Goal: Task Accomplishment & Management: Manage account settings

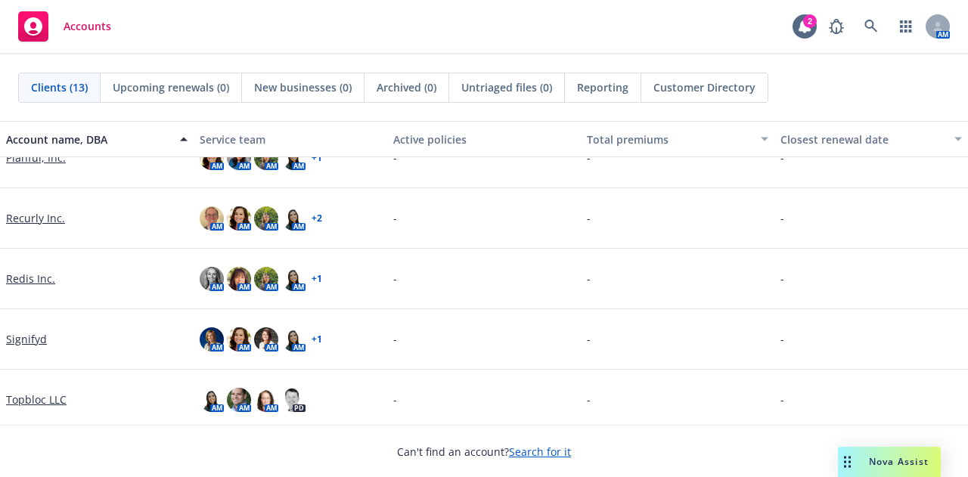
scroll to position [474, 0]
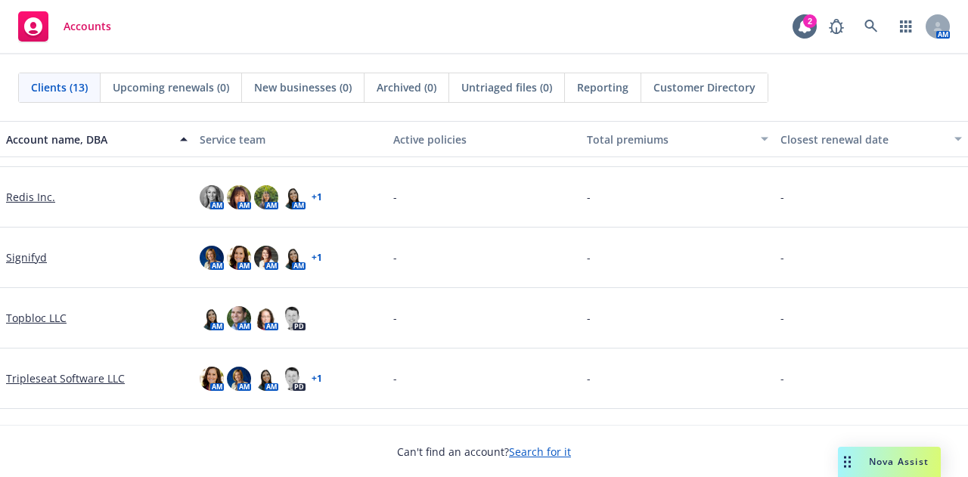
click at [79, 376] on link "Tripleseat Software LLC" at bounding box center [65, 379] width 119 height 16
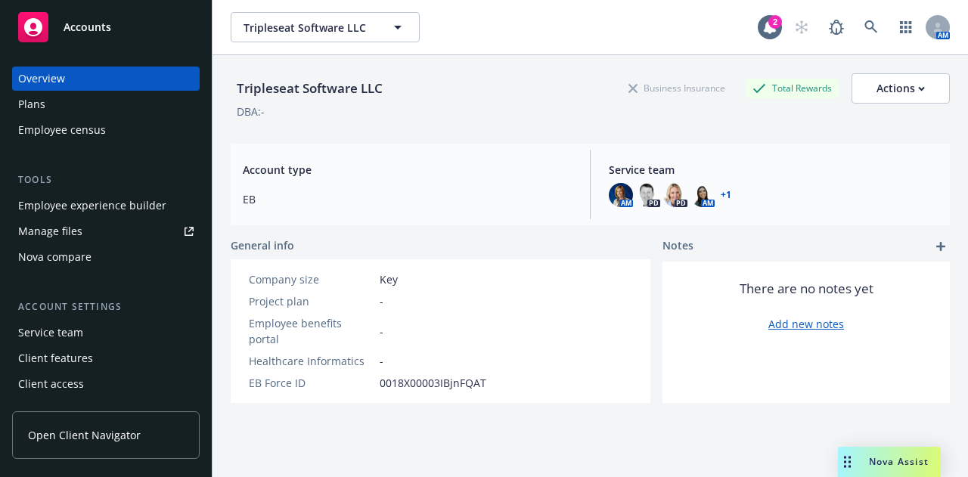
click at [122, 431] on span "Open Client Navigator" at bounding box center [84, 435] width 113 height 16
click at [138, 201] on div "Employee experience builder" at bounding box center [92, 206] width 148 height 24
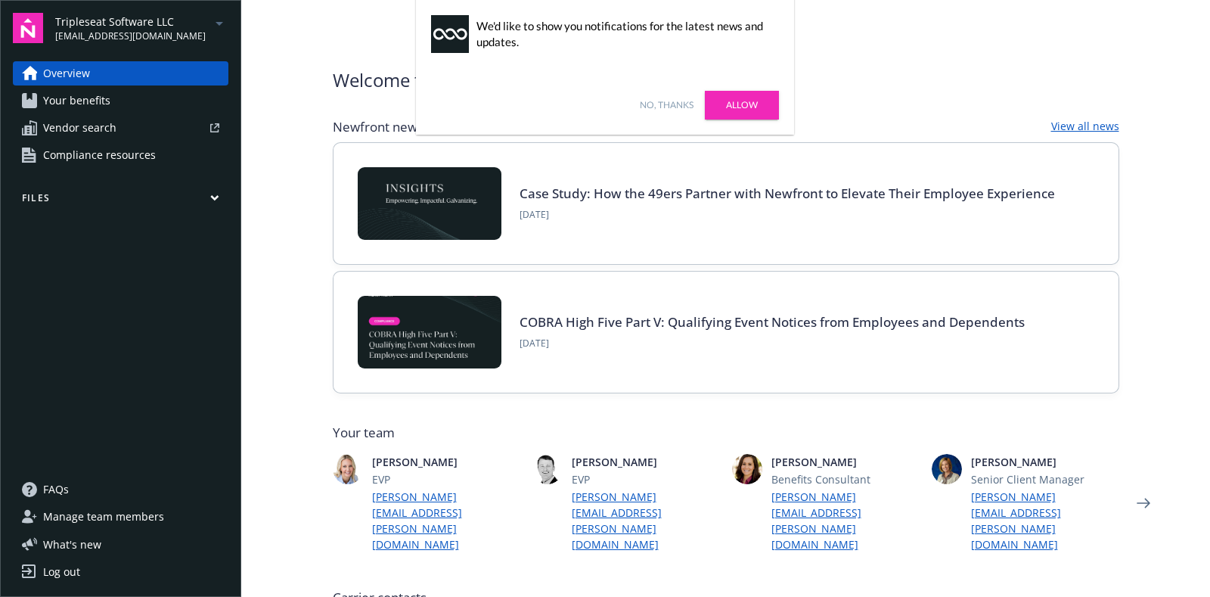
click at [665, 100] on link "No, thanks" at bounding box center [667, 105] width 54 height 14
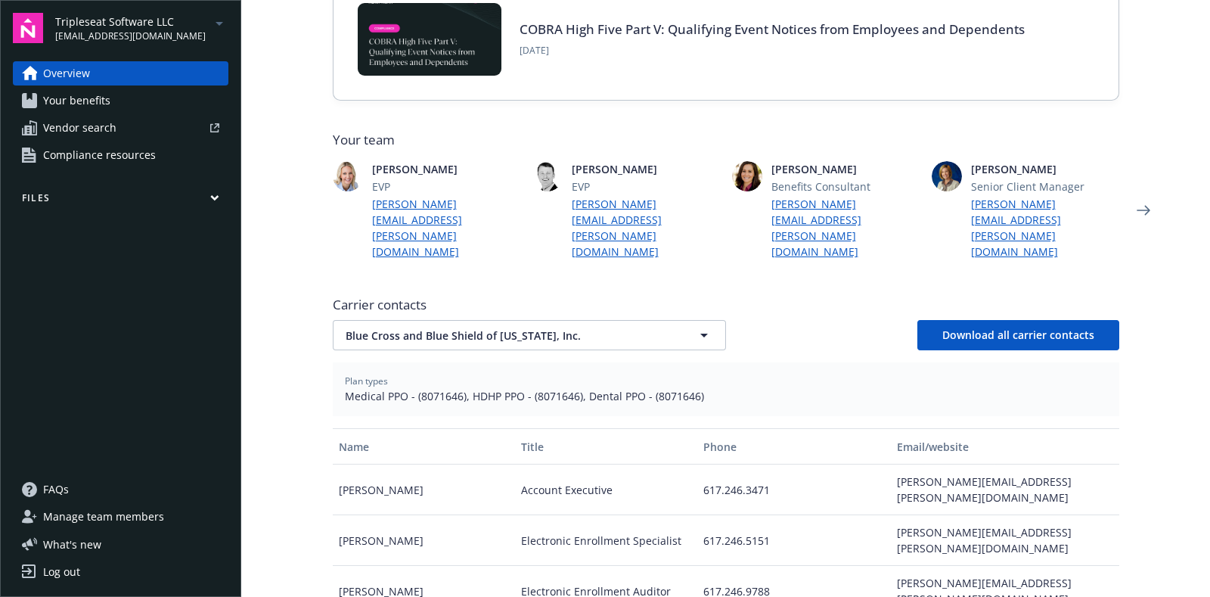
scroll to position [294, 0]
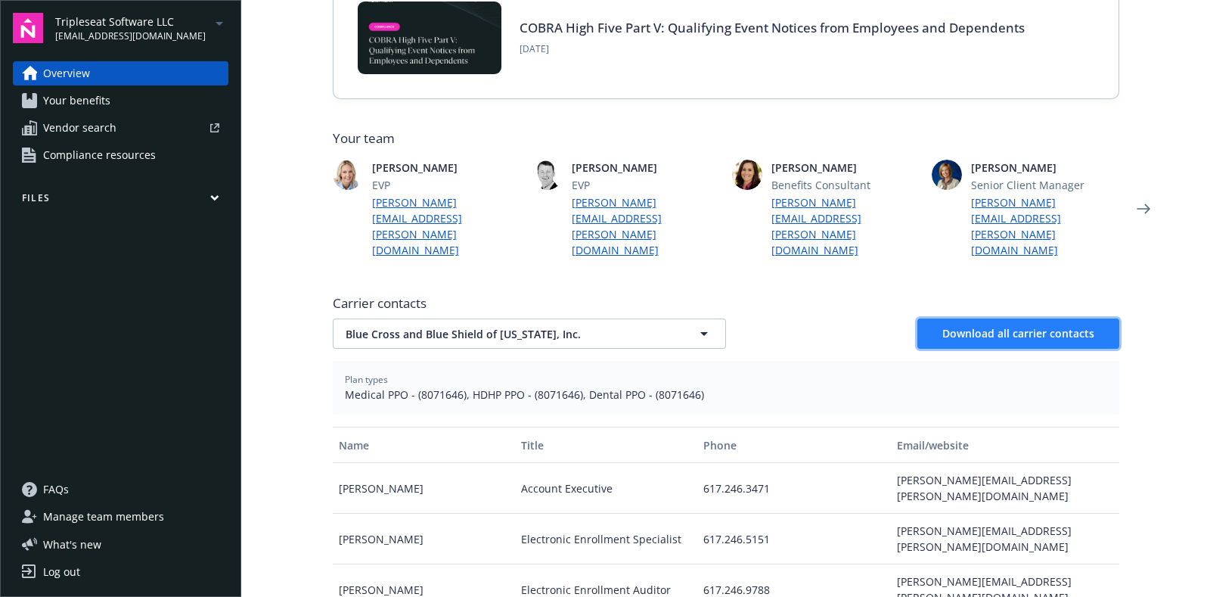
click at [1060, 326] on span "Download all carrier contacts" at bounding box center [1018, 333] width 152 height 14
click at [677, 321] on div "Carrier contacts Blue Cross and Blue Shield of Massachusetts, Inc. Blue Cross a…" at bounding box center [726, 546] width 787 height 516
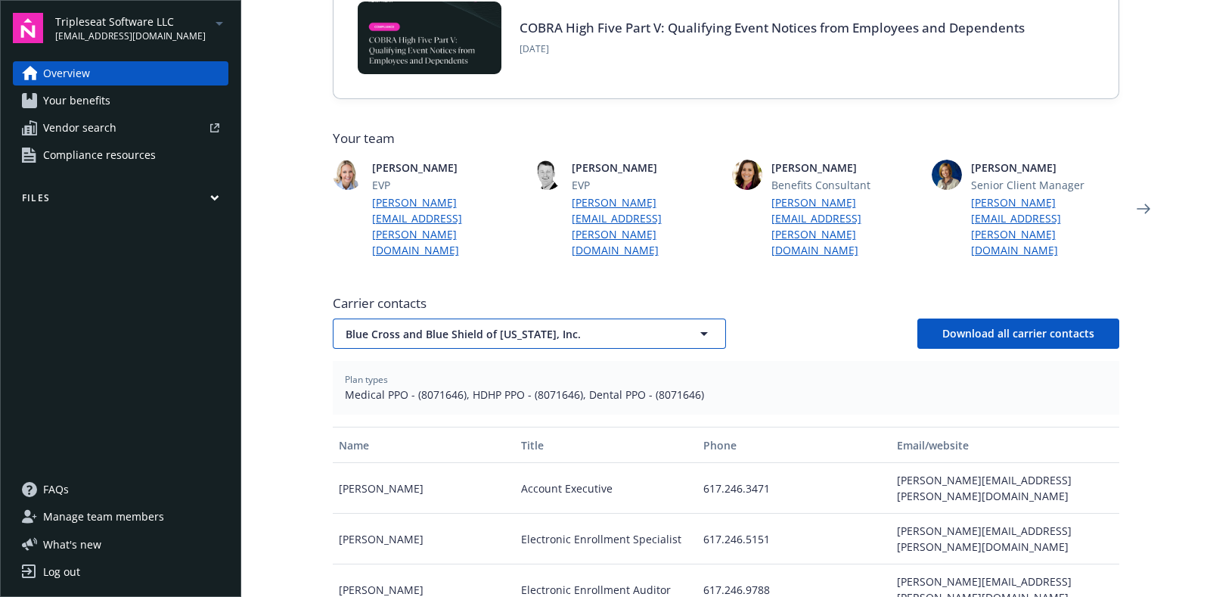
click at [665, 318] on button "Blue Cross and Blue Shield of Massachusetts, Inc." at bounding box center [529, 333] width 393 height 30
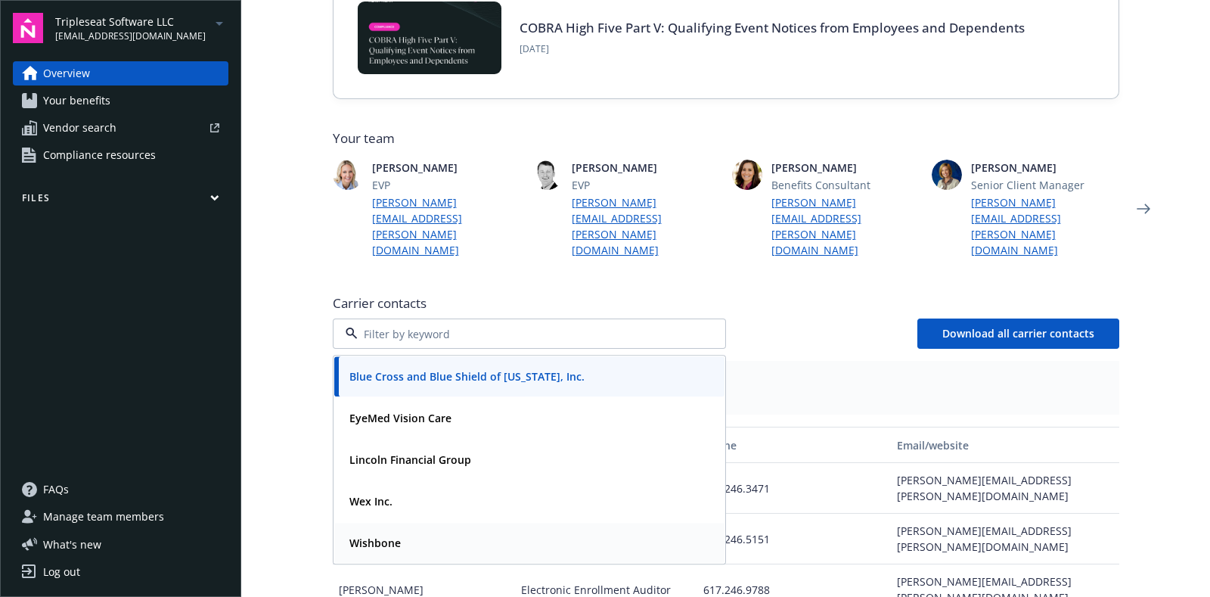
click at [402, 532] on div "Wishbone" at bounding box center [529, 543] width 372 height 22
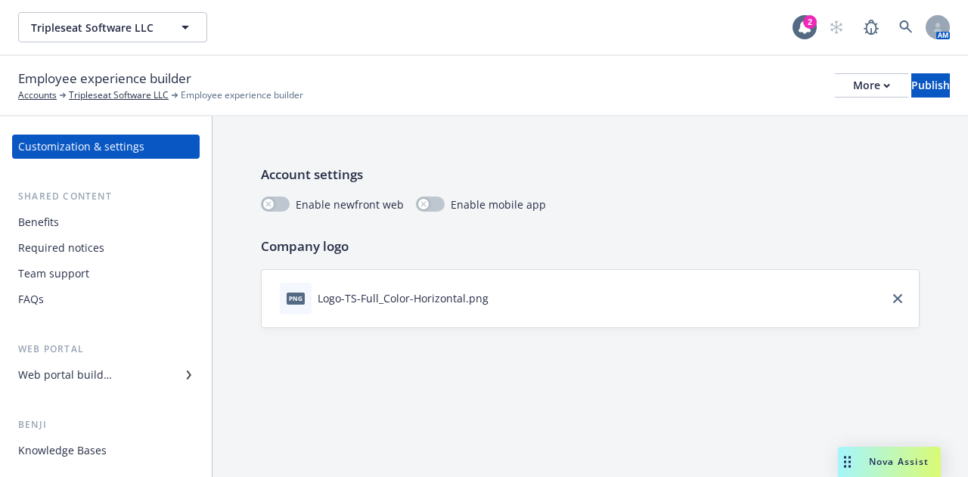
click at [79, 224] on div "Benefits" at bounding box center [105, 222] width 175 height 24
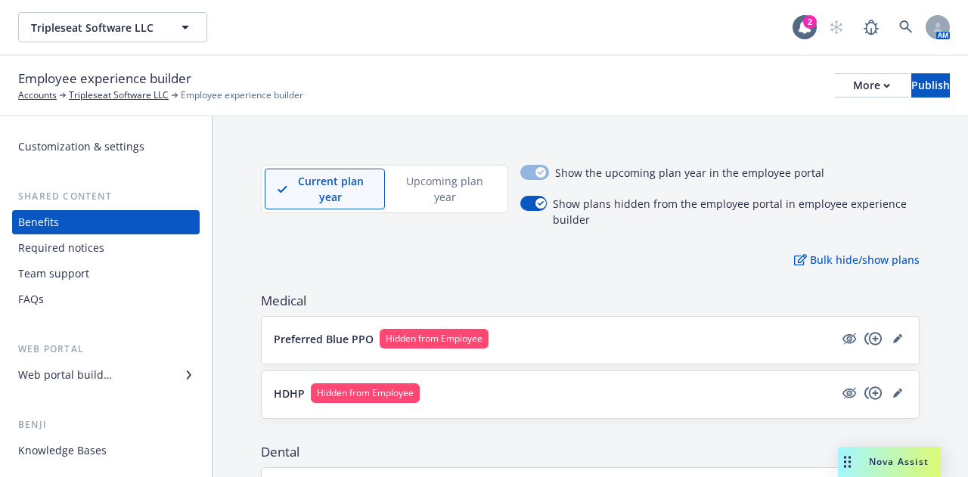
scroll to position [96, 0]
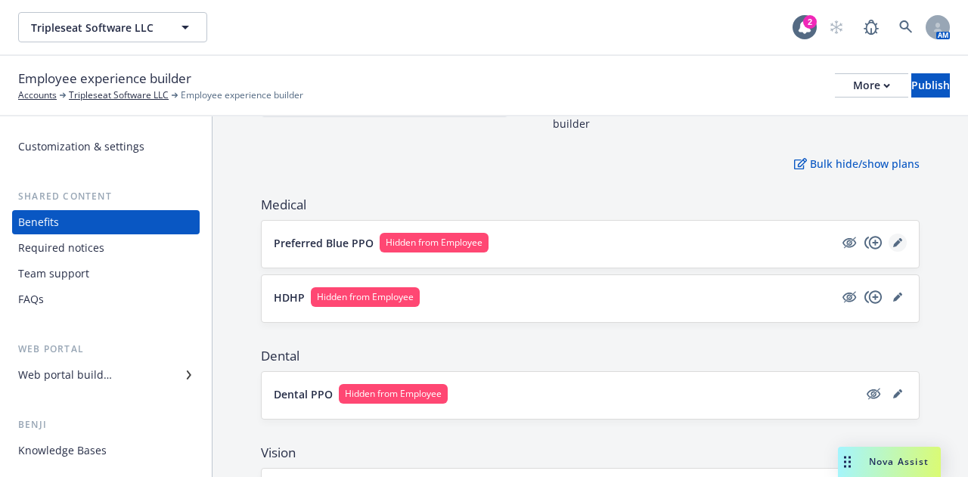
click at [893, 242] on icon "editPencil" at bounding box center [897, 242] width 9 height 9
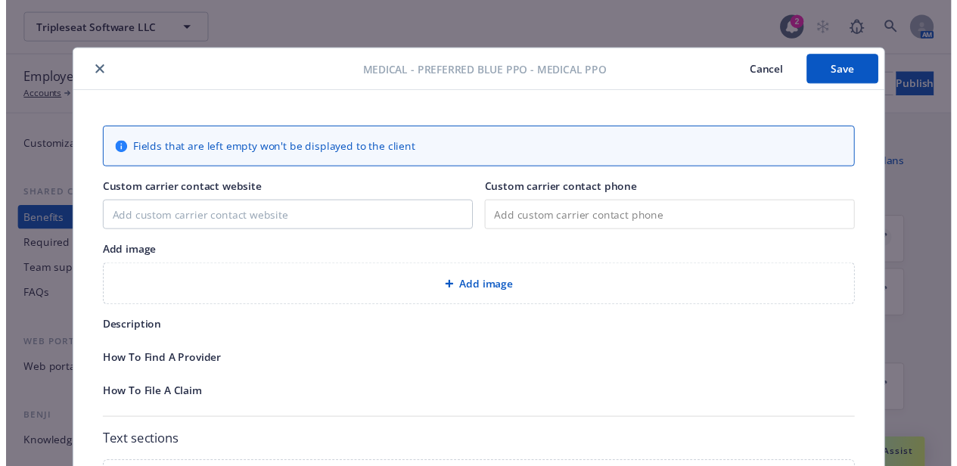
scroll to position [45, 0]
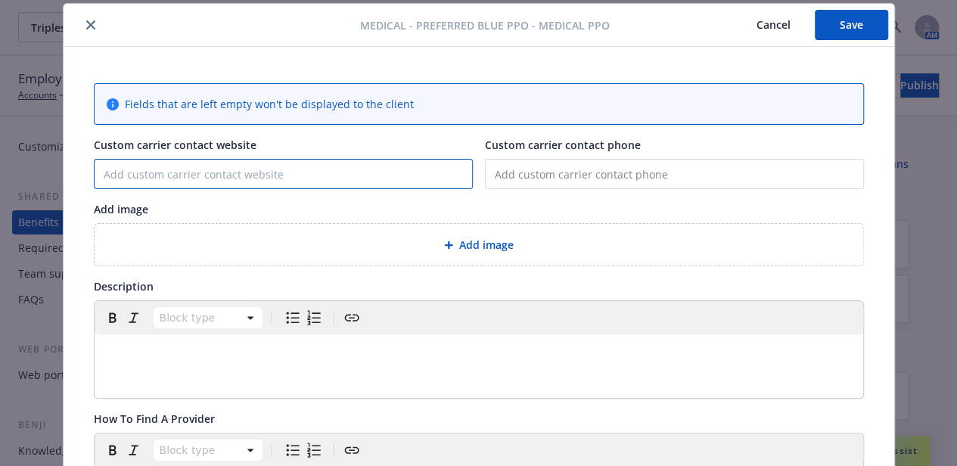
click at [264, 176] on input "Custom carrier contact website" at bounding box center [283, 174] width 377 height 29
paste input "[URL][DOMAIN_NAME]"
type input "[URL][DOMAIN_NAME]"
click at [303, 363] on div "editable markdown" at bounding box center [479, 352] width 768 height 36
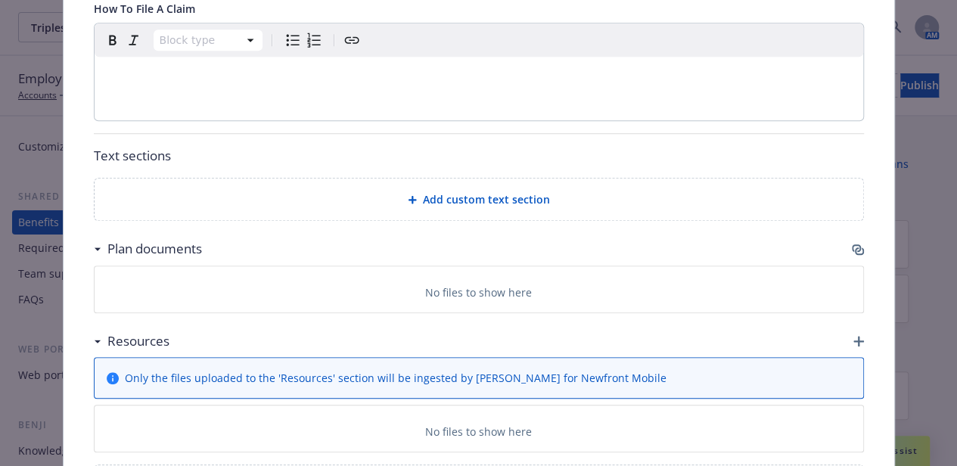
scroll to position [592, 0]
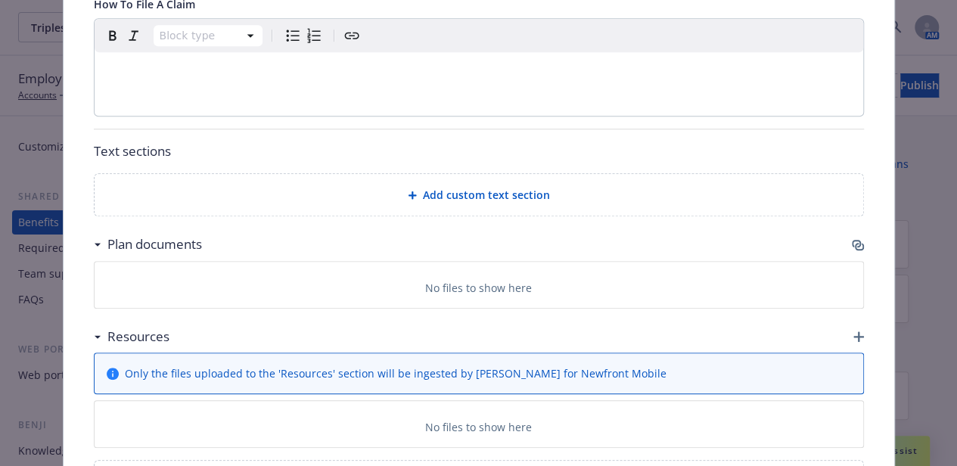
click at [852, 240] on icon "button" at bounding box center [856, 244] width 9 height 8
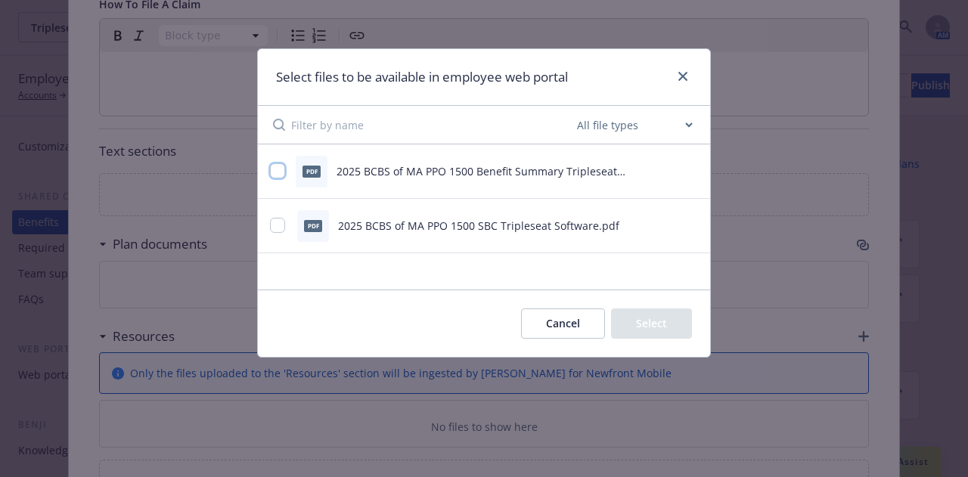
click at [284, 172] on input "checkbox" at bounding box center [277, 170] width 15 height 15
checkbox input "true"
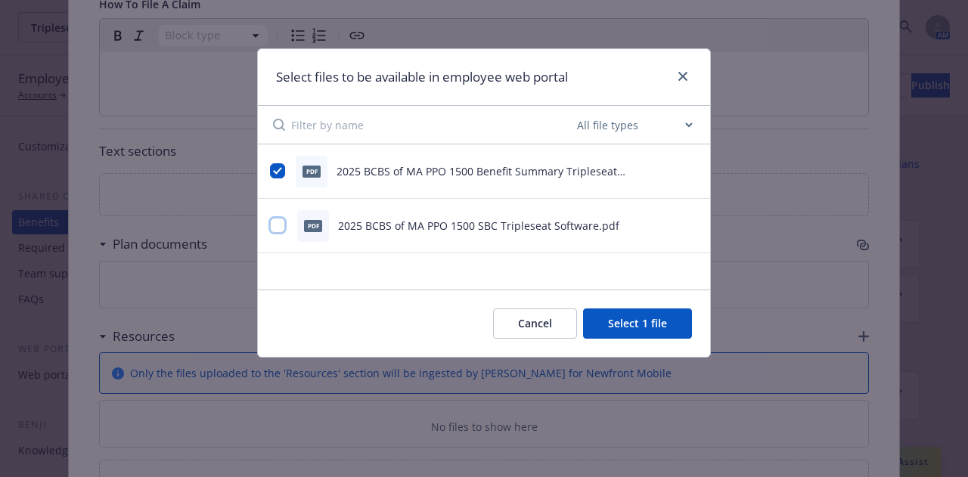
click at [283, 222] on input "checkbox" at bounding box center [277, 225] width 15 height 15
checkbox input "true"
click at [672, 328] on button "Select 2 files" at bounding box center [635, 324] width 114 height 30
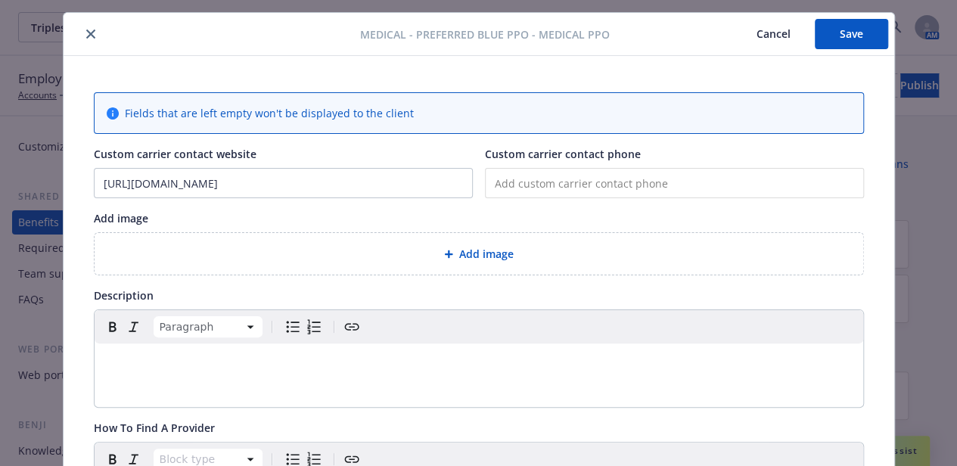
scroll to position [36, 0]
click at [844, 39] on button "Save" at bounding box center [850, 35] width 73 height 30
click at [181, 362] on p "editable markdown" at bounding box center [479, 362] width 750 height 18
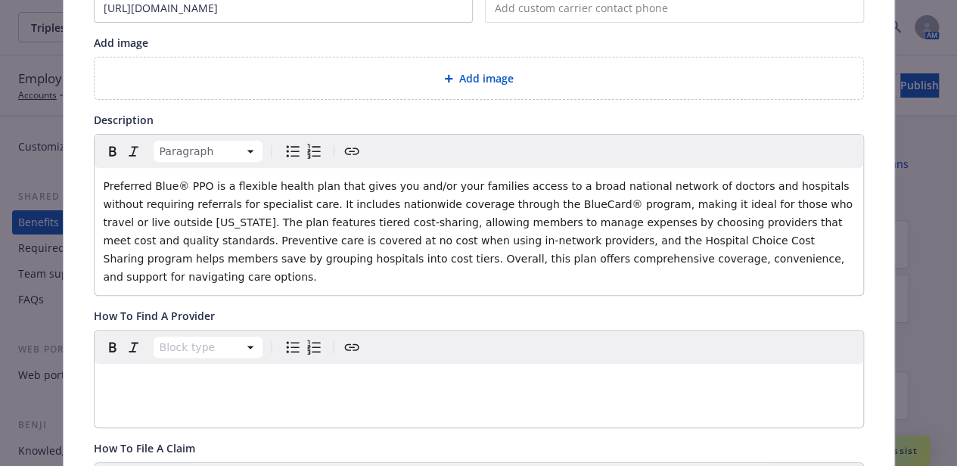
scroll to position [213, 0]
click at [95, 219] on div "Preferred Blue® PPO is a flexible health plan that gives you and/or your famili…" at bounding box center [479, 230] width 768 height 127
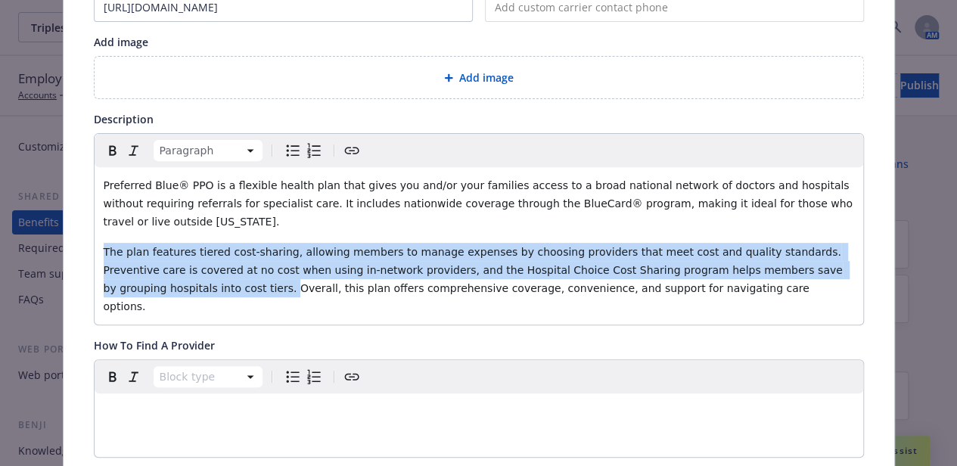
drag, startPoint x: 839, startPoint y: 252, endPoint x: 79, endPoint y: 231, distance: 761.1
click at [79, 231] on div "Fields that are left empty won't be displayed to the client Custom carrier cont…" at bounding box center [479, 475] width 830 height 1190
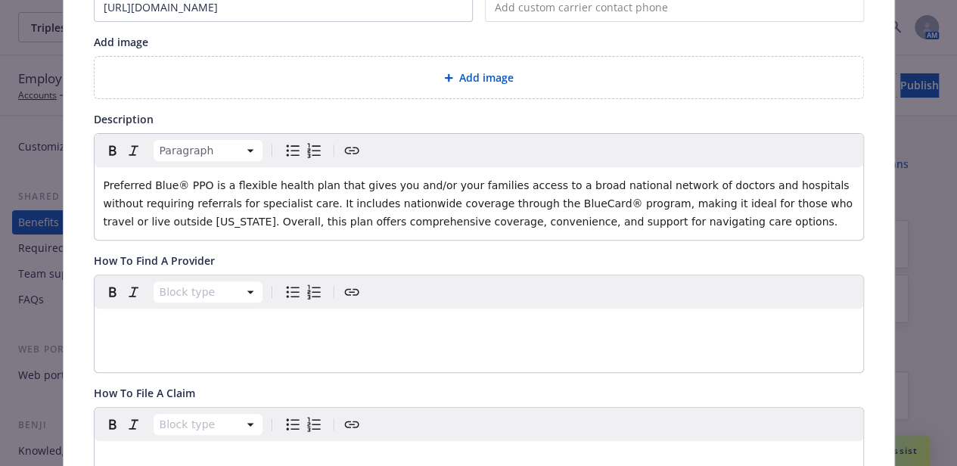
scroll to position [322, 0]
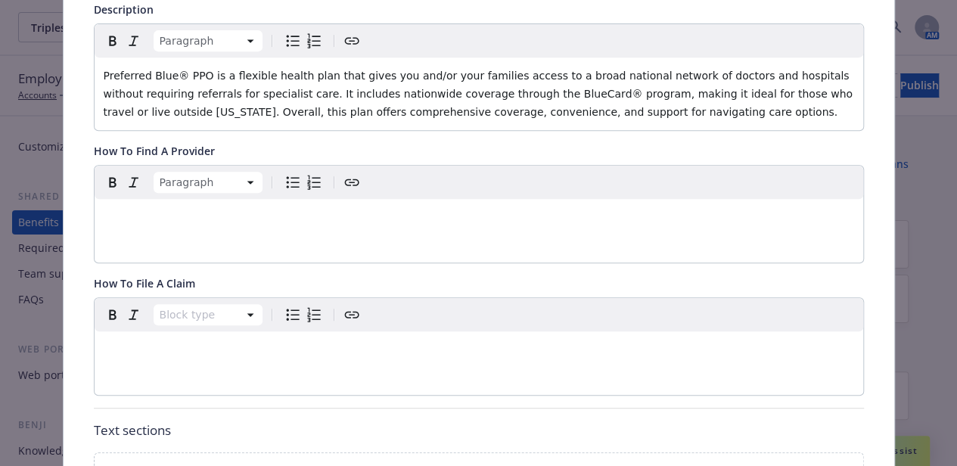
click at [169, 231] on div "editable markdown" at bounding box center [479, 217] width 768 height 36
drag, startPoint x: 240, startPoint y: 220, endPoint x: 206, endPoint y: 214, distance: 34.6
click at [206, 214] on p "Find a doctor by going HERE." at bounding box center [479, 217] width 750 height 18
click at [350, 178] on icon "Create link" at bounding box center [352, 182] width 18 height 18
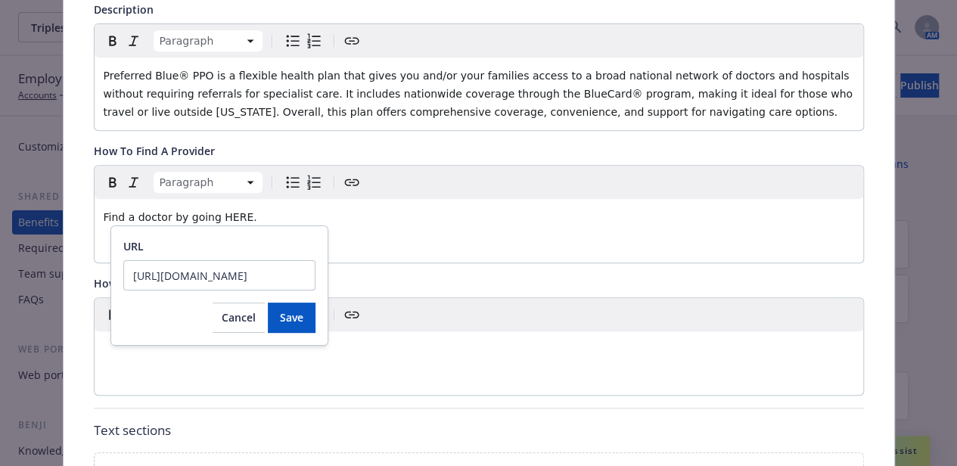
scroll to position [0, 67]
type input "[URL][DOMAIN_NAME]"
click at [305, 323] on button "Save" at bounding box center [292, 318] width 48 height 30
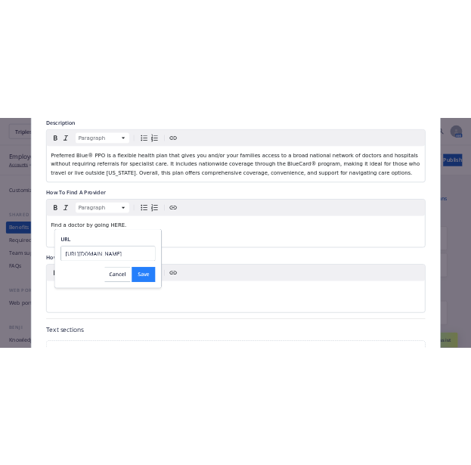
scroll to position [0, 0]
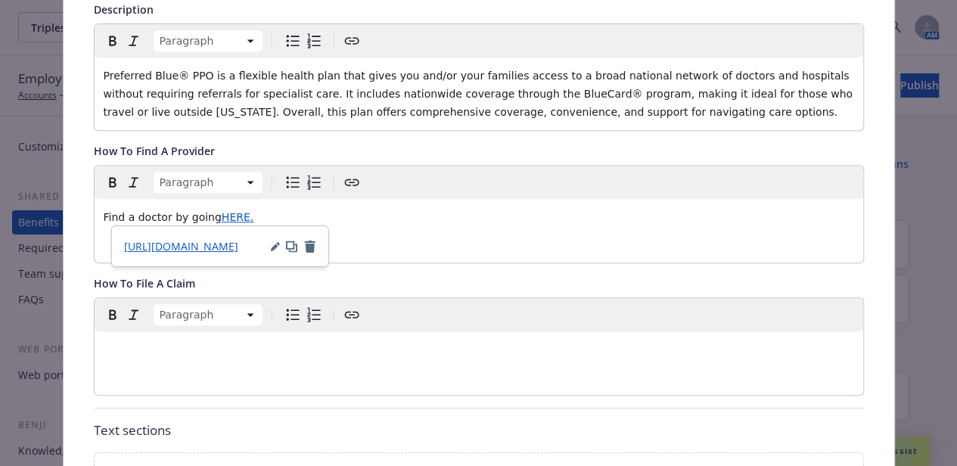
click at [281, 355] on p "editable markdown" at bounding box center [479, 349] width 750 height 18
click at [239, 351] on p "Submit a claim when you" at bounding box center [479, 349] width 750 height 18
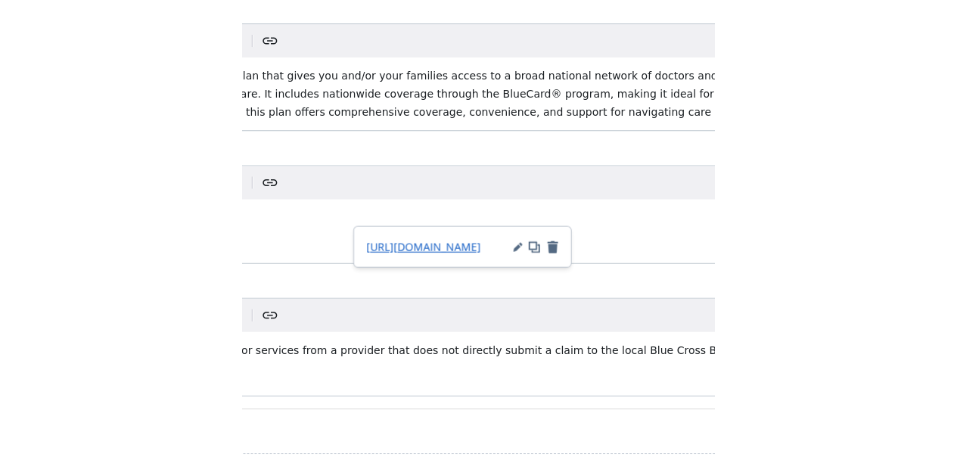
scroll to position [96, 0]
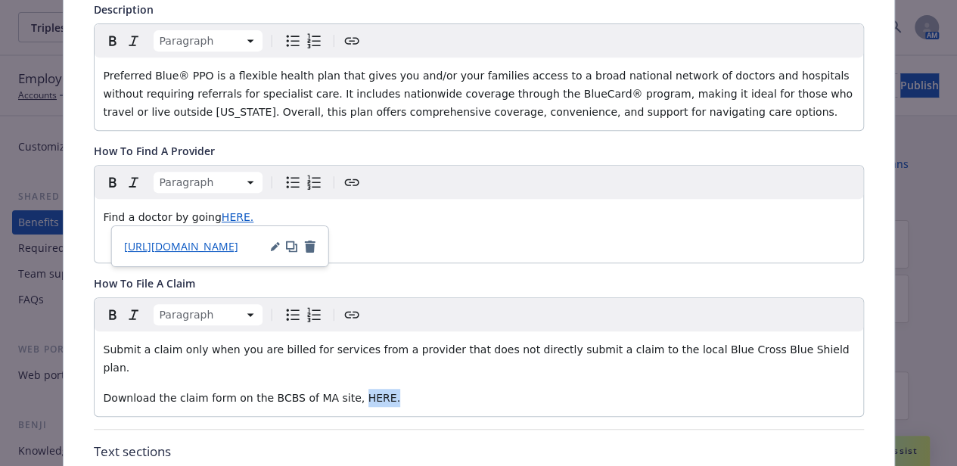
drag, startPoint x: 383, startPoint y: 375, endPoint x: 333, endPoint y: 377, distance: 50.0
click at [333, 389] on p "Download the claim form on the BCBS of MA site, HERE." at bounding box center [479, 398] width 750 height 18
click at [346, 306] on icon "Create link" at bounding box center [352, 315] width 18 height 18
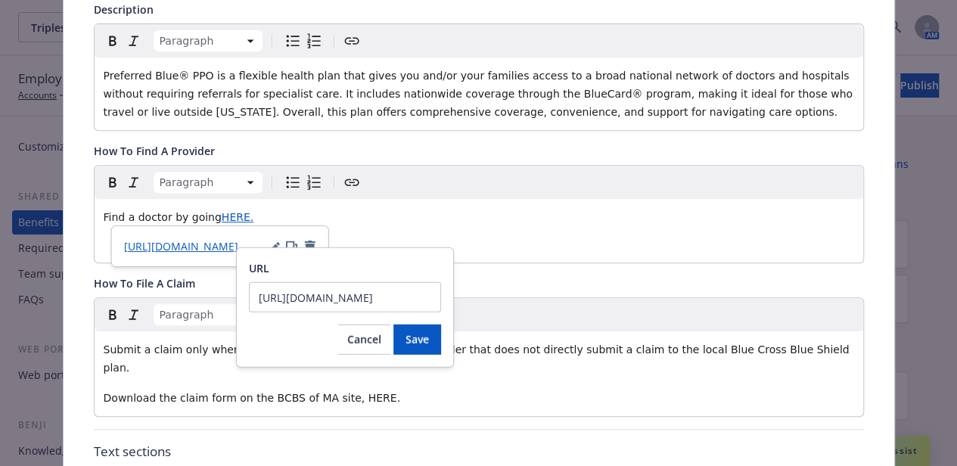
scroll to position [0, 454]
type input "[URL][DOMAIN_NAME]"
click at [416, 341] on span "Save" at bounding box center [416, 339] width 23 height 14
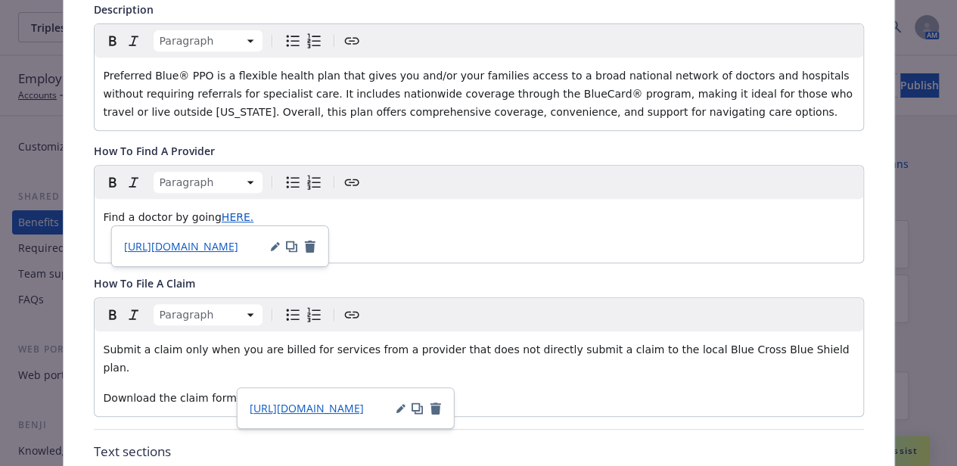
click at [388, 389] on p "Download the claim form on the BCBS of MA site, HERE." at bounding box center [479, 398] width 750 height 18
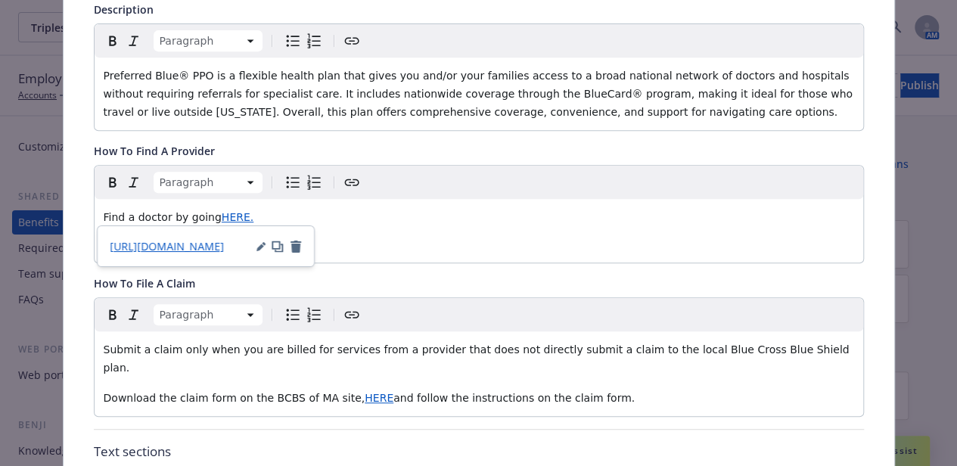
click at [489, 231] on div "Find a doctor by going HERE." at bounding box center [479, 217] width 768 height 36
click at [620, 110] on p "Preferred Blue® PPO is a flexible health plan that gives you and/or your famili…" at bounding box center [479, 94] width 750 height 54
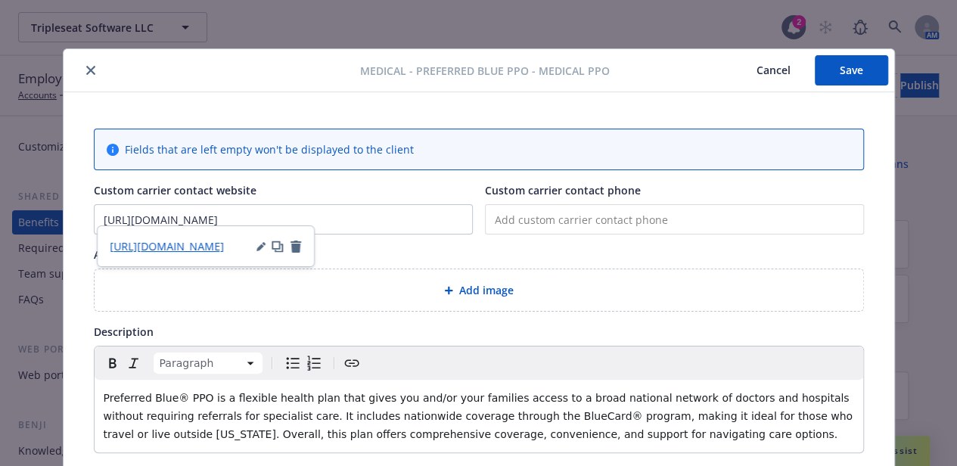
click at [831, 69] on button "Save" at bounding box center [850, 70] width 73 height 30
click at [864, 63] on button "Save" at bounding box center [850, 70] width 73 height 30
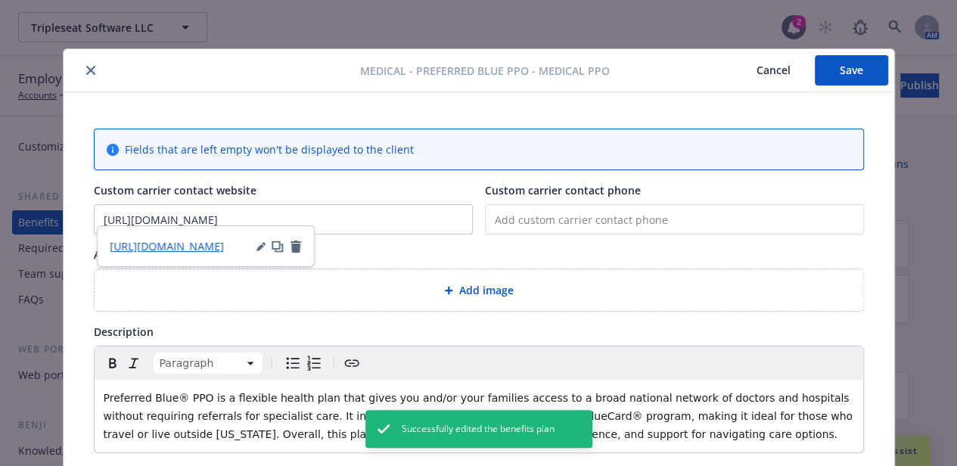
click at [88, 75] on button "close" at bounding box center [91, 70] width 18 height 18
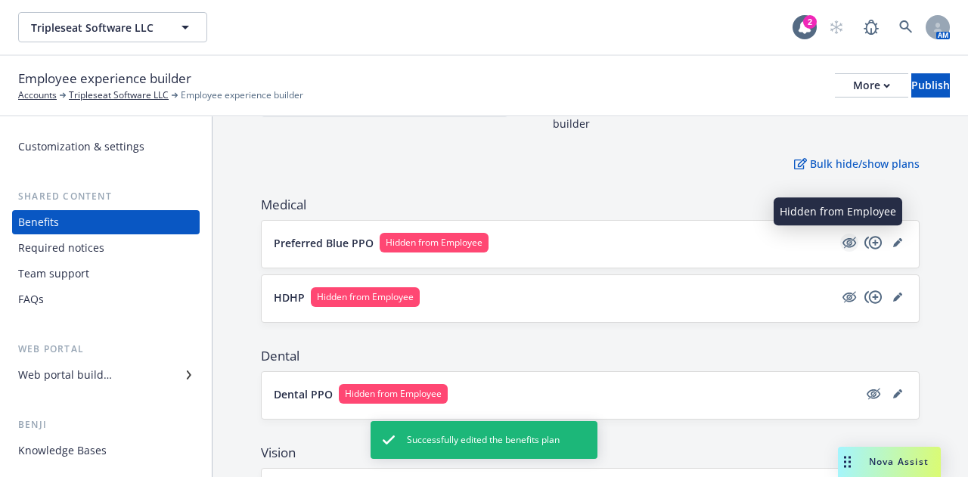
click at [842, 245] on icon "hidden" at bounding box center [849, 243] width 14 height 10
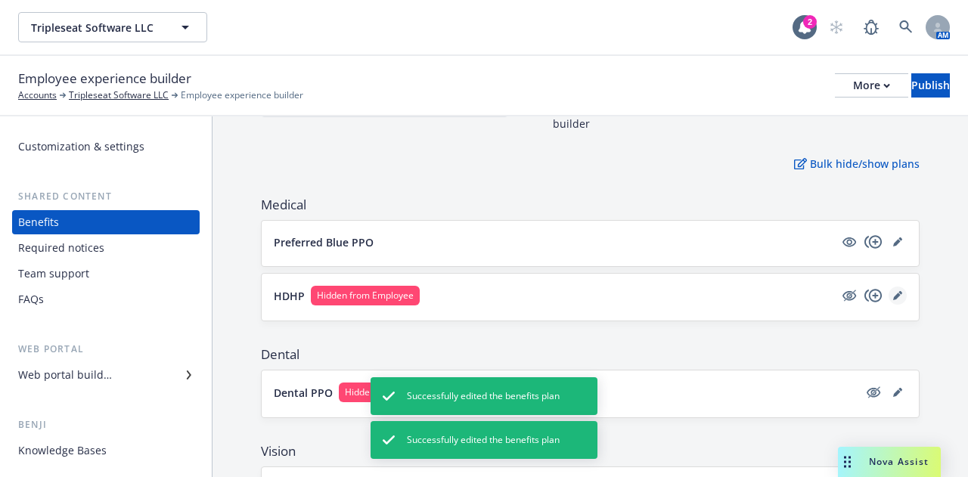
click at [891, 295] on link "editPencil" at bounding box center [898, 296] width 18 height 18
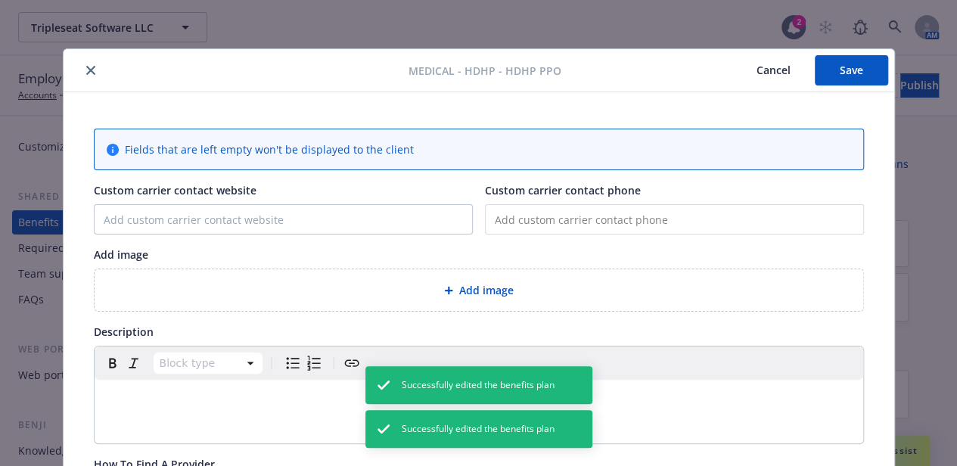
scroll to position [45, 0]
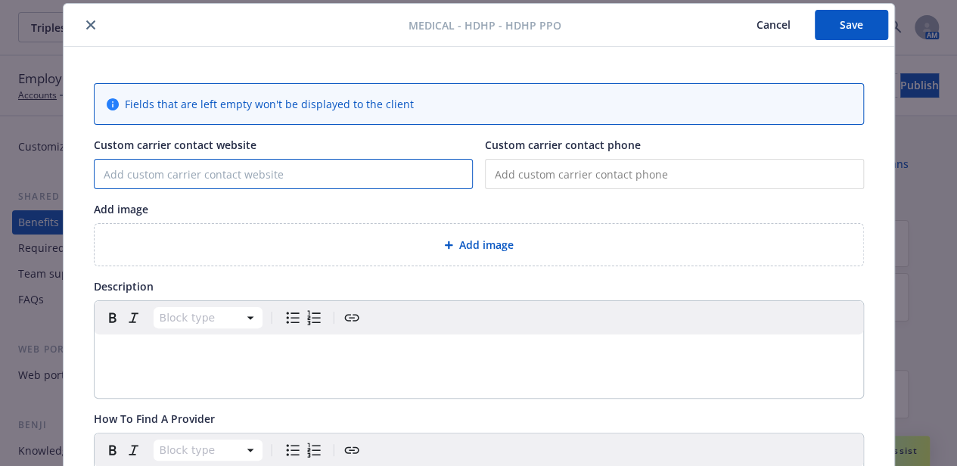
click at [290, 173] on input "Custom carrier contact website" at bounding box center [283, 174] width 377 height 29
paste input "[URL][DOMAIN_NAME]"
type input "[URL][DOMAIN_NAME]"
click at [132, 364] on div "editable markdown" at bounding box center [479, 352] width 768 height 36
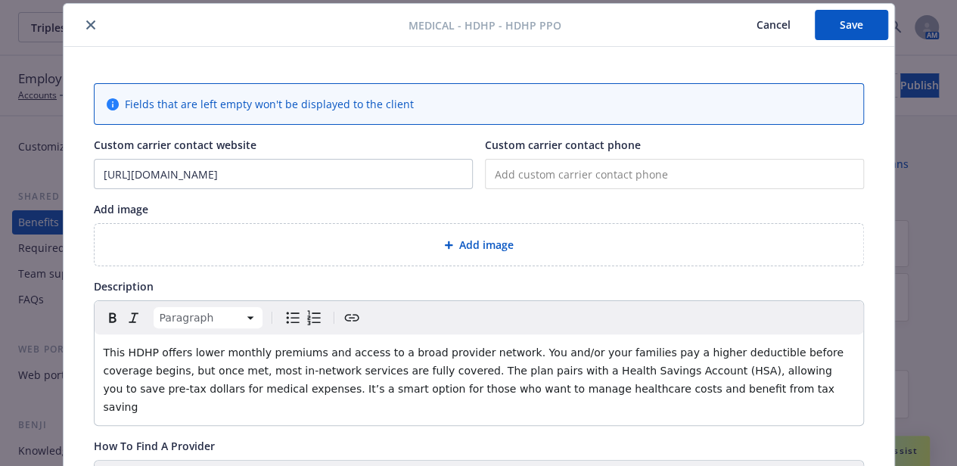
click at [150, 354] on span "This HDHP offers lower monthly premiums and access to a broad provider network.…" at bounding box center [475, 379] width 743 height 67
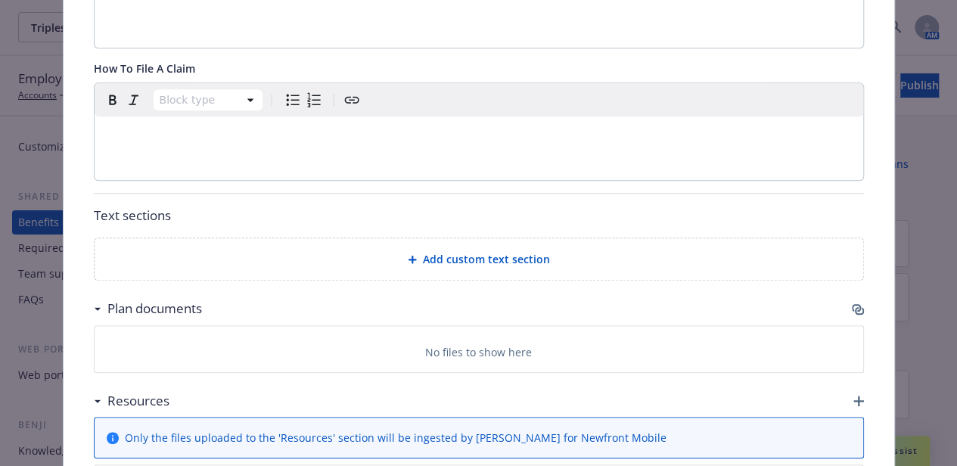
scroll to position [585, 0]
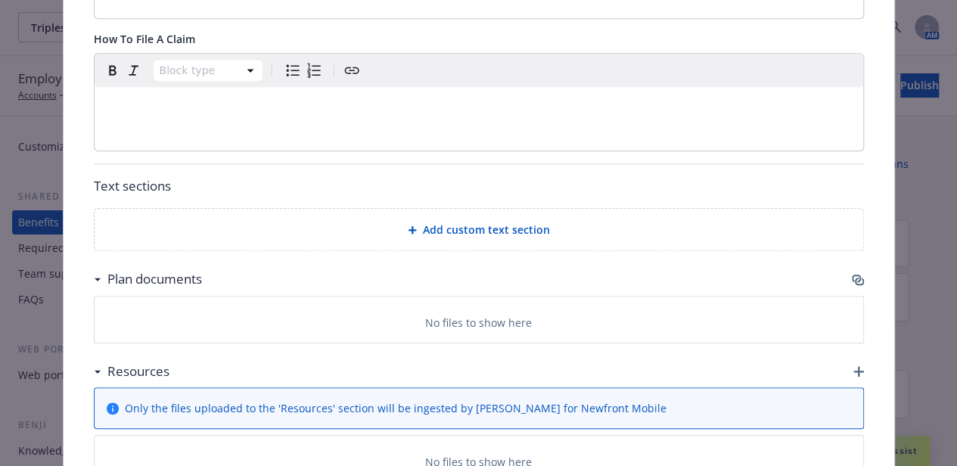
click at [856, 274] on icon "button" at bounding box center [858, 280] width 12 height 12
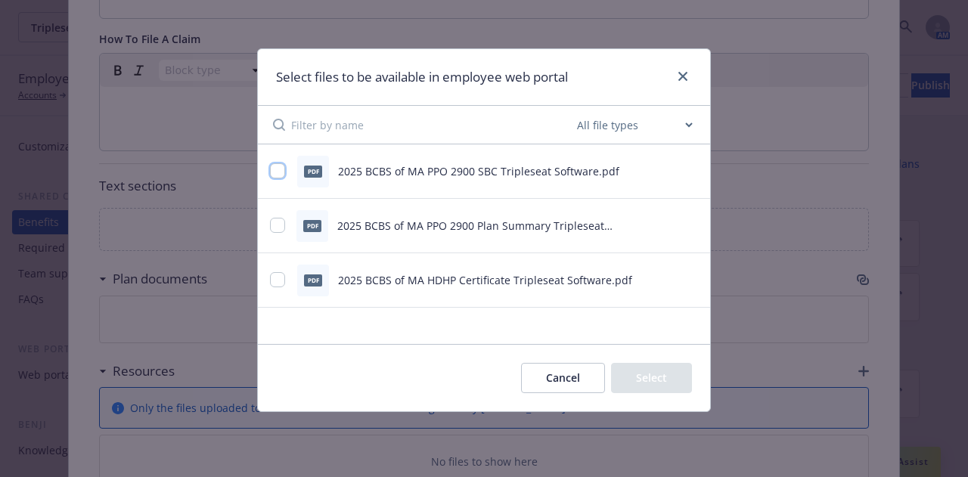
click at [272, 166] on input "checkbox" at bounding box center [277, 170] width 15 height 15
checkbox input "true"
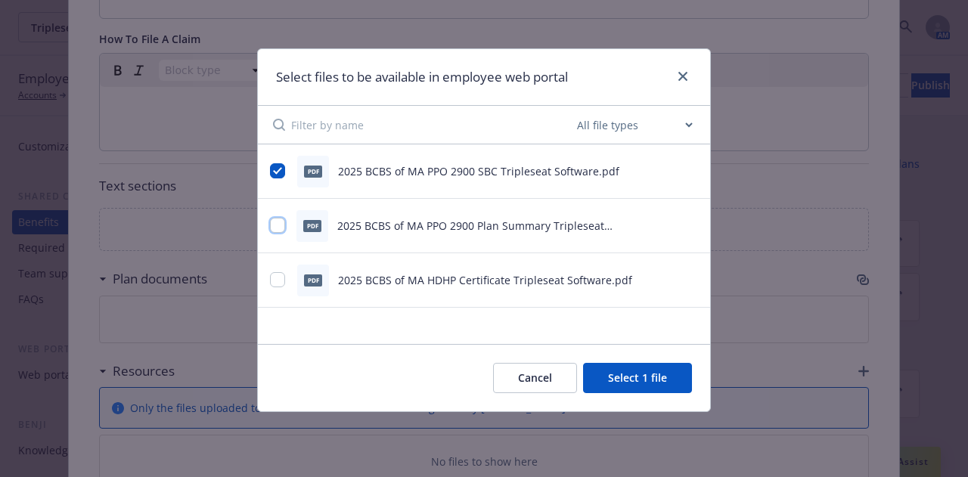
click at [274, 228] on input "checkbox" at bounding box center [277, 225] width 15 height 15
checkbox input "true"
click at [280, 281] on input "checkbox" at bounding box center [277, 279] width 15 height 15
checkbox input "true"
click at [639, 378] on button "Select 3 files" at bounding box center [635, 378] width 114 height 30
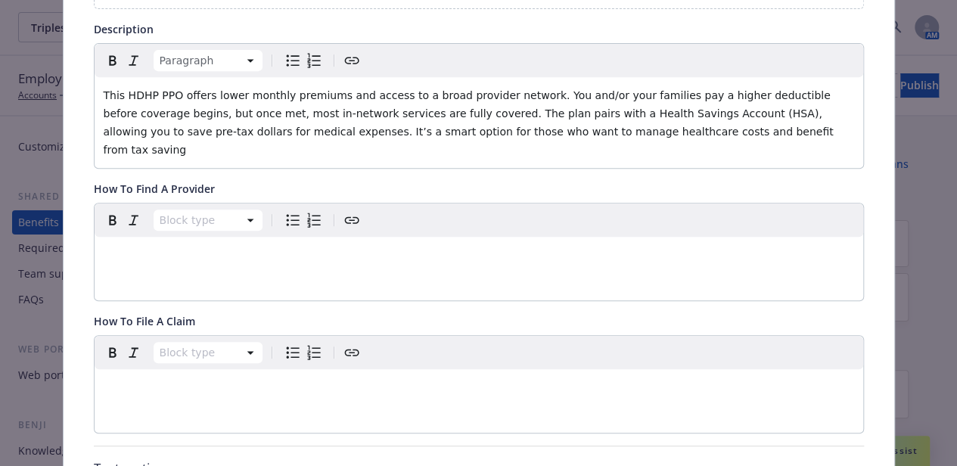
scroll to position [302, 0]
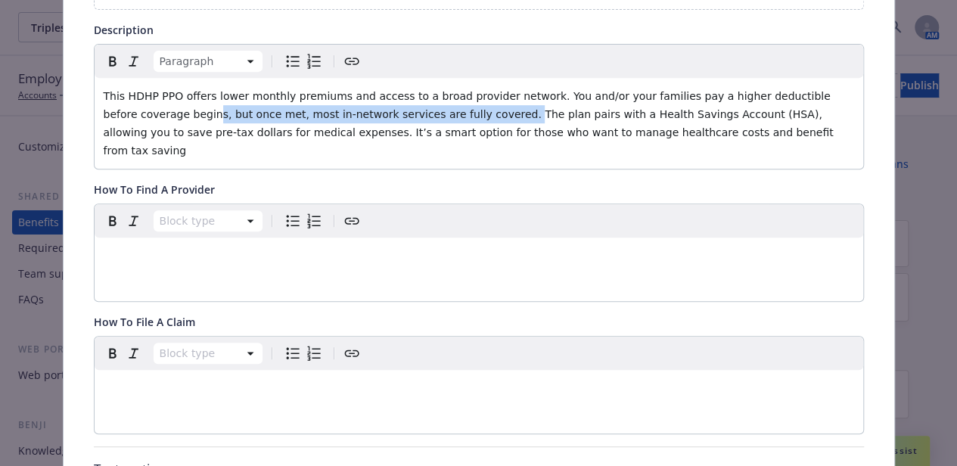
drag, startPoint x: 401, startPoint y: 112, endPoint x: 126, endPoint y: 113, distance: 275.3
click at [126, 113] on span "This HDHP PPO offers lower monthly premiums and access to a broad provider netw…" at bounding box center [470, 123] width 733 height 67
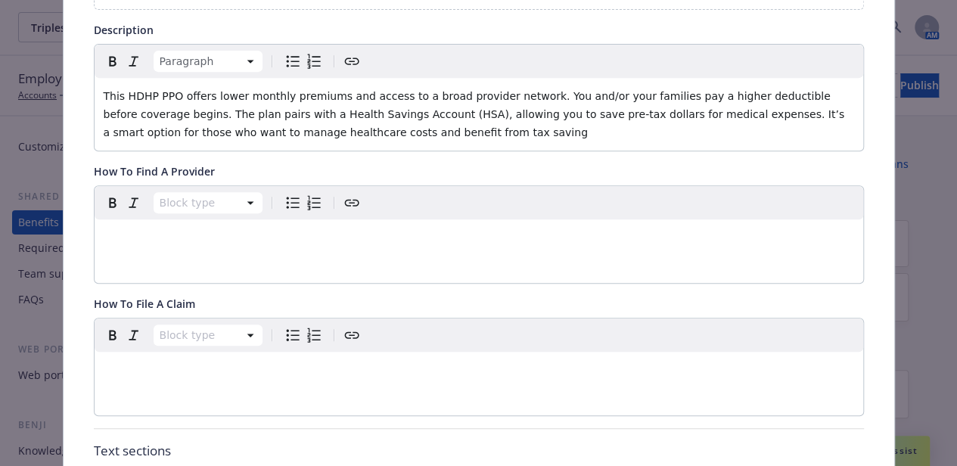
scroll to position [337, 0]
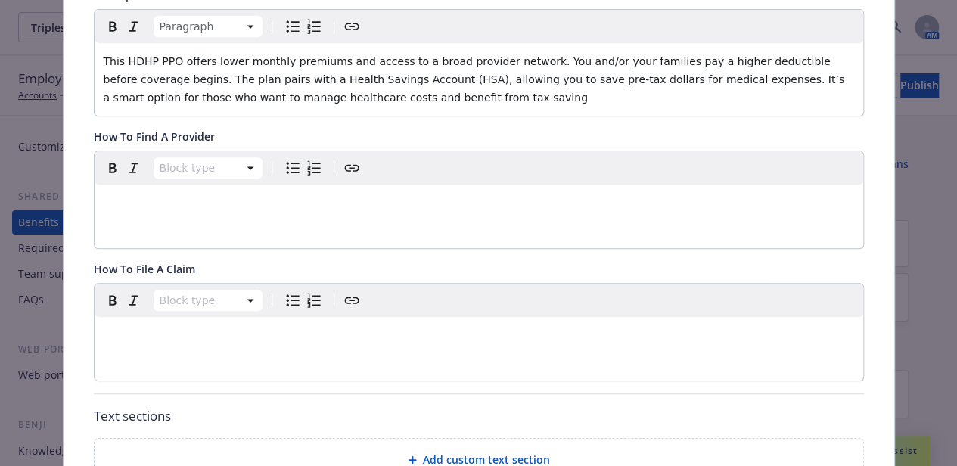
click at [166, 203] on p "editable markdown" at bounding box center [479, 203] width 750 height 18
drag, startPoint x: 447, startPoint y: 196, endPoint x: 404, endPoint y: 204, distance: 43.9
click at [404, 204] on p "You can find a doctor in your network by visiting BCBS of MA site HERE." at bounding box center [479, 203] width 750 height 18
click at [343, 167] on icon "Create link" at bounding box center [352, 168] width 18 height 18
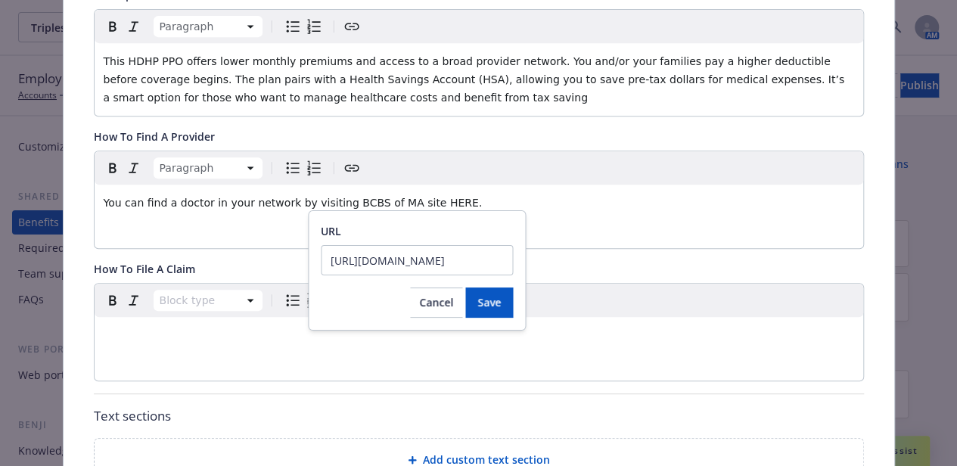
scroll to position [0, 67]
type input "[URL][DOMAIN_NAME]"
click at [495, 306] on span "Save" at bounding box center [488, 302] width 23 height 14
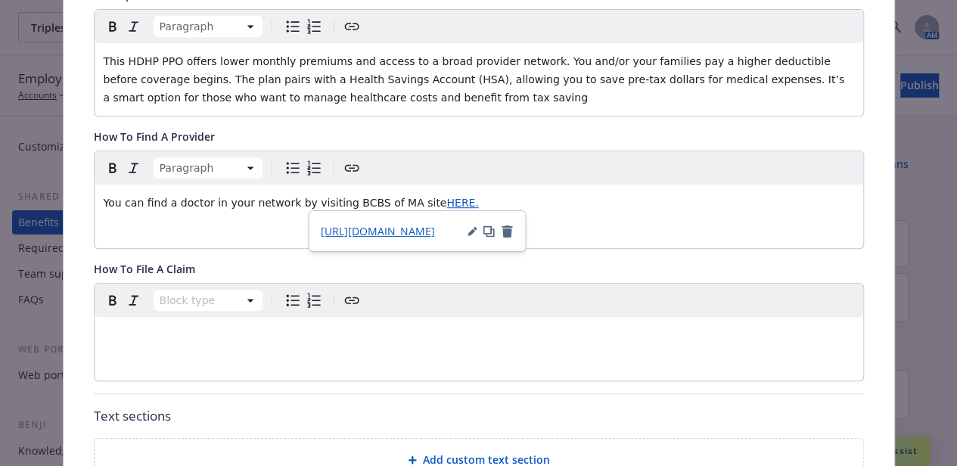
click at [622, 209] on div "You can find a doctor in your network by visiting BCBS of MA site HERE." at bounding box center [479, 203] width 768 height 36
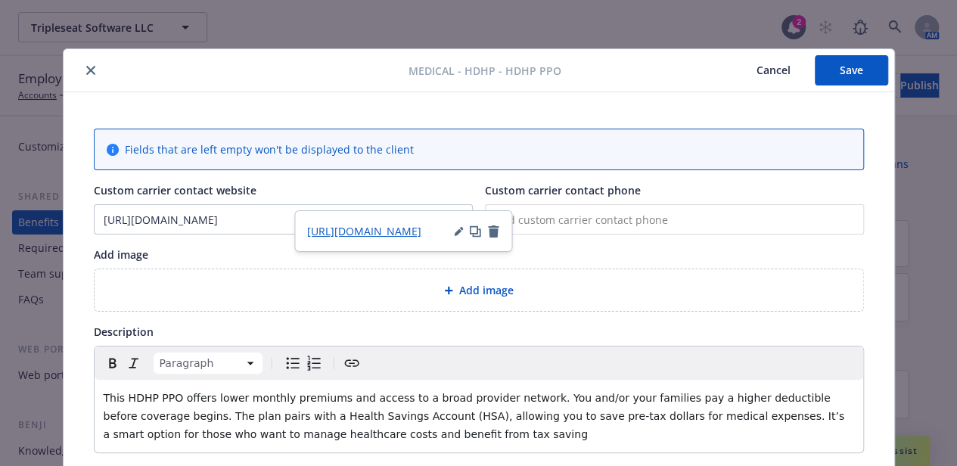
click at [859, 76] on button "Save" at bounding box center [850, 70] width 73 height 30
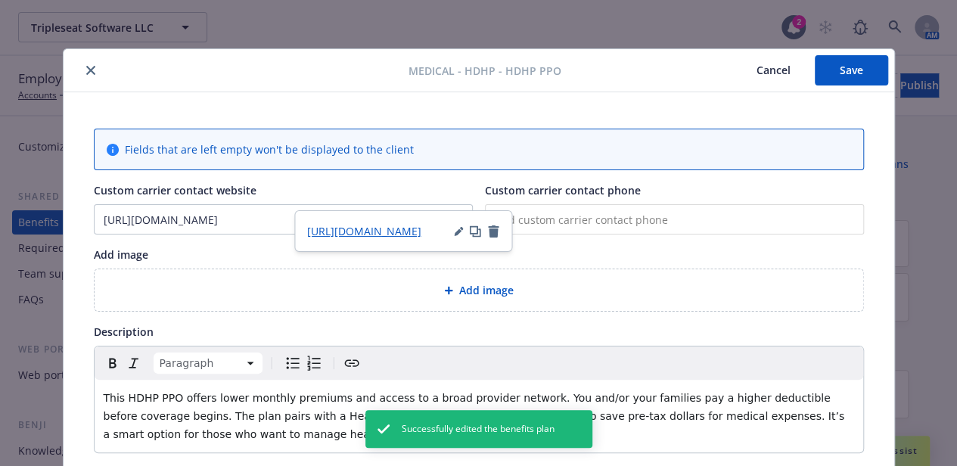
click at [86, 74] on icon "close" at bounding box center [90, 70] width 9 height 9
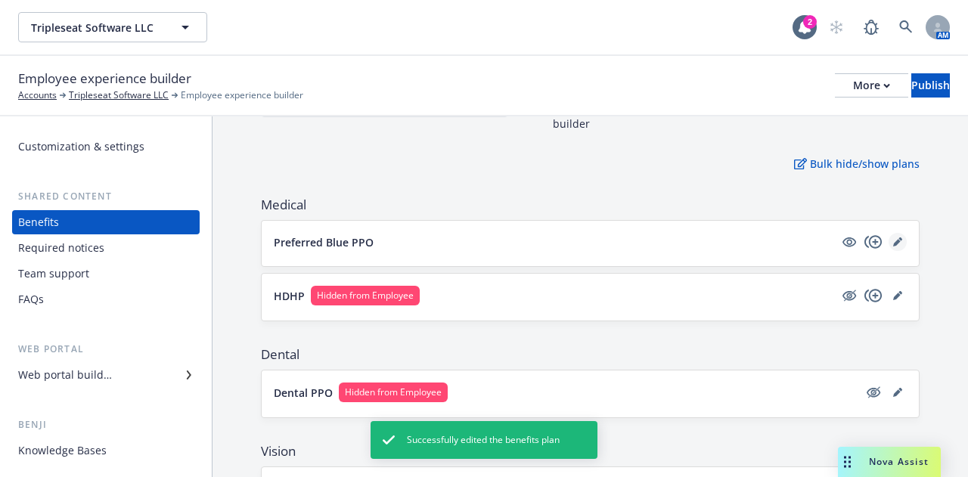
click at [889, 246] on link "editPencil" at bounding box center [898, 242] width 18 height 18
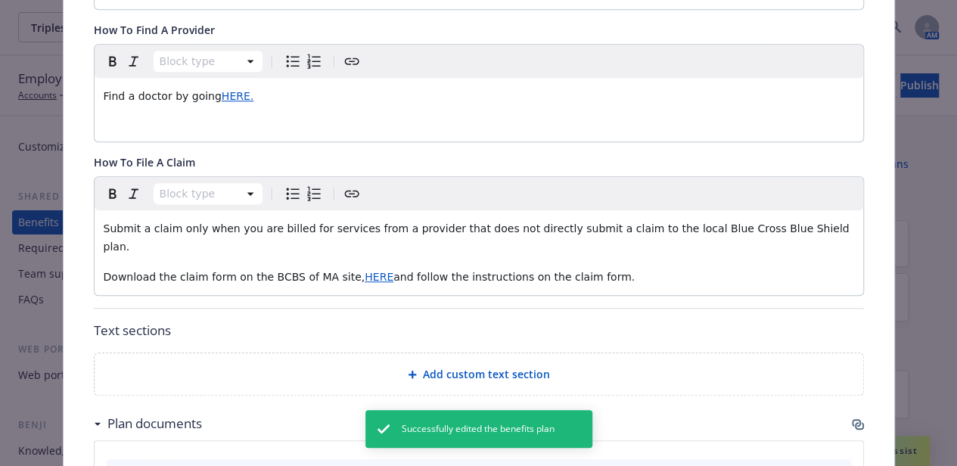
scroll to position [444, 0]
drag, startPoint x: 582, startPoint y: 262, endPoint x: 67, endPoint y: 222, distance: 516.6
click at [67, 222] on div "Fields that are left empty won't be displayed to the client Custom carrier cont…" at bounding box center [479, 211] width 830 height 1126
copy div "Submit a claim only when you are billed for services from a provider that does …"
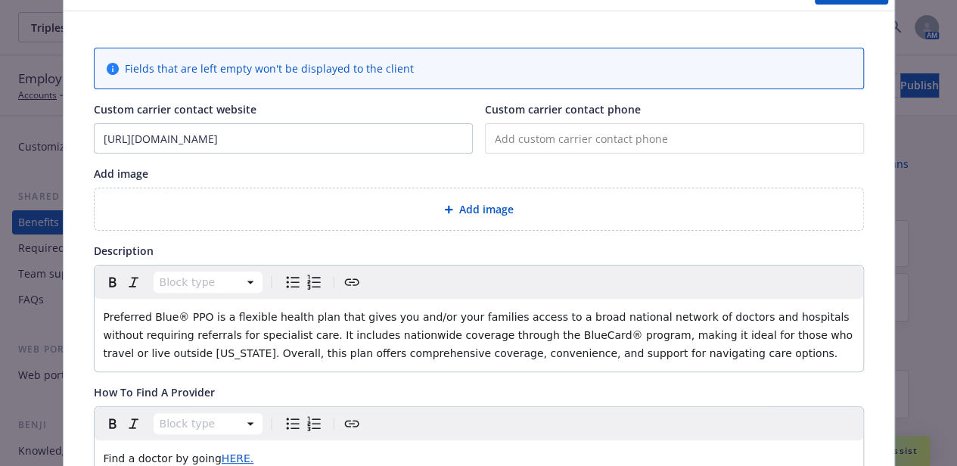
scroll to position [0, 0]
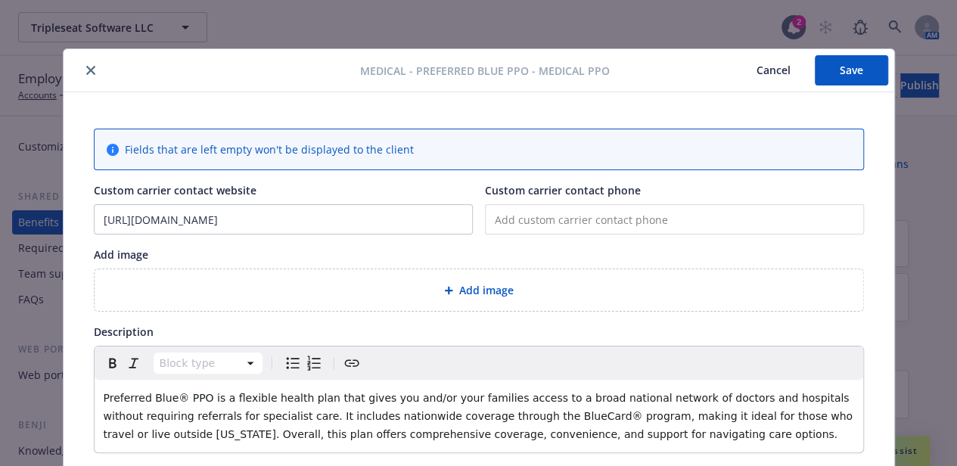
click at [86, 63] on button "close" at bounding box center [91, 70] width 18 height 18
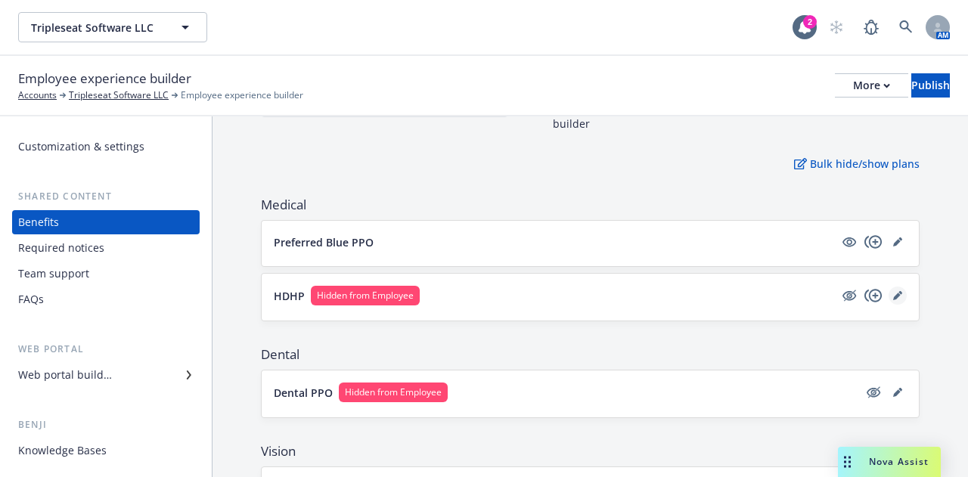
click at [893, 296] on icon "editPencil" at bounding box center [897, 297] width 8 height 8
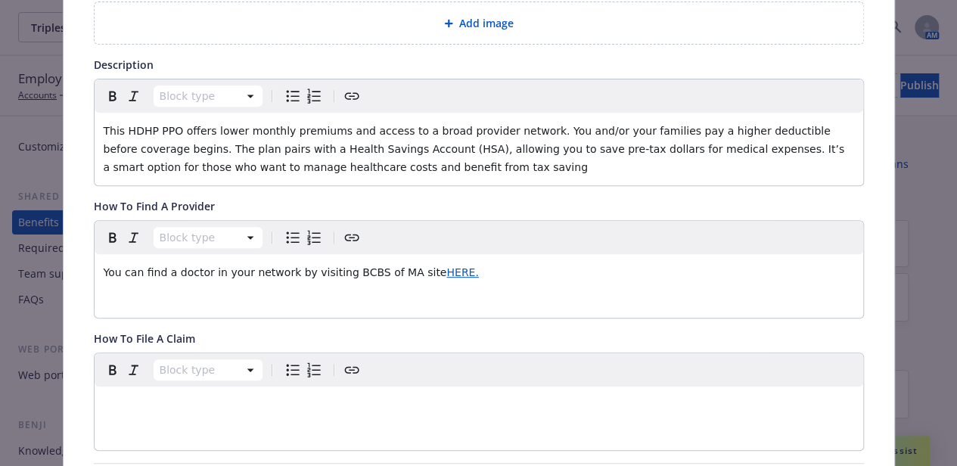
scroll to position [320, 0]
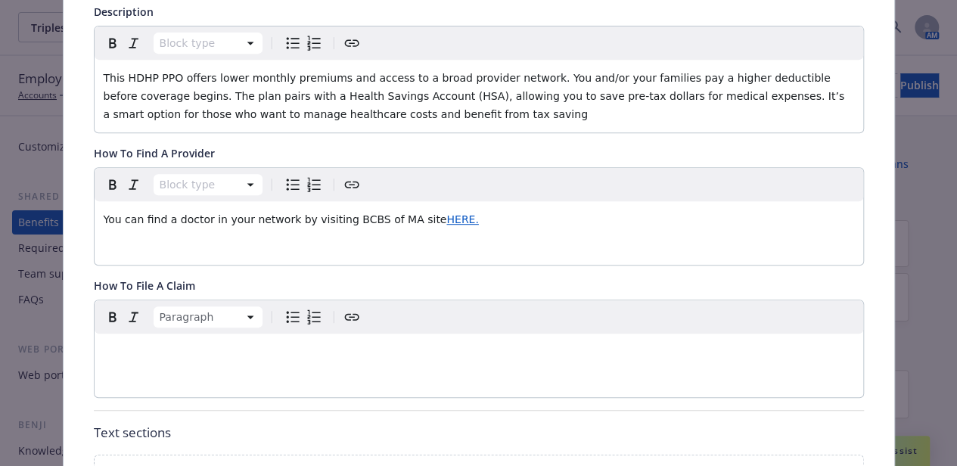
click at [219, 356] on p "editable markdown" at bounding box center [479, 352] width 750 height 18
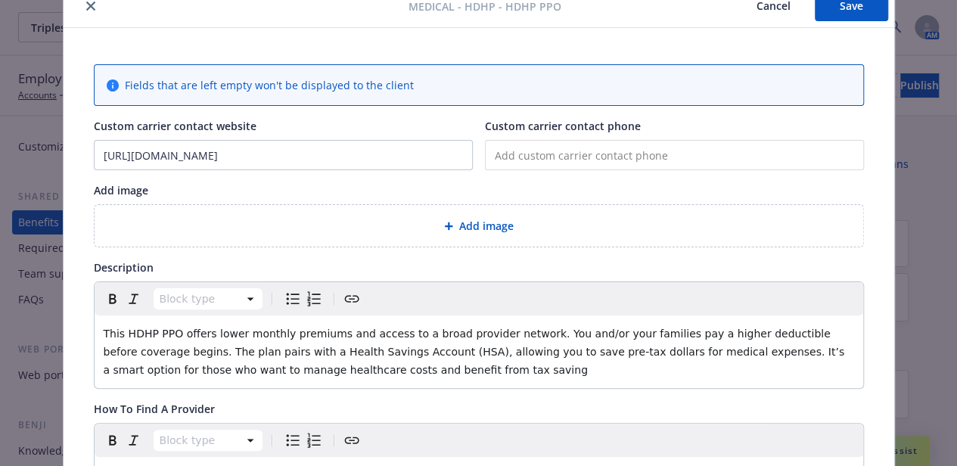
scroll to position [61, 0]
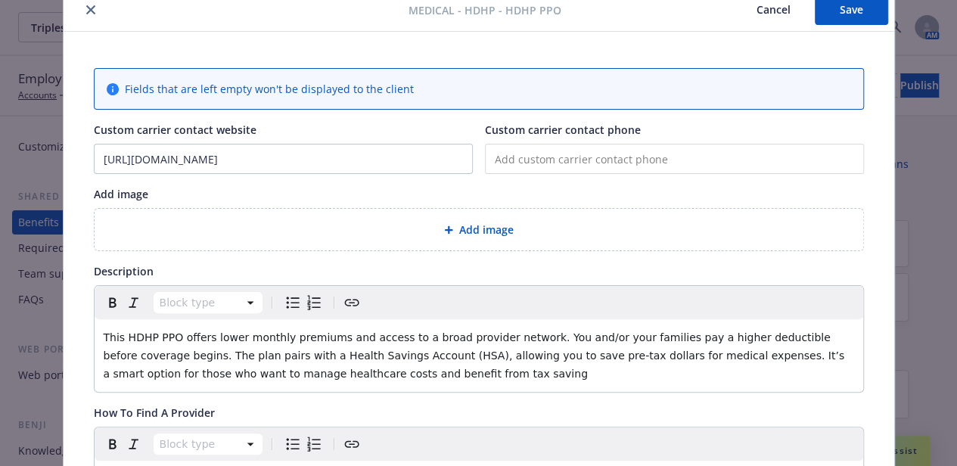
click at [830, 20] on button "Save" at bounding box center [850, 10] width 73 height 30
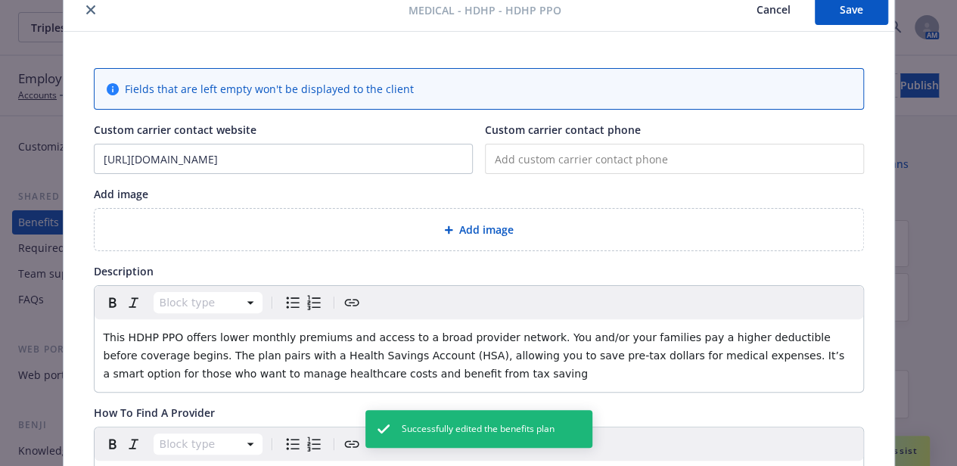
click at [86, 10] on icon "close" at bounding box center [90, 9] width 9 height 9
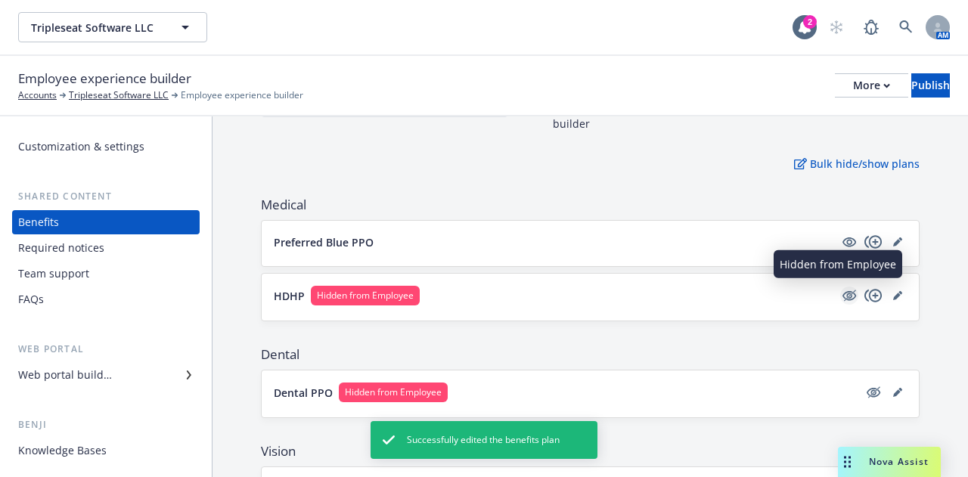
click at [840, 302] on icon "hidden" at bounding box center [849, 296] width 18 height 18
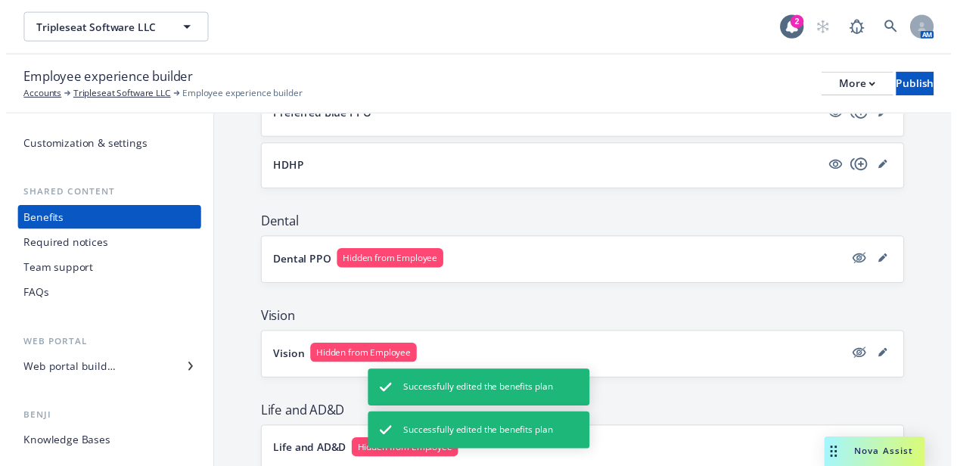
scroll to position [234, 0]
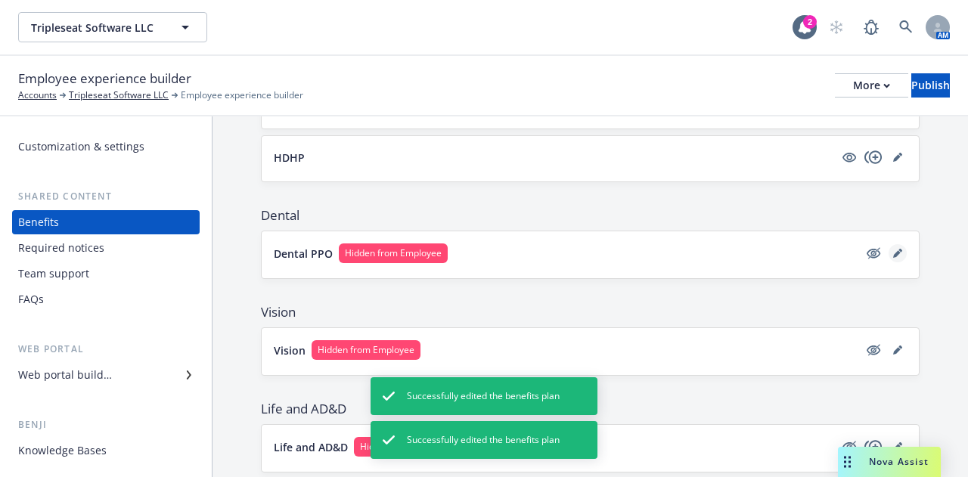
click at [898, 250] on icon "editPencil" at bounding box center [900, 251] width 4 height 4
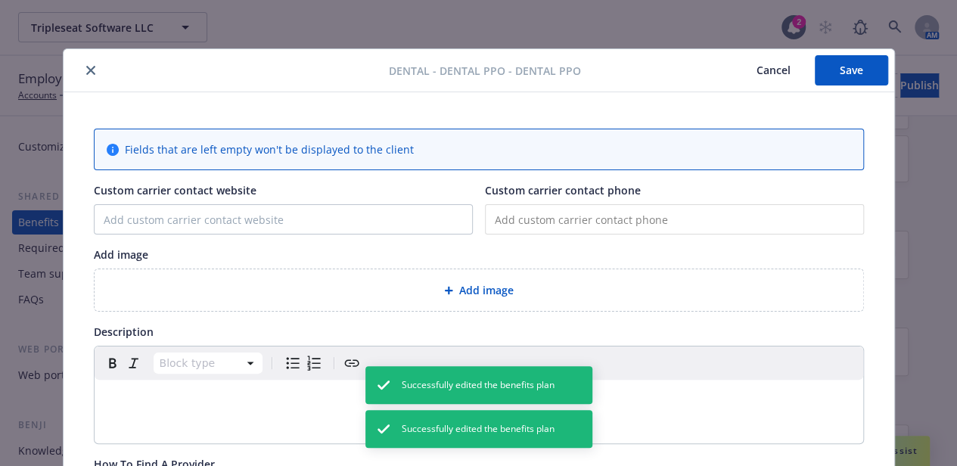
scroll to position [45, 0]
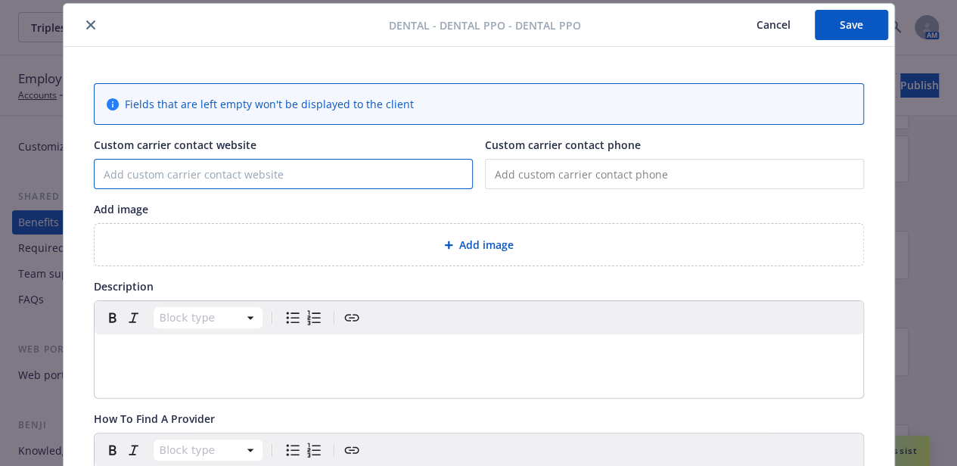
click at [235, 166] on input "Custom carrier contact website" at bounding box center [283, 174] width 377 height 29
paste input "[URL][DOMAIN_NAME]"
type input "[URL][DOMAIN_NAME]"
click at [124, 40] on div "Dental - Dental PPO - Dental PPO Cancel Save" at bounding box center [479, 25] width 830 height 43
click at [180, 365] on div "editable markdown" at bounding box center [479, 352] width 768 height 36
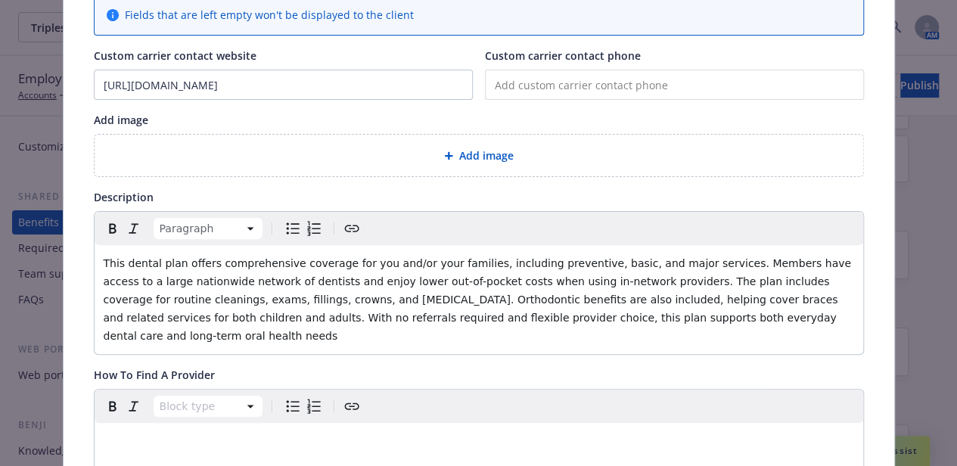
scroll to position [138, 0]
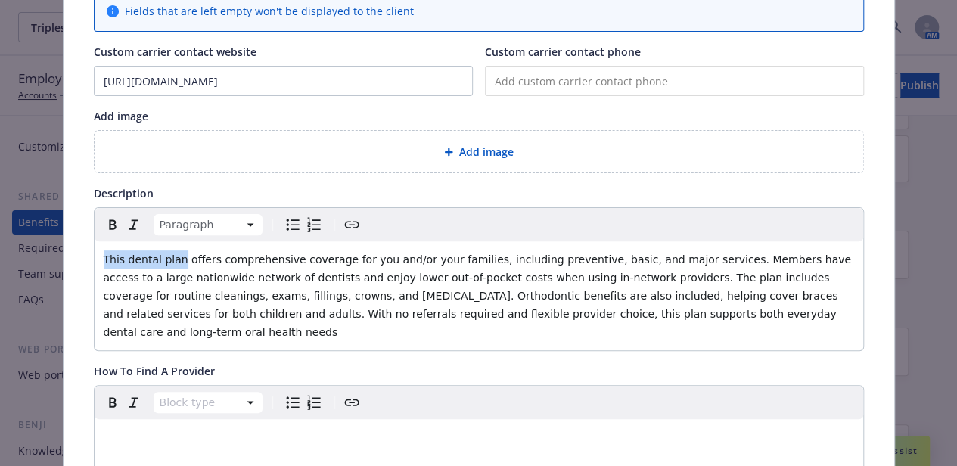
drag, startPoint x: 168, startPoint y: 259, endPoint x: 76, endPoint y: 251, distance: 92.6
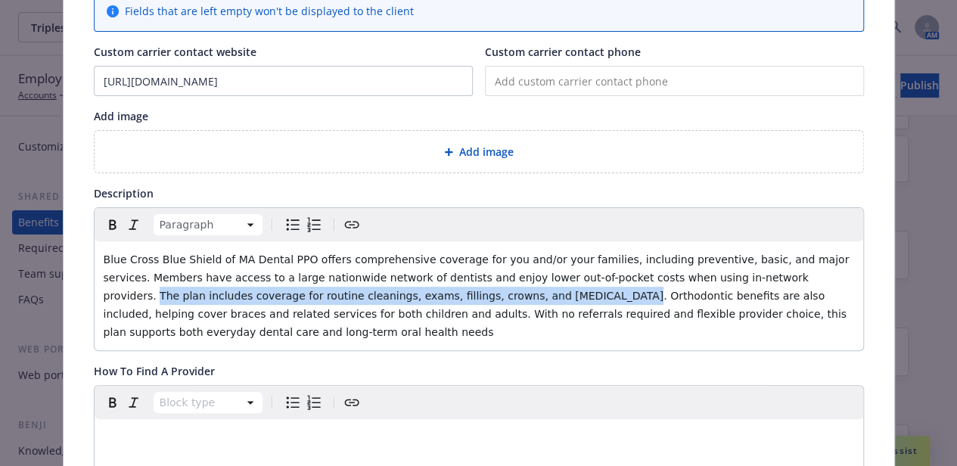
drag, startPoint x: 370, startPoint y: 293, endPoint x: 680, endPoint y: 279, distance: 310.4
click at [680, 279] on span "Blue Cross Blue Shield of MA Dental PPO offers comprehensive coverage for you a…" at bounding box center [478, 295] width 749 height 85
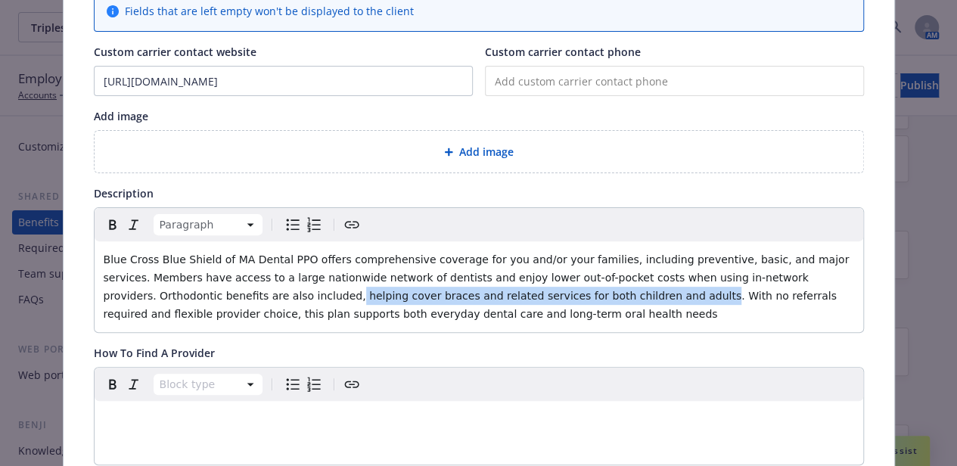
drag, startPoint x: 467, startPoint y: 299, endPoint x: 139, endPoint y: 289, distance: 328.4
click at [139, 289] on span "Blue Cross Blue Shield of MA Dental PPO offers comprehensive coverage for you a…" at bounding box center [478, 286] width 749 height 67
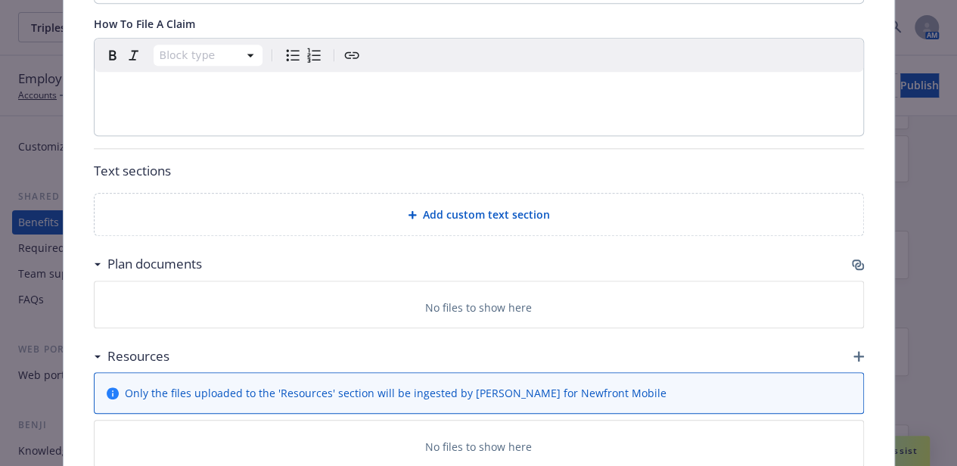
scroll to position [626, 0]
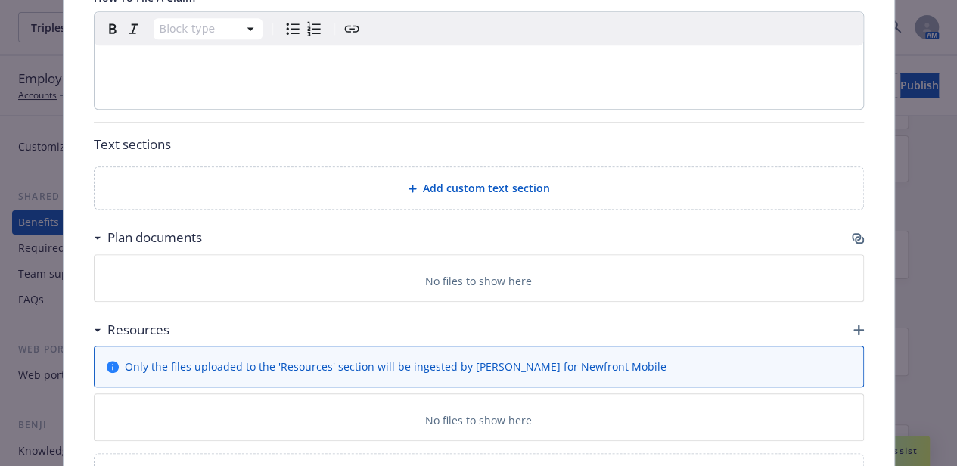
click at [853, 233] on icon "button" at bounding box center [856, 237] width 9 height 8
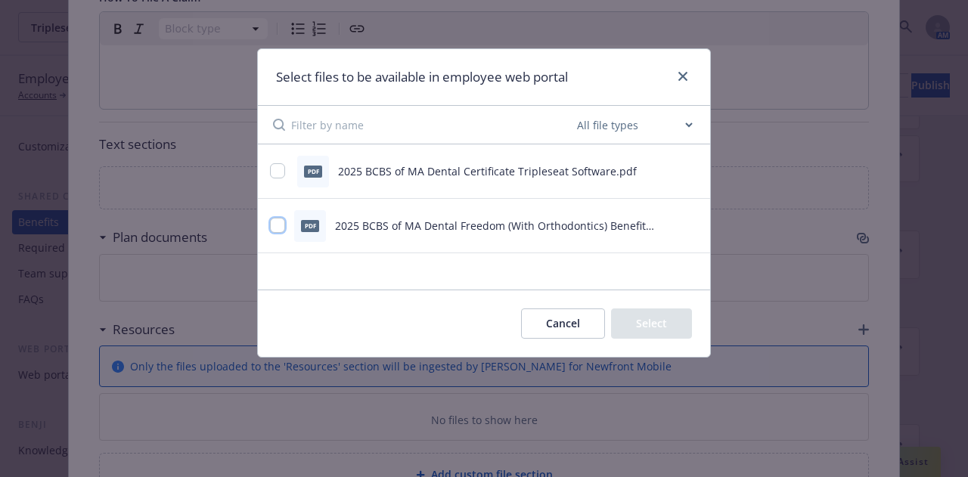
click at [276, 225] on input "checkbox" at bounding box center [277, 225] width 15 height 15
checkbox input "true"
click at [280, 179] on div "pdf 2025 BCBS of MA Dental Certificate Tripleseat Software.pdf" at bounding box center [465, 172] width 390 height 32
click at [275, 161] on div "pdf 2025 BCBS of MA Dental Certificate Tripleseat Software.pdf" at bounding box center [465, 172] width 390 height 32
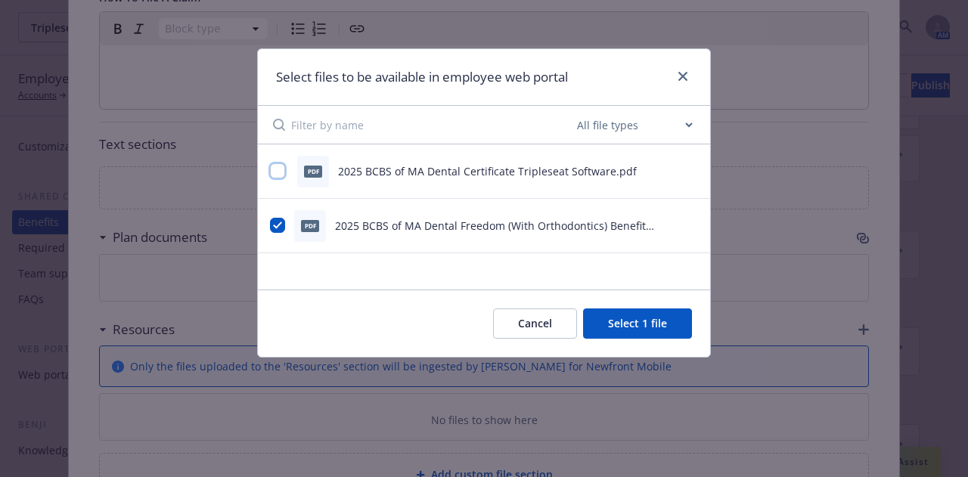
click at [277, 166] on input "checkbox" at bounding box center [277, 170] width 15 height 15
checkbox input "true"
click at [631, 327] on button "Select 2 files" at bounding box center [635, 324] width 114 height 30
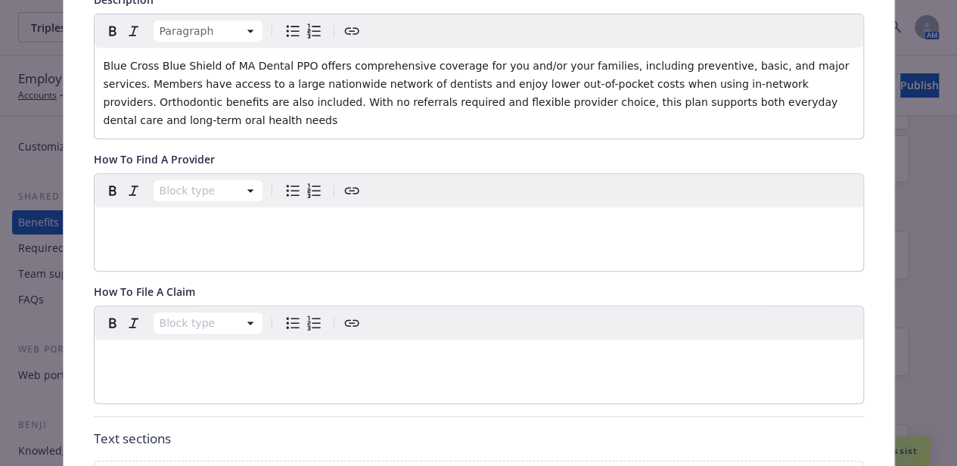
scroll to position [232, 0]
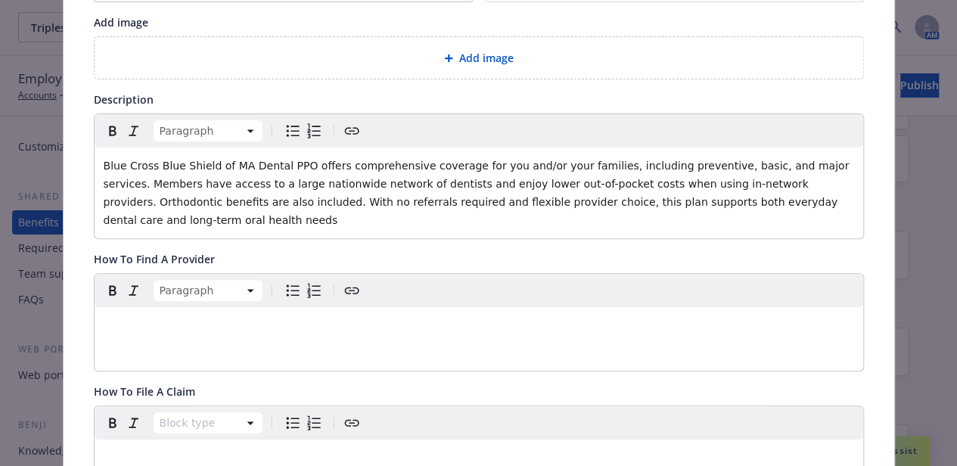
click at [237, 316] on p "editable markdown" at bounding box center [479, 325] width 750 height 18
drag, startPoint x: 374, startPoint y: 313, endPoint x: 343, endPoint y: 309, distance: 32.0
click at [343, 316] on p "Find a dentist or dental office in network by clicking HERE." at bounding box center [479, 325] width 750 height 18
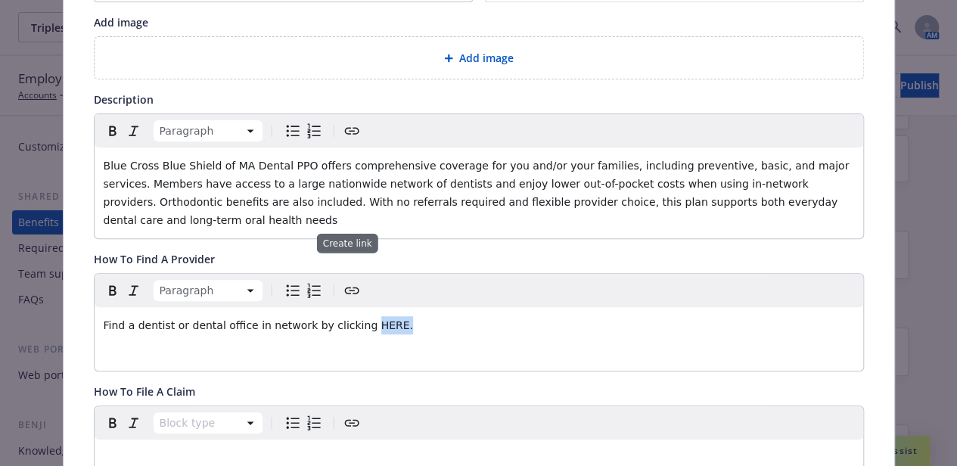
click at [343, 281] on icon "Create link" at bounding box center [352, 290] width 18 height 18
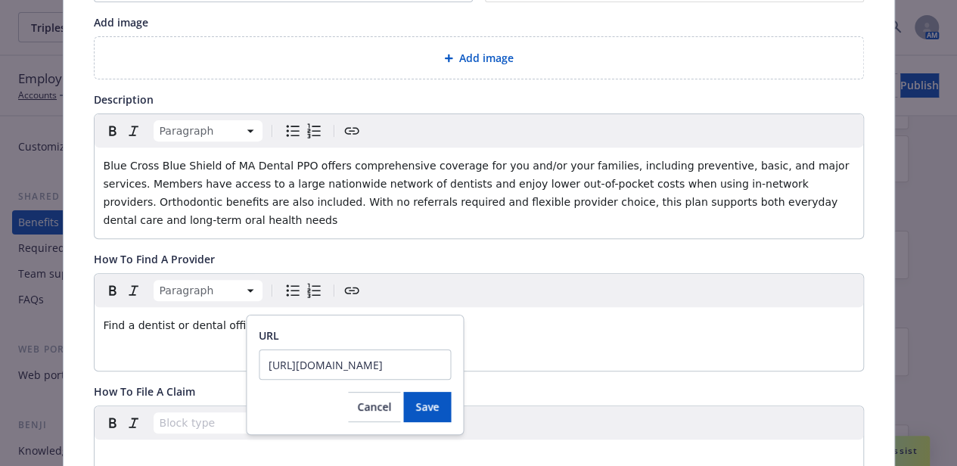
scroll to position [0, 67]
type input "[URL][DOMAIN_NAME]"
click at [432, 411] on span "Save" at bounding box center [426, 406] width 23 height 14
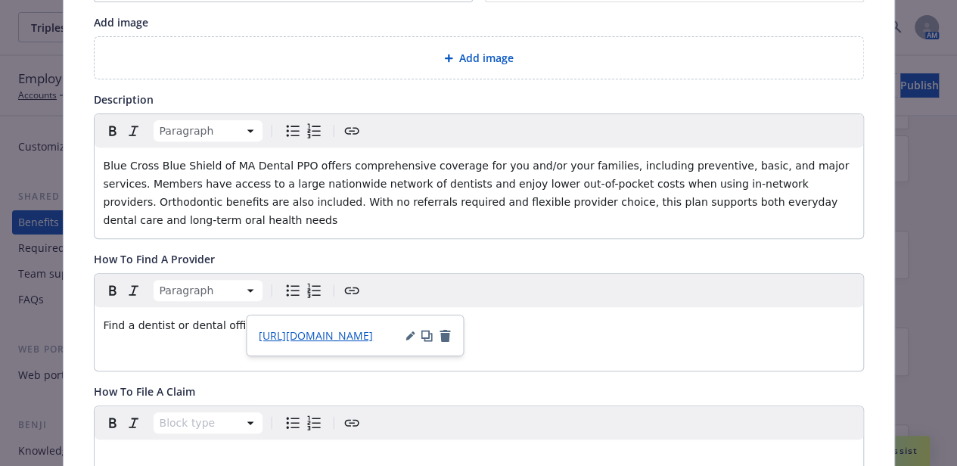
scroll to position [342, 0]
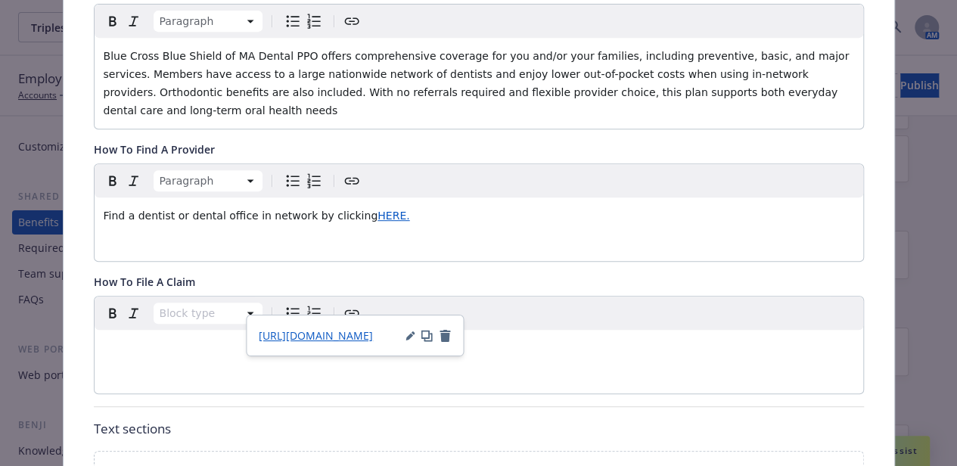
click at [575, 338] on div "editable markdown" at bounding box center [479, 348] width 768 height 36
click at [175, 340] on div "editable markdown" at bounding box center [479, 348] width 768 height 36
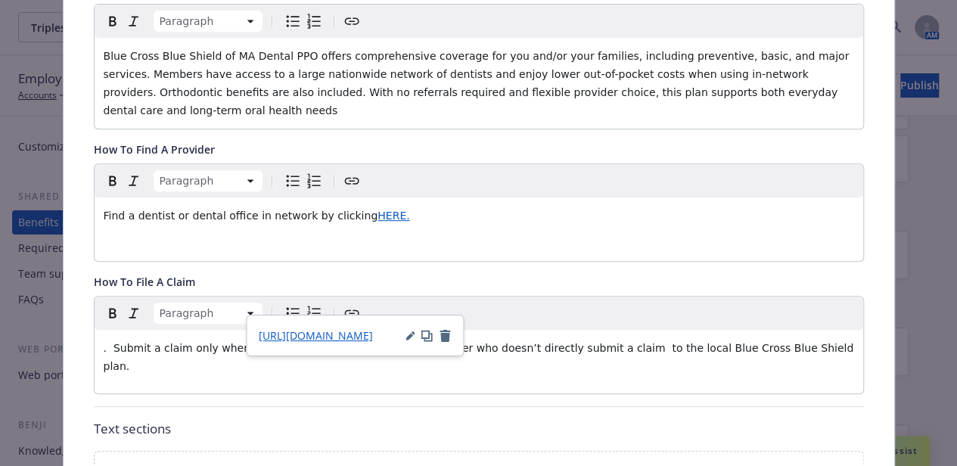
click at [109, 342] on span ". Submit a claim only when you’re billed for services from a provider who doesn…" at bounding box center [480, 357] width 753 height 30
click at [585, 342] on span "Submit a claim only when you’re billed for services from a provider who doesn’t…" at bounding box center [475, 357] width 743 height 30
click at [821, 339] on p "Submit a claim only when you’re billed for services from a provider who doesn’t…" at bounding box center [479, 357] width 750 height 36
drag, startPoint x: 313, startPoint y: 377, endPoint x: 272, endPoint y: 399, distance: 46.4
click at [272, 399] on div "Submit a claim only when you’re billed for services from a provider who doesn’t…" at bounding box center [479, 387] width 768 height 115
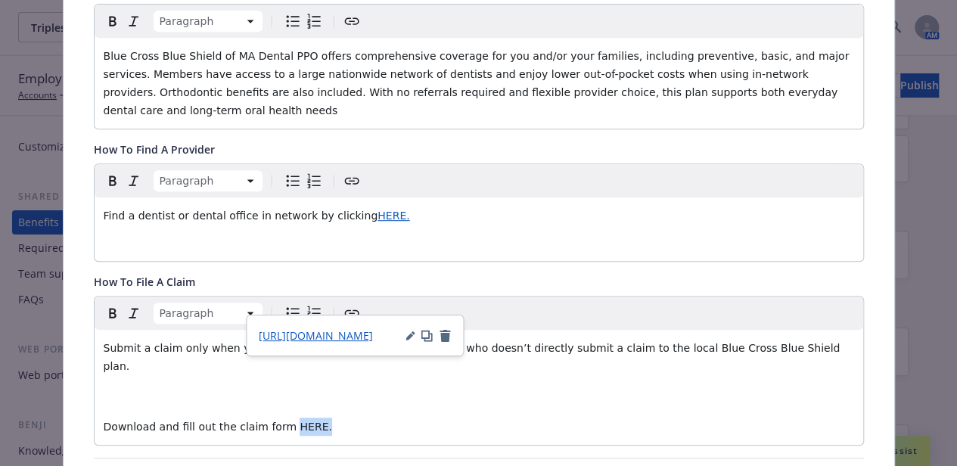
click at [343, 304] on span "Create link" at bounding box center [352, 313] width 18 height 18
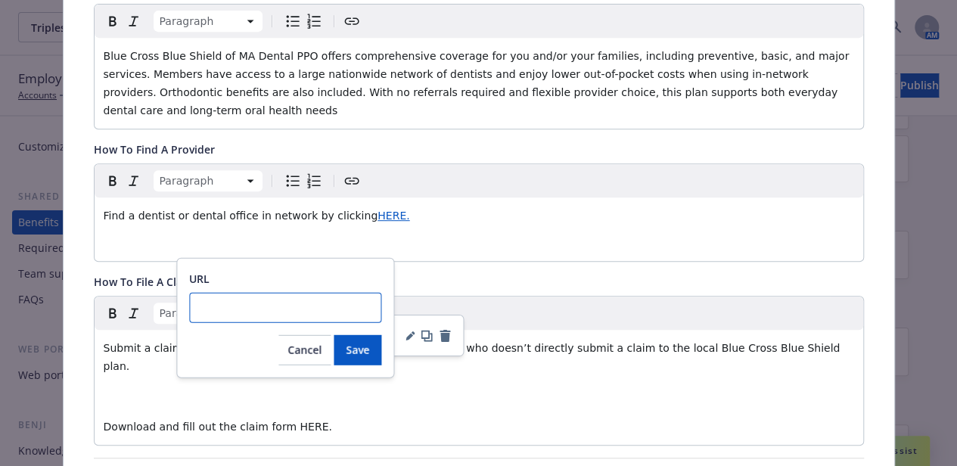
click at [271, 306] on input "URL" at bounding box center [285, 308] width 192 height 30
paste input "[URL][DOMAIN_NAME]"
type input "[URL][DOMAIN_NAME]"
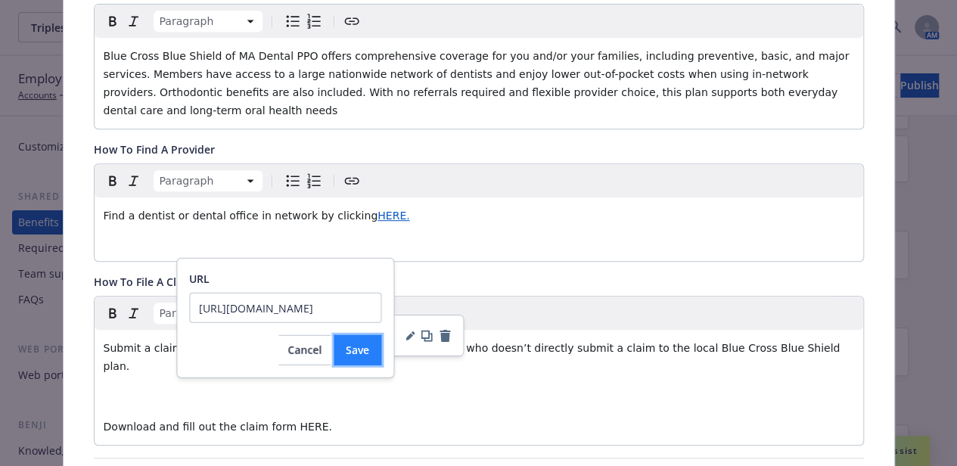
click at [366, 356] on button "Save" at bounding box center [358, 350] width 48 height 30
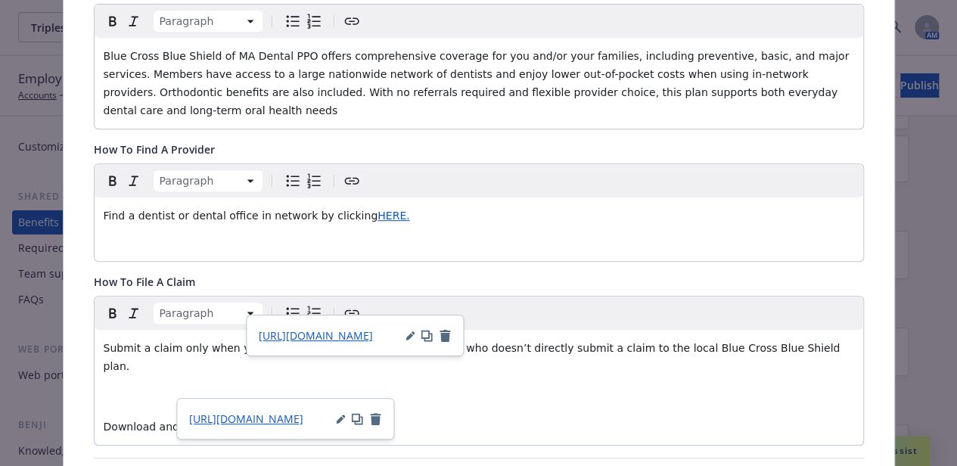
click at [445, 417] on p "Download and fill out the claim form HERE." at bounding box center [479, 426] width 750 height 18
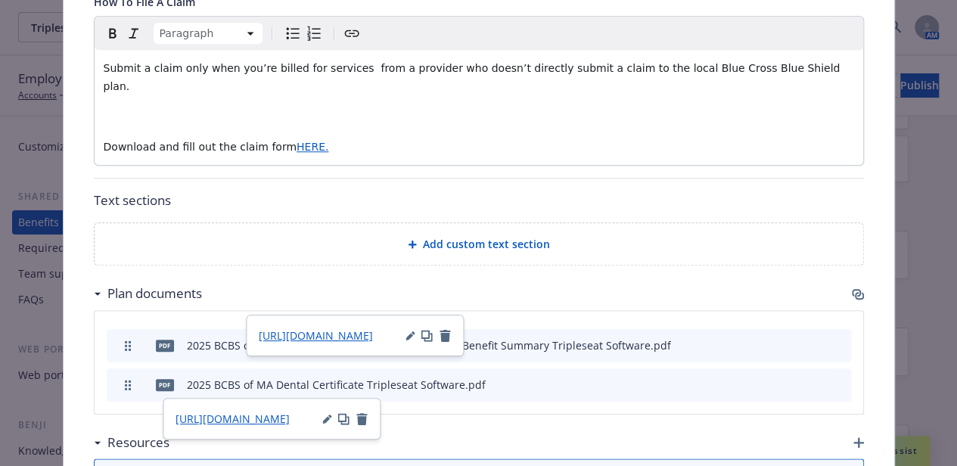
scroll to position [525, 0]
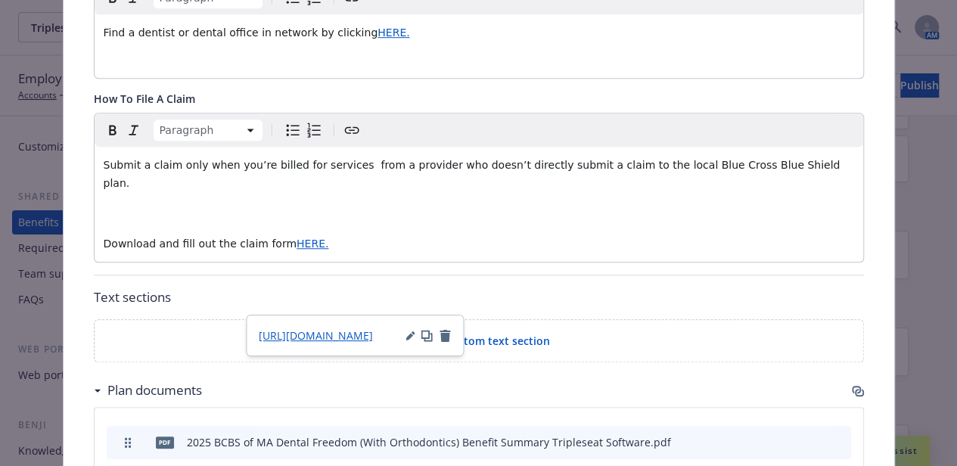
click at [222, 204] on p "editable markdown" at bounding box center [479, 213] width 750 height 18
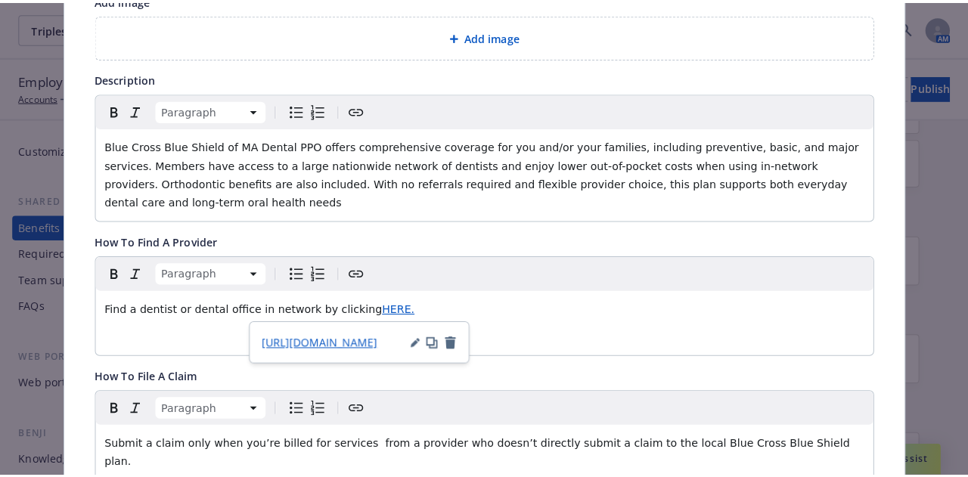
scroll to position [0, 0]
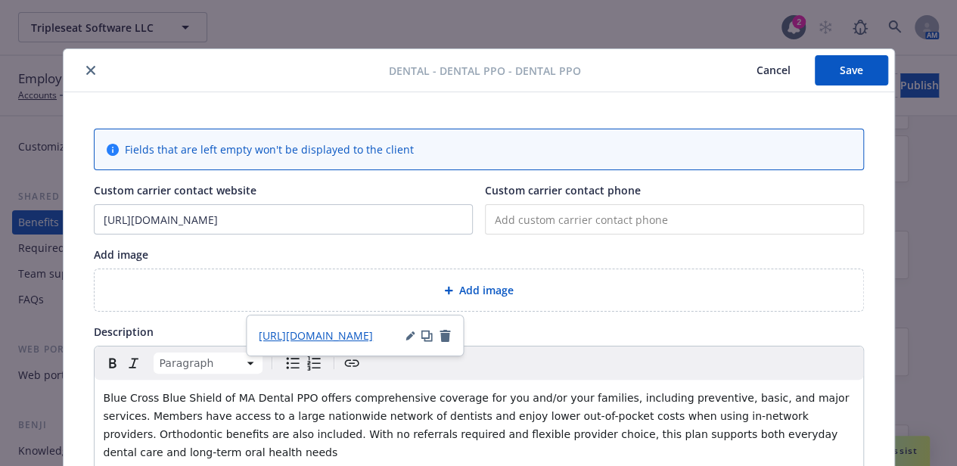
click at [852, 70] on button "Save" at bounding box center [850, 70] width 73 height 30
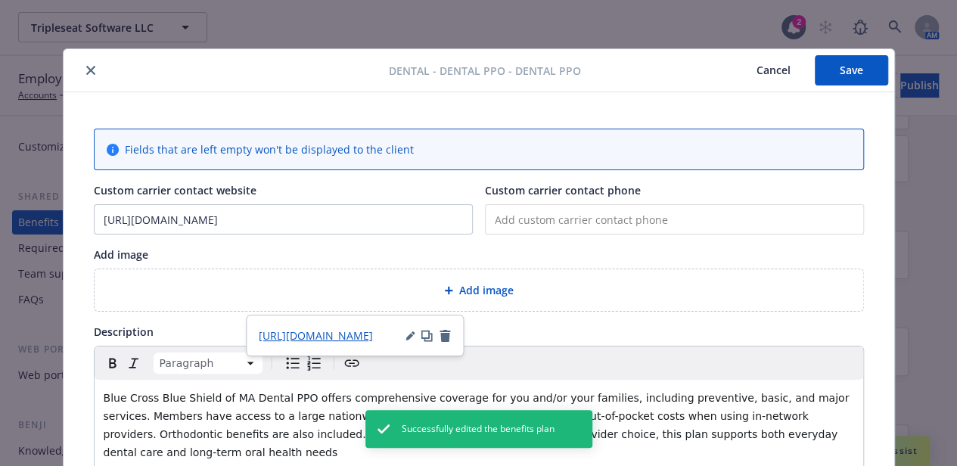
click at [86, 69] on icon "close" at bounding box center [90, 70] width 9 height 9
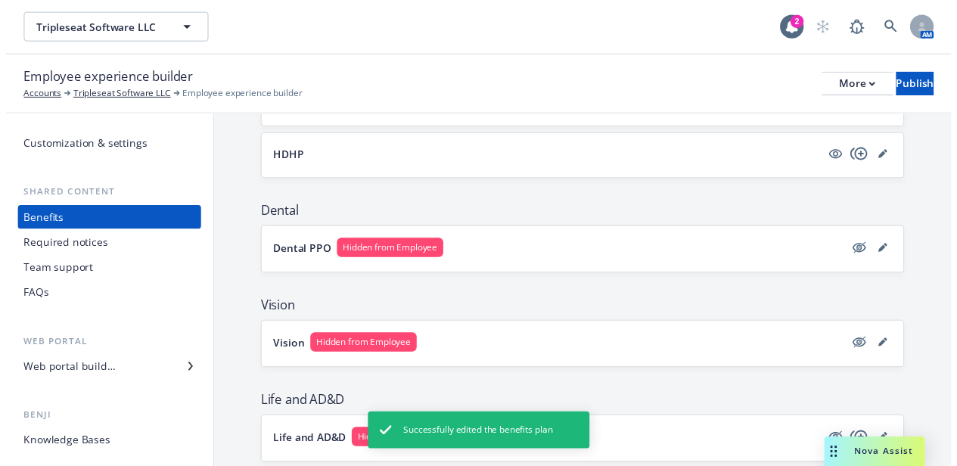
scroll to position [306, 0]
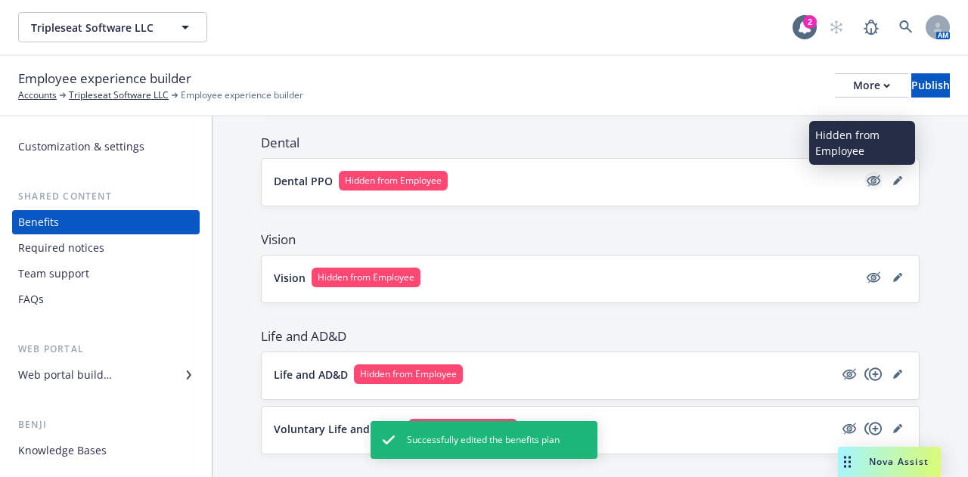
click at [868, 182] on icon "hidden" at bounding box center [874, 180] width 12 height 11
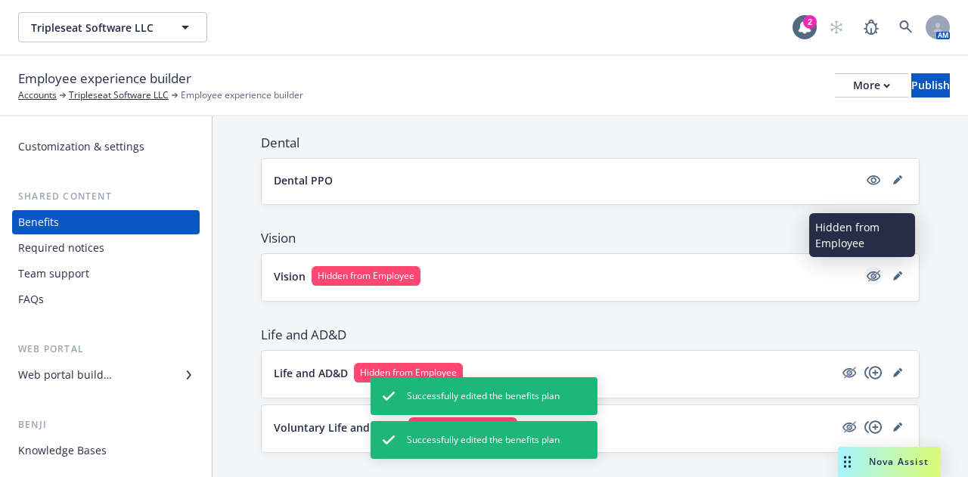
click at [867, 274] on icon "hidden" at bounding box center [874, 276] width 14 height 10
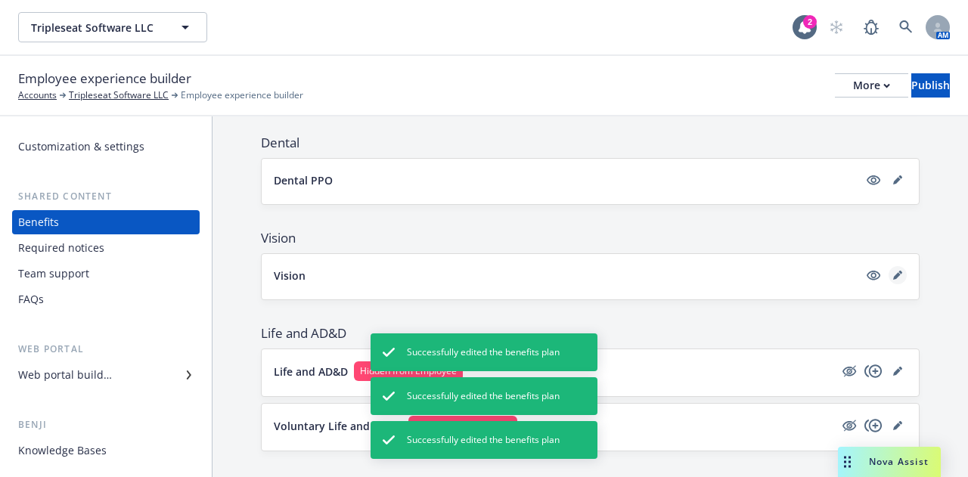
click at [893, 271] on icon "editPencil" at bounding box center [897, 275] width 9 height 9
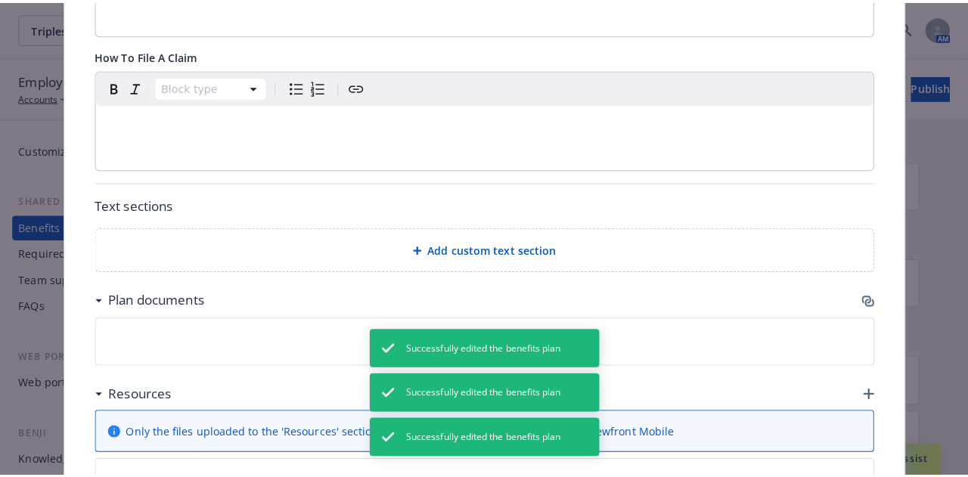
scroll to position [709, 0]
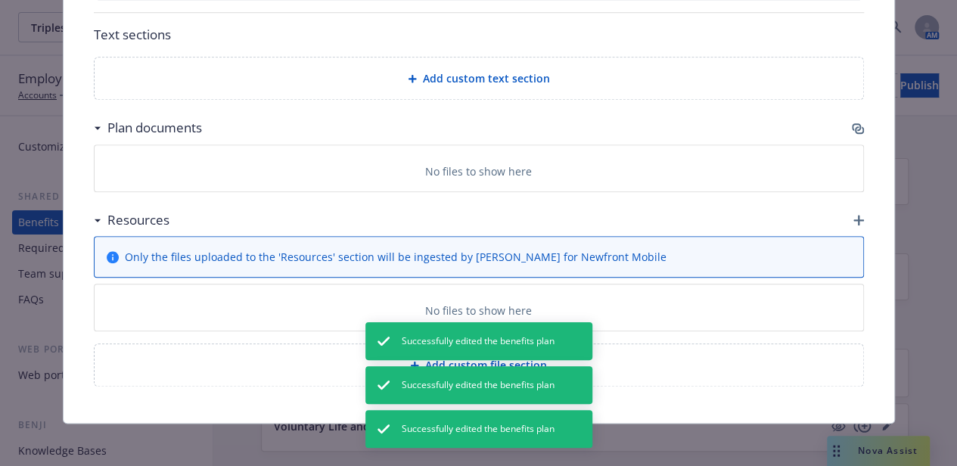
click at [852, 123] on icon "button" at bounding box center [858, 129] width 12 height 12
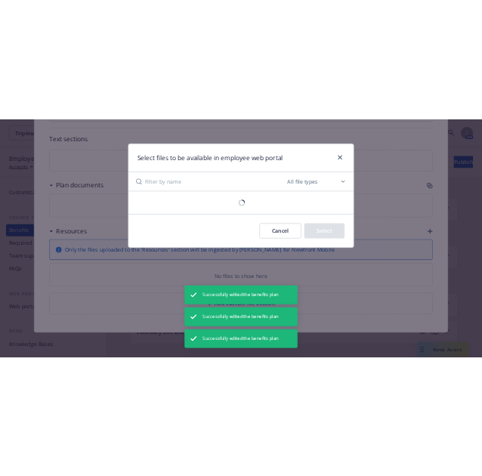
scroll to position [697, 0]
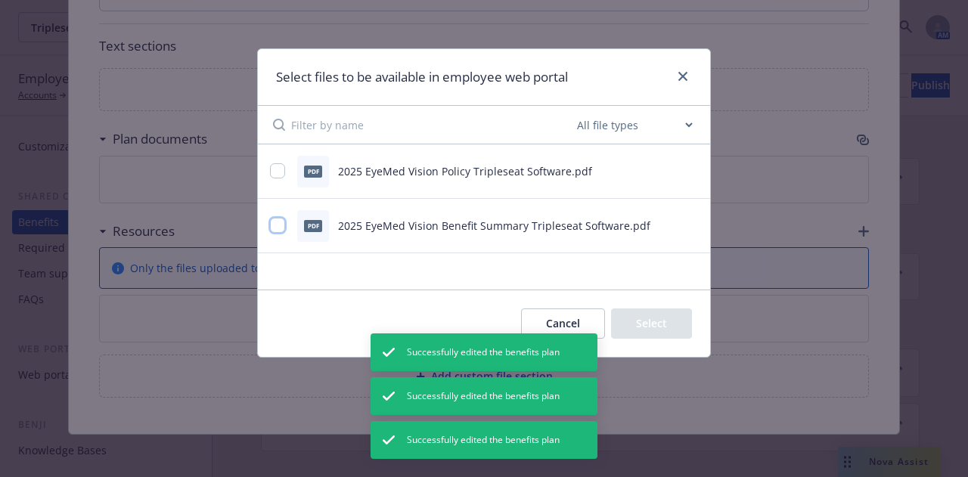
click at [276, 224] on input "checkbox" at bounding box center [277, 225] width 15 height 15
checkbox input "true"
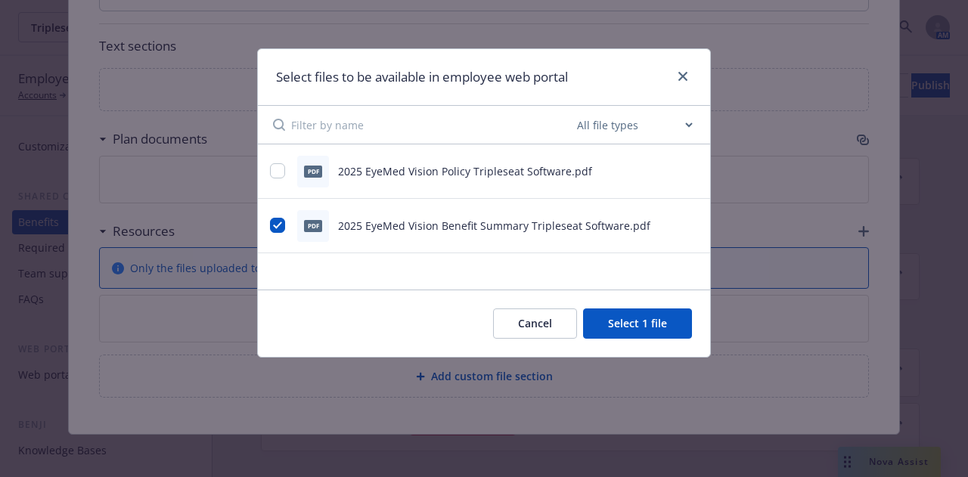
click at [632, 322] on button "Select 1 file" at bounding box center [637, 324] width 109 height 30
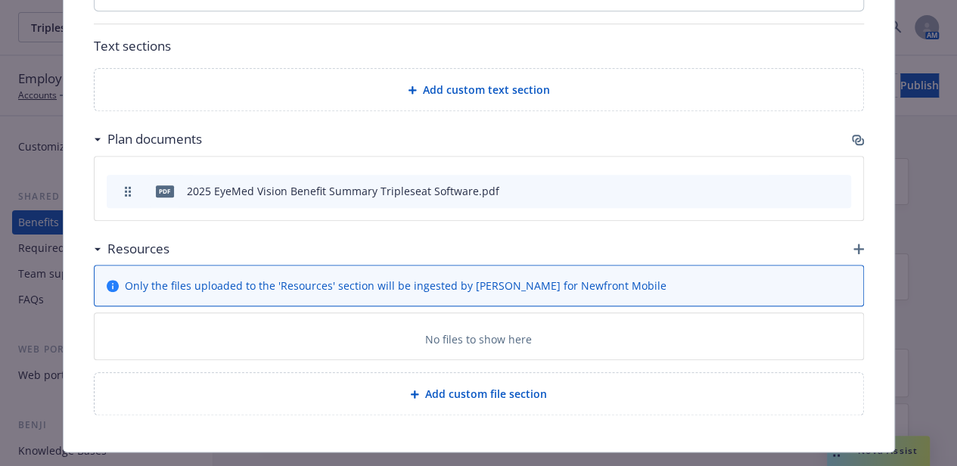
click at [853, 244] on icon "button" at bounding box center [858, 249] width 11 height 11
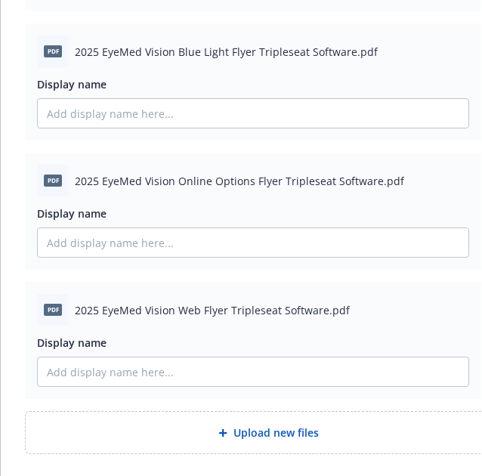
scroll to position [1140, 0]
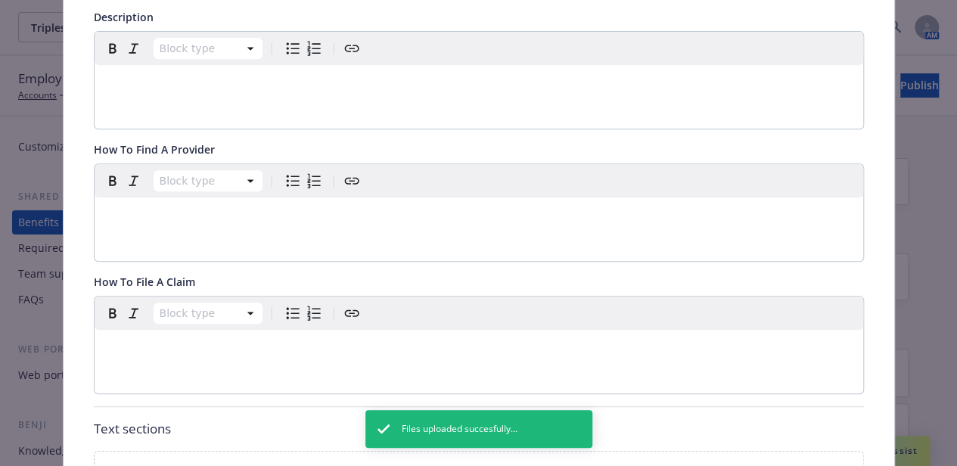
scroll to position [275, 0]
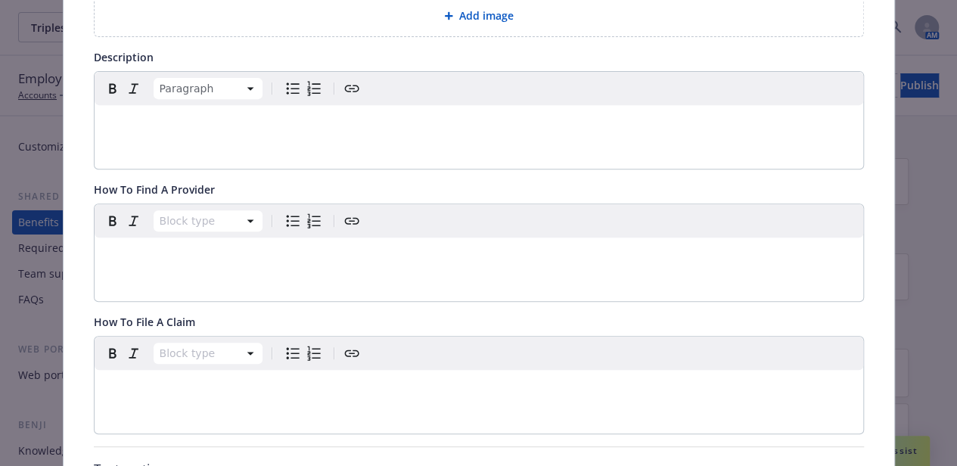
click at [154, 135] on div "editable markdown" at bounding box center [479, 123] width 768 height 36
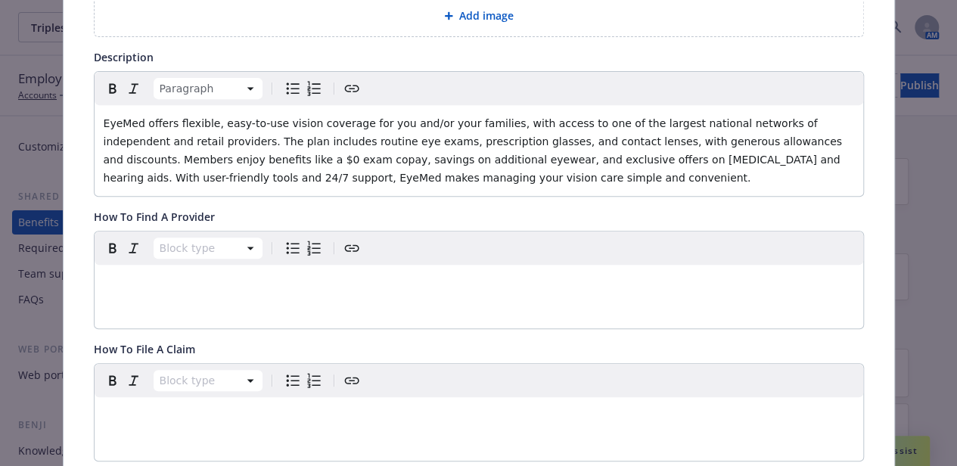
click at [135, 123] on span "EyeMed offers flexible, easy-to-use vision coverage for you and/or your familie…" at bounding box center [475, 150] width 742 height 67
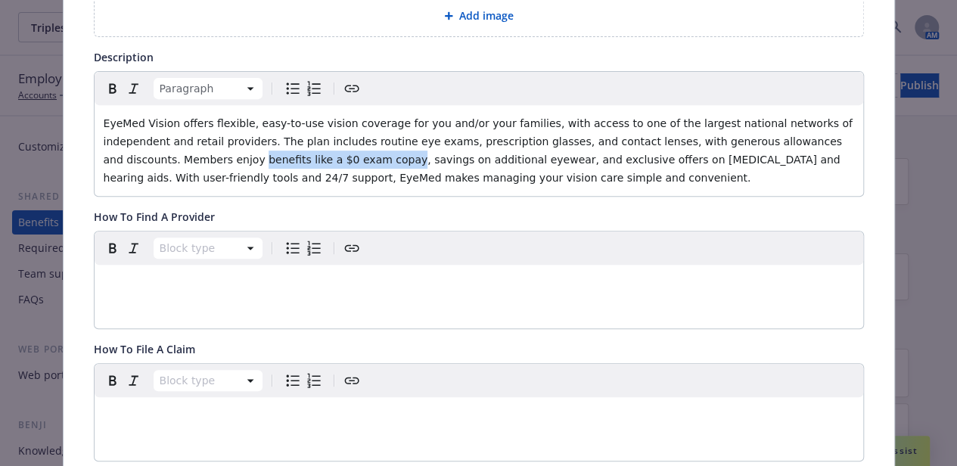
drag, startPoint x: 193, startPoint y: 161, endPoint x: 804, endPoint y: 135, distance: 611.6
click at [804, 135] on span "EyeMed Vision offers flexible, easy-to-use vision coverage for you and/or your …" at bounding box center [480, 150] width 752 height 67
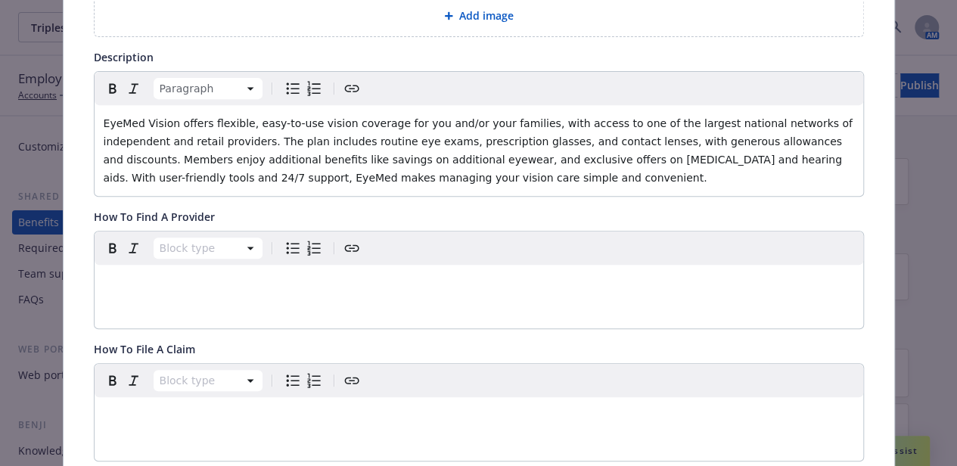
click at [768, 134] on span "EyeMed Vision offers flexible, easy-to-use vision coverage for you and/or your …" at bounding box center [480, 150] width 752 height 67
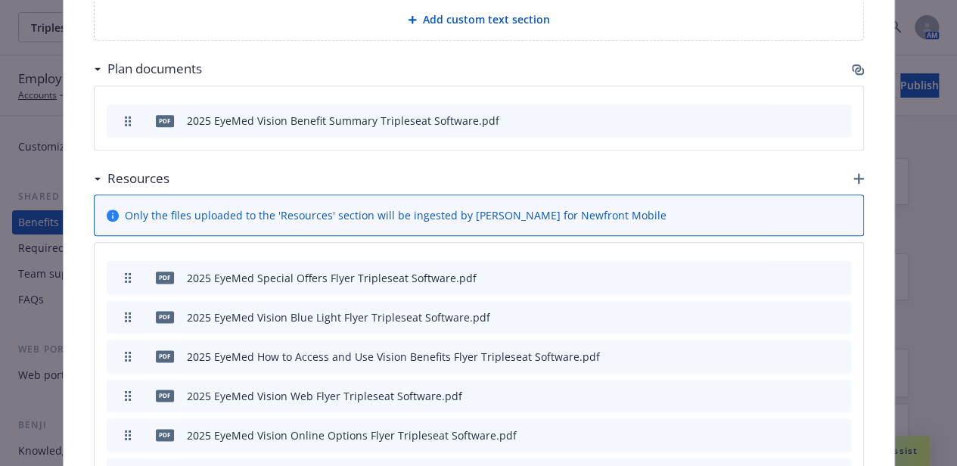
scroll to position [796, 0]
click at [806, 273] on icon "preview file" at bounding box center [812, 276] width 14 height 11
click at [806, 349] on icon "preview file" at bounding box center [812, 354] width 14 height 11
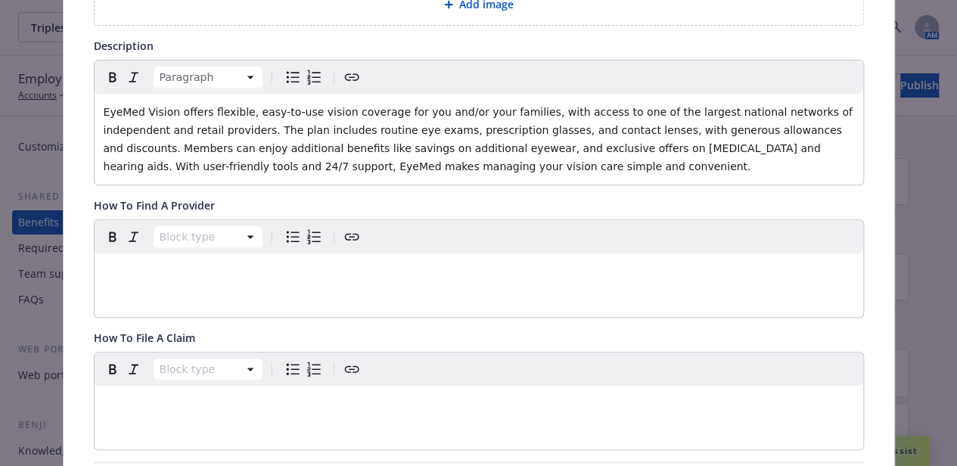
scroll to position [0, 0]
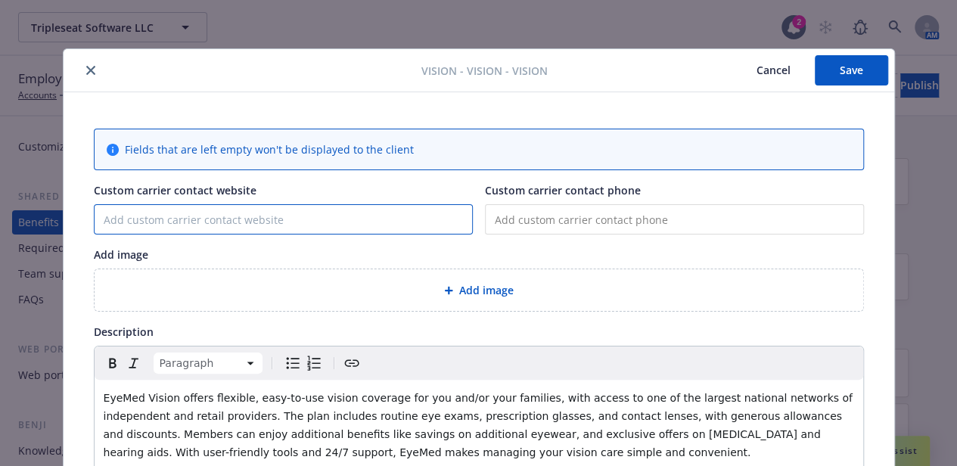
click at [215, 212] on input "Custom carrier contact website" at bounding box center [283, 219] width 377 height 29
paste input "[URL][DOMAIN_NAME]"
type input "[URL][DOMAIN_NAME]"
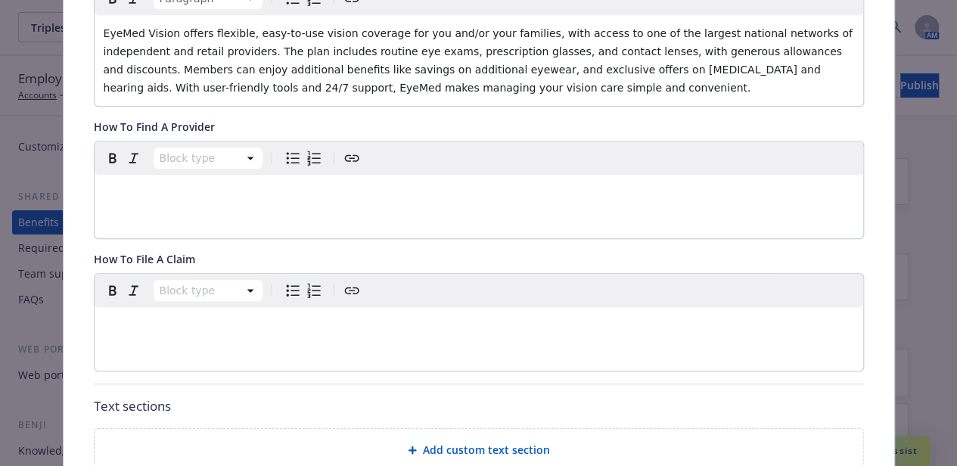
scroll to position [371, 0]
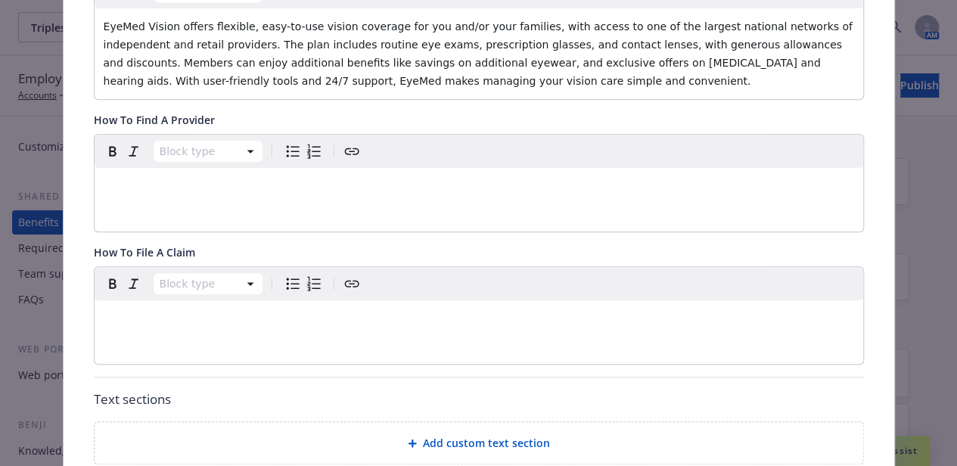
click at [236, 200] on div "editable markdown" at bounding box center [479, 186] width 768 height 36
drag, startPoint x: 324, startPoint y: 181, endPoint x: 292, endPoint y: 182, distance: 31.8
click at [292, 182] on p "Find a doctor by visiting the EyeMed site, HERE." at bounding box center [479, 186] width 750 height 18
click at [328, 152] on div "Paragraph" at bounding box center [479, 151] width 768 height 33
drag, startPoint x: 325, startPoint y: 181, endPoint x: 293, endPoint y: 188, distance: 32.5
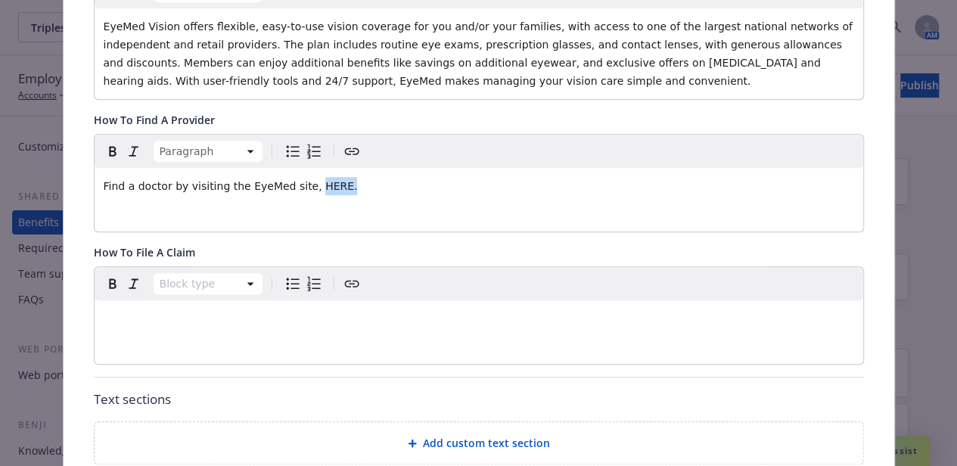
click at [293, 188] on p "Find a doctor by visiting the EyeMed site, HERE." at bounding box center [479, 186] width 750 height 18
click at [343, 152] on icon "Create link" at bounding box center [352, 151] width 18 height 18
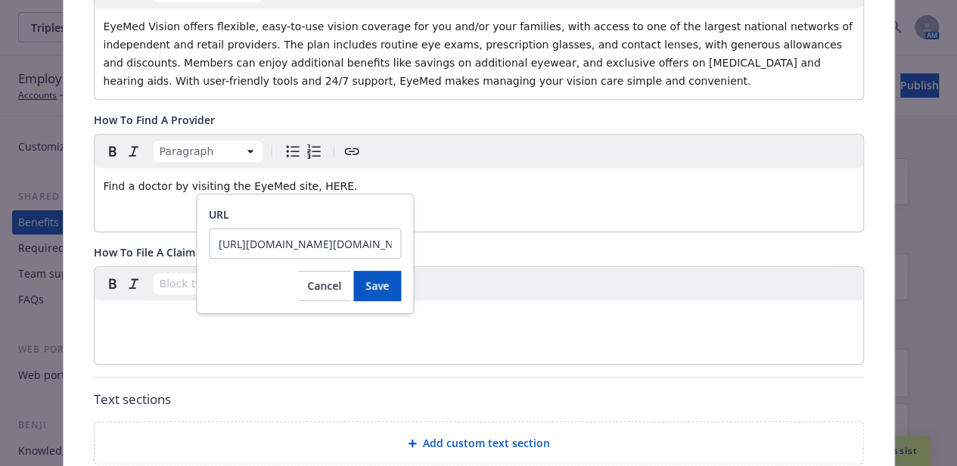
scroll to position [0, 818]
type input "[URL][DOMAIN_NAME][DOMAIN_NAME]"
click at [402, 284] on div "URL [URL][DOMAIN_NAME][DOMAIN_NAME] Cancel Save" at bounding box center [305, 254] width 218 height 120
click at [383, 284] on span "Save" at bounding box center [376, 285] width 23 height 14
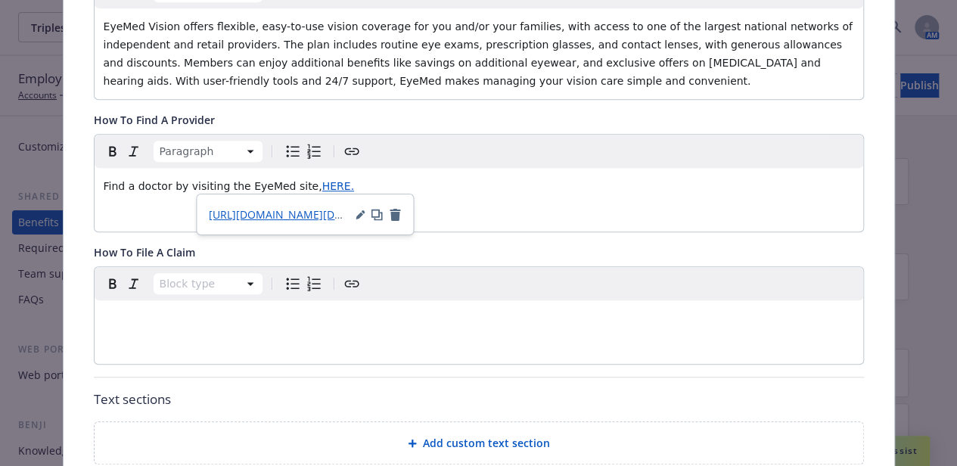
click at [173, 315] on p "editable markdown" at bounding box center [479, 318] width 750 height 18
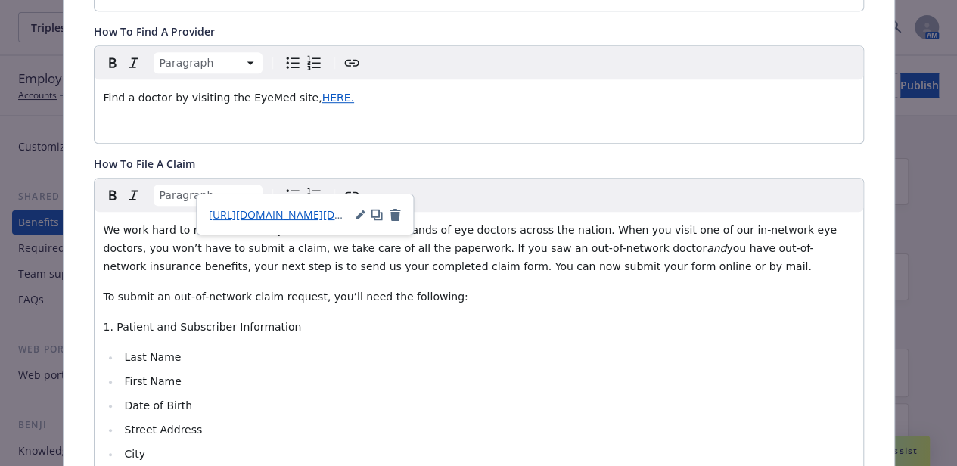
scroll to position [460, 0]
click at [442, 254] on p "We work hard to make sure that you have access to thousands of eye doctors acro…" at bounding box center [479, 248] width 750 height 54
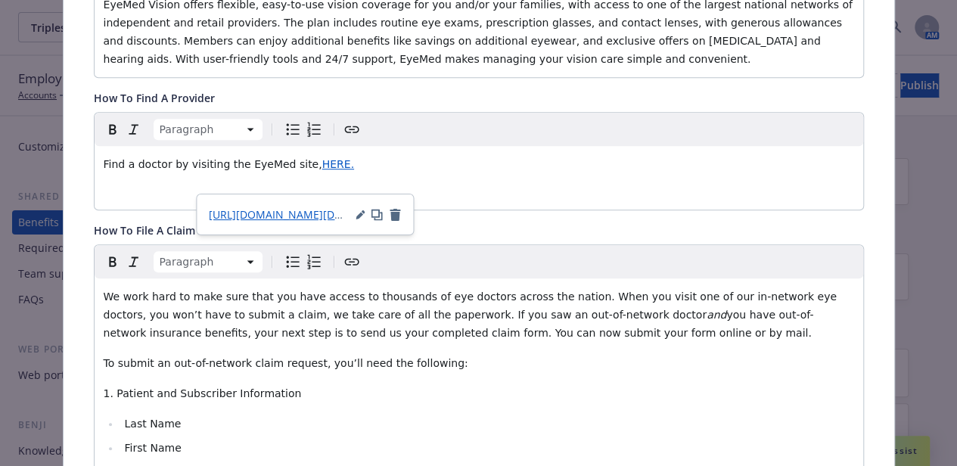
scroll to position [392, 0]
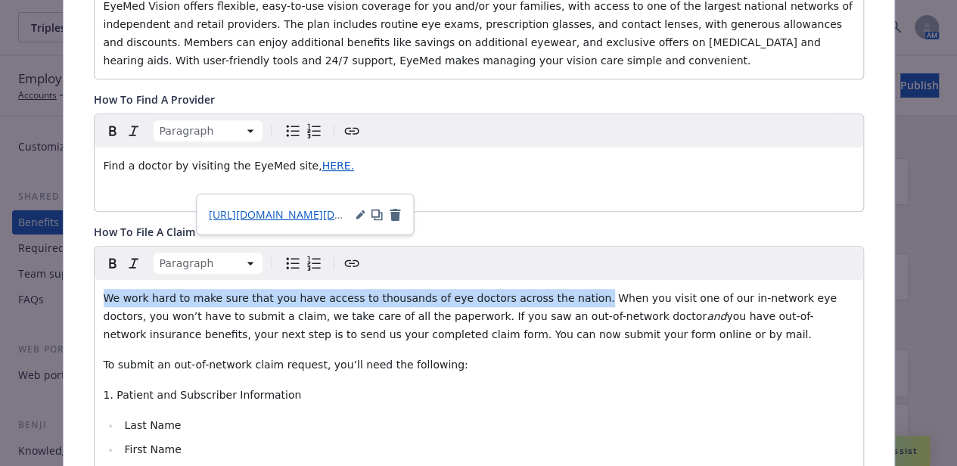
drag, startPoint x: 543, startPoint y: 290, endPoint x: 82, endPoint y: 293, distance: 461.3
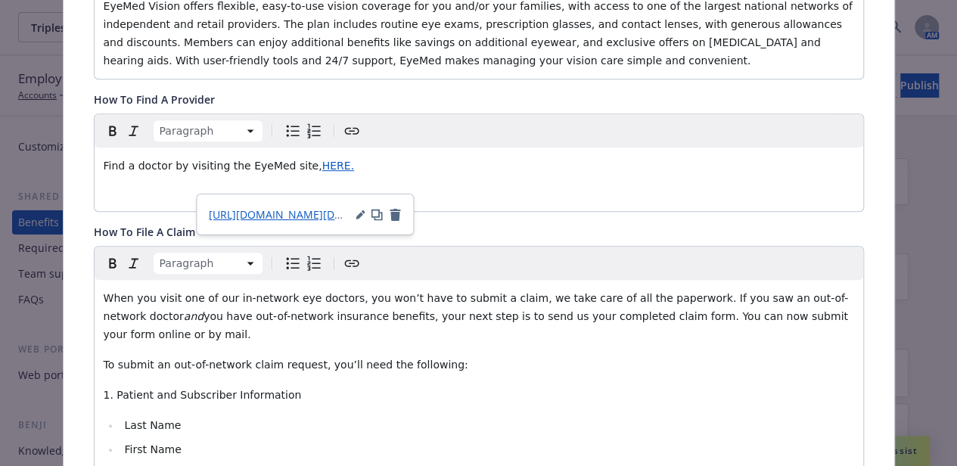
click at [219, 300] on span "When you visit one of our in-network eye doctors, you won’t have to submit a cl…" at bounding box center [476, 307] width 744 height 30
click at [504, 301] on span "When you visit one of the in-network eye doctors, you won’t have to submit a cl…" at bounding box center [476, 307] width 744 height 30
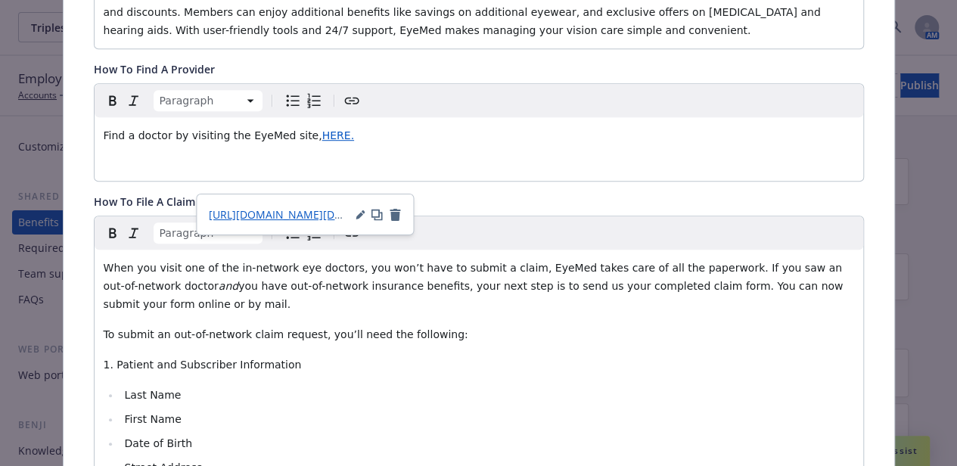
scroll to position [424, 0]
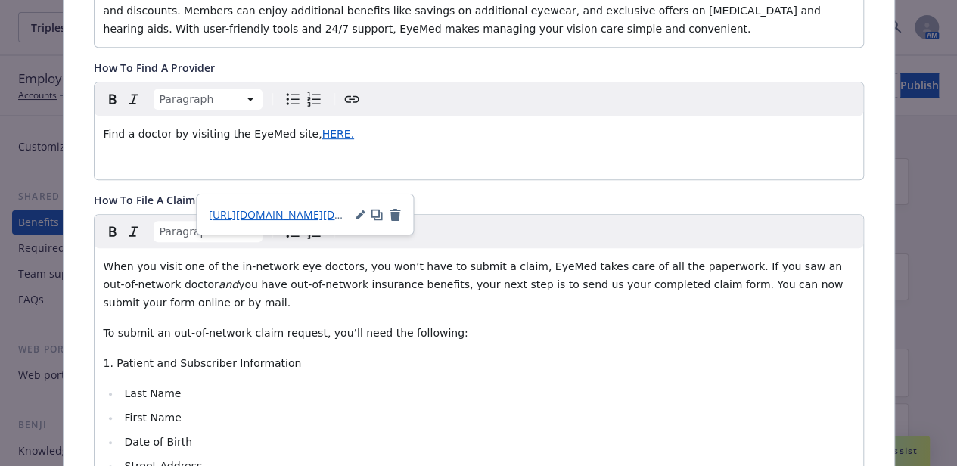
drag, startPoint x: 355, startPoint y: 282, endPoint x: 130, endPoint y: 291, distance: 224.8
click at [130, 291] on p "When you visit one of the in-network eye doctors, you won’t have to submit a cl…" at bounding box center [479, 284] width 750 height 54
click at [355, 285] on span "you have out-of-network insurance benefits, your next step is to send us your c…" at bounding box center [475, 293] width 743 height 30
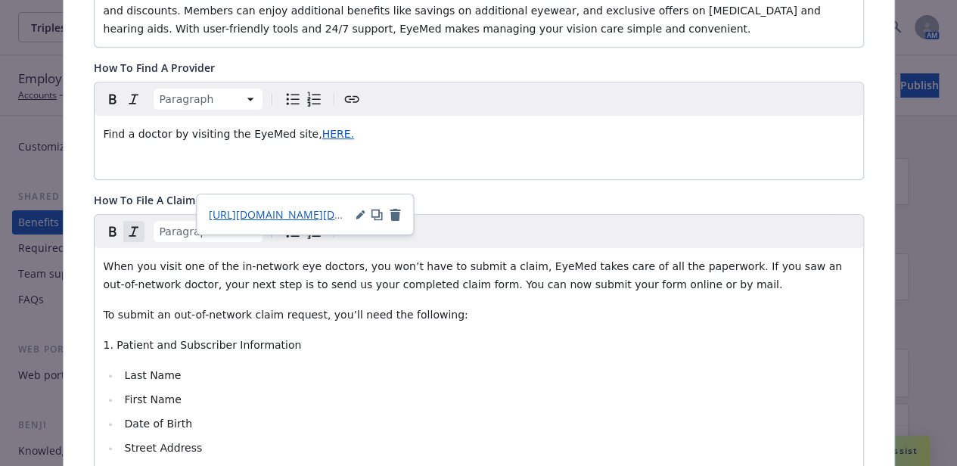
click at [259, 284] on span "When you visit one of the in-network eye doctors, you won’t have to submit a cl…" at bounding box center [475, 275] width 742 height 30
drag, startPoint x: 608, startPoint y: 284, endPoint x: 600, endPoint y: 289, distance: 8.8
click at [600, 289] on p "When you visit one of the in-network eye doctors, you won’t have to submit a cl…" at bounding box center [479, 275] width 750 height 36
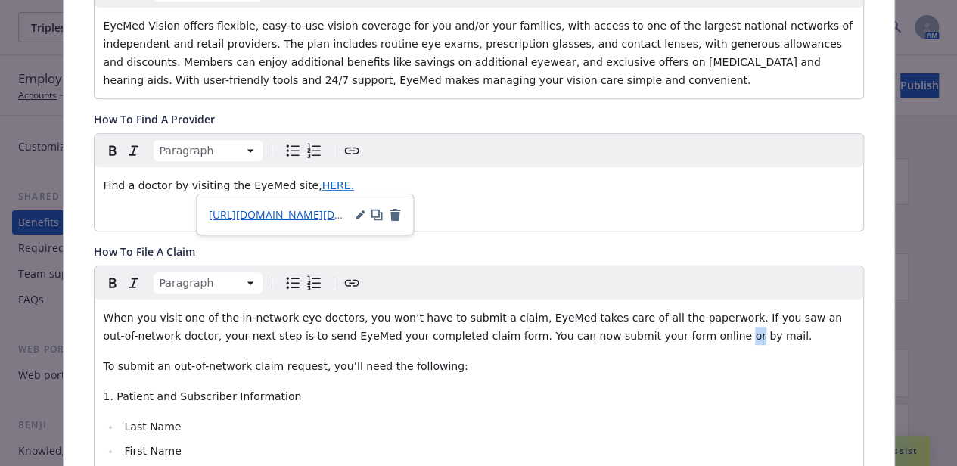
scroll to position [366, 0]
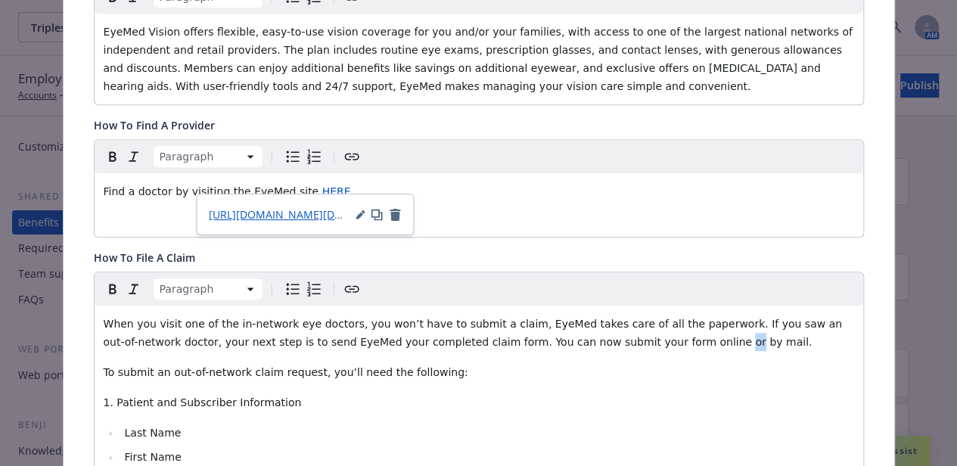
click at [128, 291] on icon "Italic" at bounding box center [134, 289] width 18 height 18
click at [410, 424] on li "Last Name" at bounding box center [487, 433] width 734 height 18
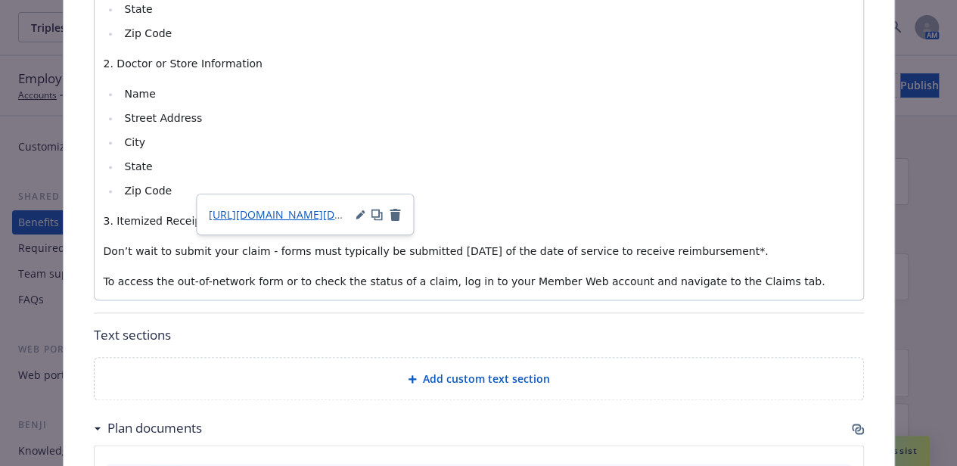
scroll to position [912, 0]
drag, startPoint x: 734, startPoint y: 250, endPoint x: 245, endPoint y: 244, distance: 488.6
click at [245, 244] on p "Don’t wait to submit your claim - forms must typically be submitted [DATE] of t…" at bounding box center [479, 249] width 750 height 18
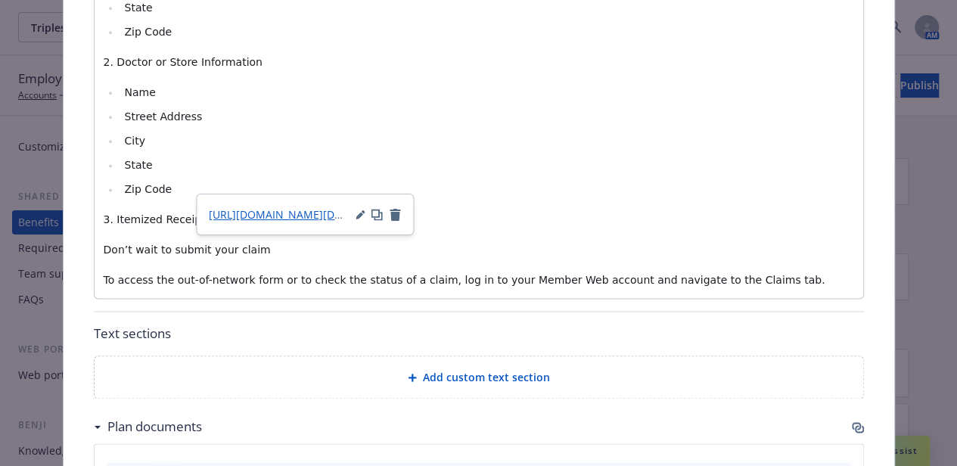
drag, startPoint x: 262, startPoint y: 249, endPoint x: 89, endPoint y: 244, distance: 172.5
click at [95, 244] on div "When you visit one of the in-network eye doctors, you won’t have to submit a cl…" at bounding box center [479, 29] width 768 height 538
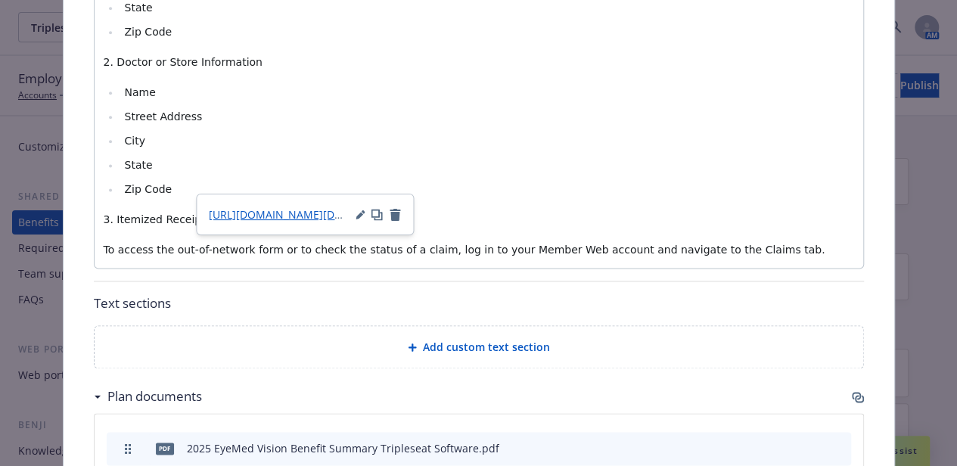
click at [773, 250] on p "To access the out-of-network form or to check the status of a claim, log in to …" at bounding box center [479, 249] width 750 height 18
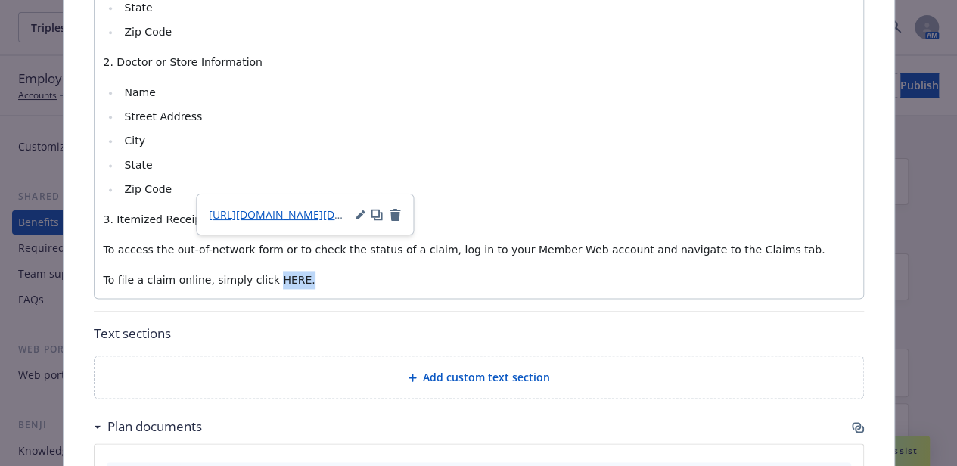
drag, startPoint x: 286, startPoint y: 278, endPoint x: 256, endPoint y: 275, distance: 30.4
click at [256, 275] on p "To file a claim online, simply click HERE." at bounding box center [479, 280] width 750 height 18
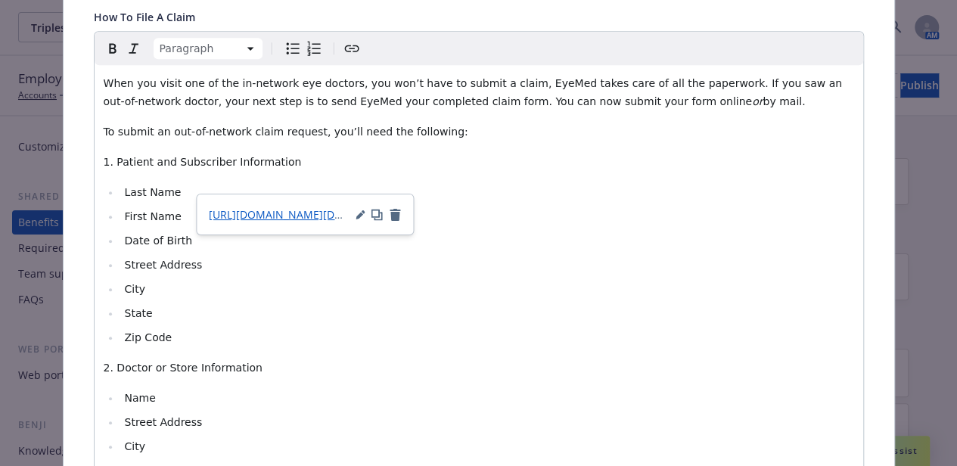
scroll to position [575, 0]
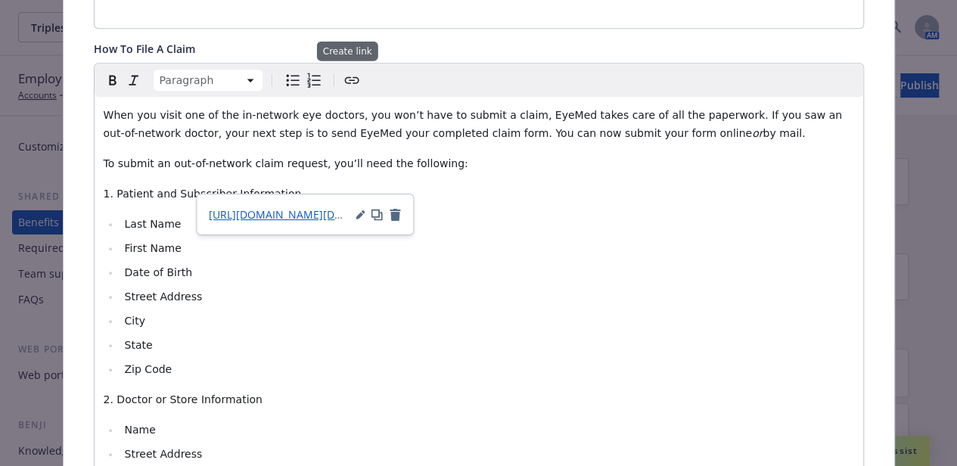
click at [348, 82] on icon "Create link" at bounding box center [352, 80] width 18 height 18
click at [345, 82] on icon "Create link" at bounding box center [352, 80] width 18 height 18
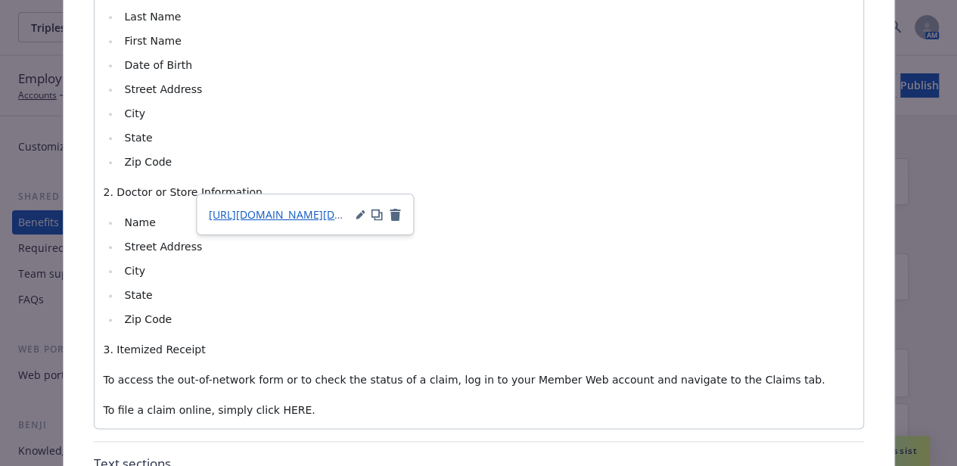
scroll to position [858, 0]
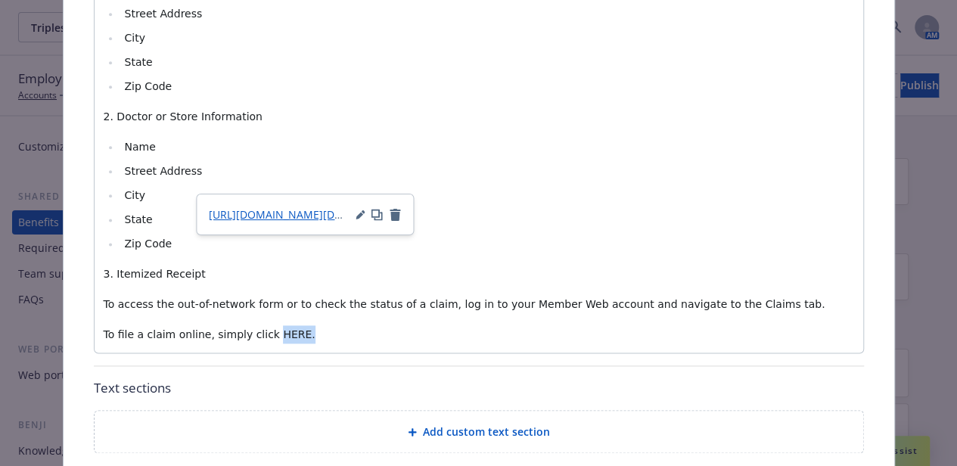
drag, startPoint x: 301, startPoint y: 334, endPoint x: 254, endPoint y: 327, distance: 47.4
click at [254, 327] on p "To file a claim online, simply click HERE." at bounding box center [479, 334] width 750 height 18
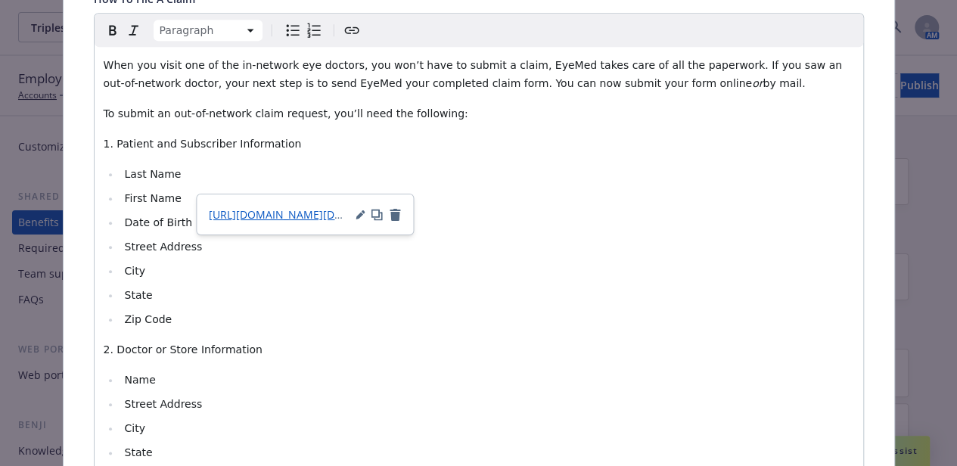
scroll to position [622, 0]
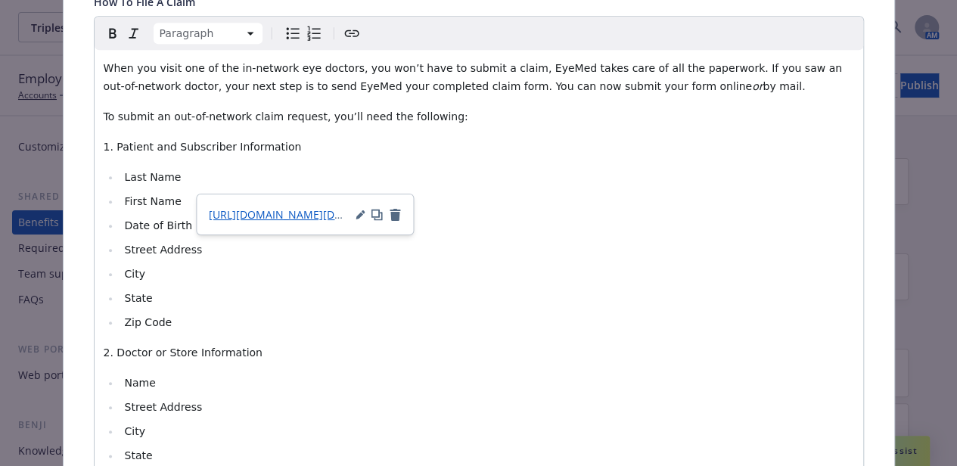
click at [343, 33] on icon "Create link" at bounding box center [352, 33] width 18 height 18
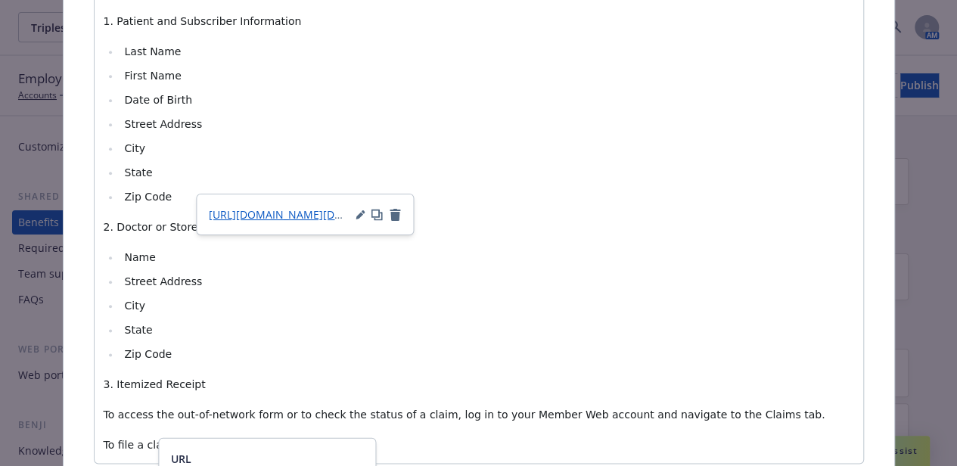
scroll to position [749, 0]
click at [263, 455] on div "URL" at bounding box center [267, 459] width 192 height 16
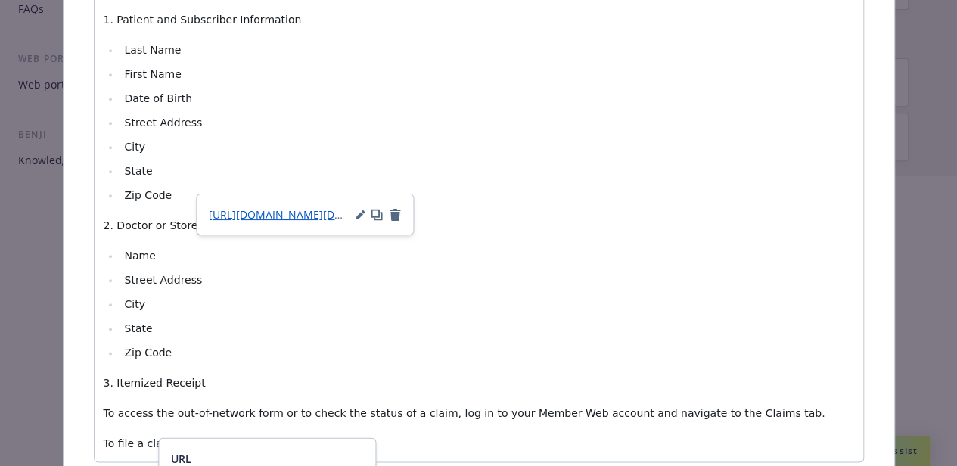
scroll to position [302, 10]
click at [489, 298] on div at bounding box center [478, 320] width 957 height 97
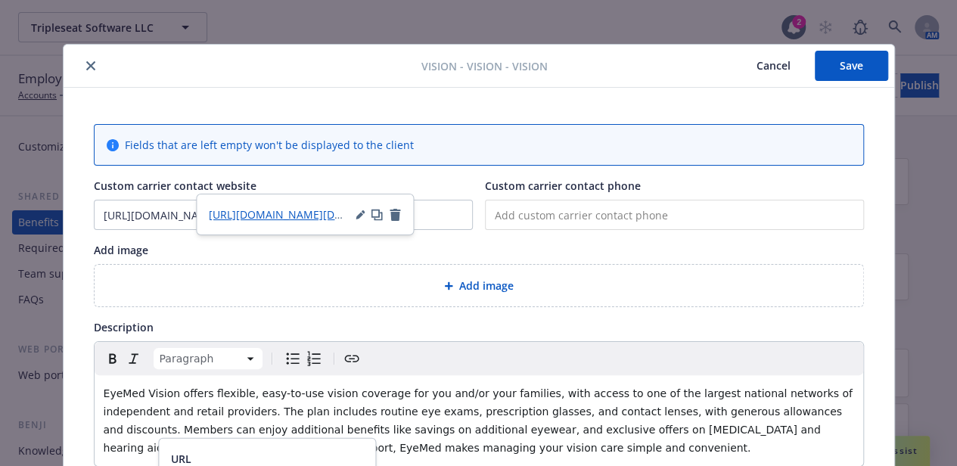
scroll to position [0, 0]
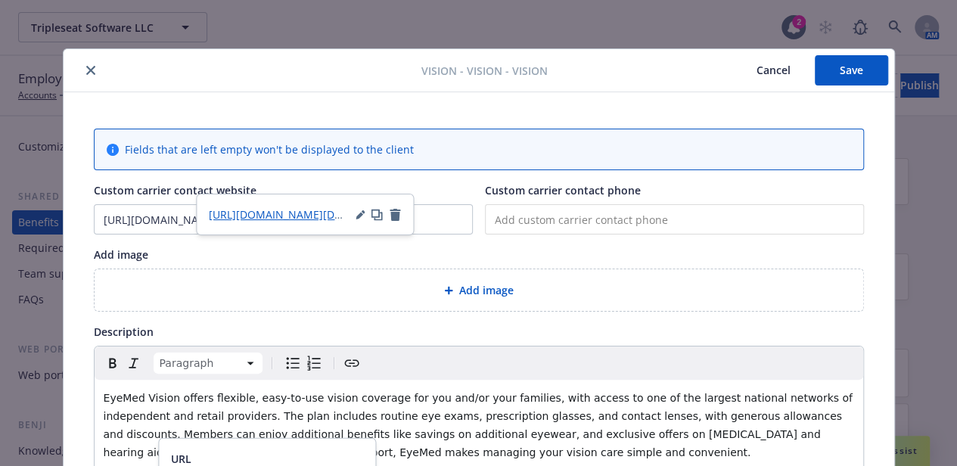
click at [824, 76] on button "Save" at bounding box center [850, 70] width 73 height 30
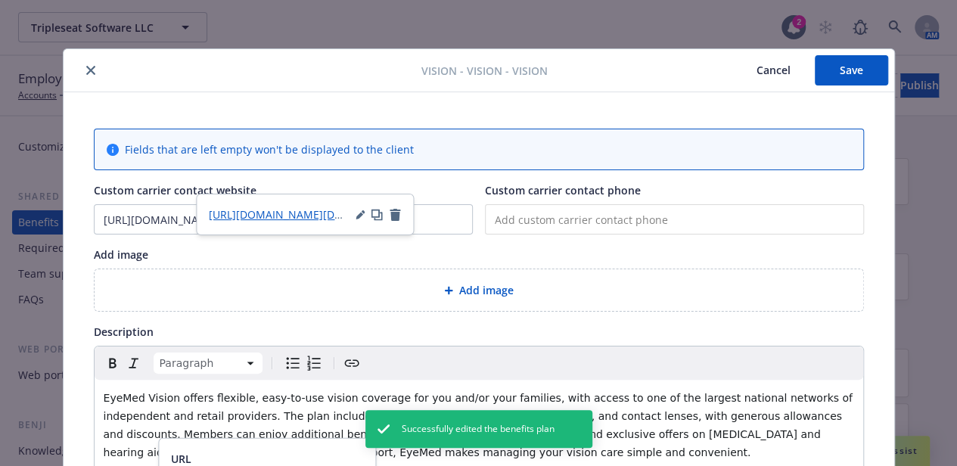
click at [76, 64] on div at bounding box center [246, 70] width 352 height 18
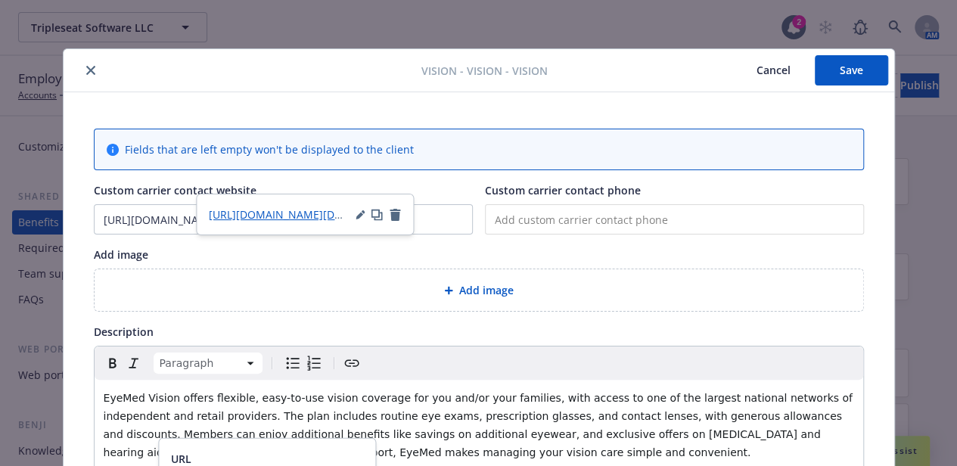
click at [82, 64] on button "close" at bounding box center [91, 70] width 18 height 18
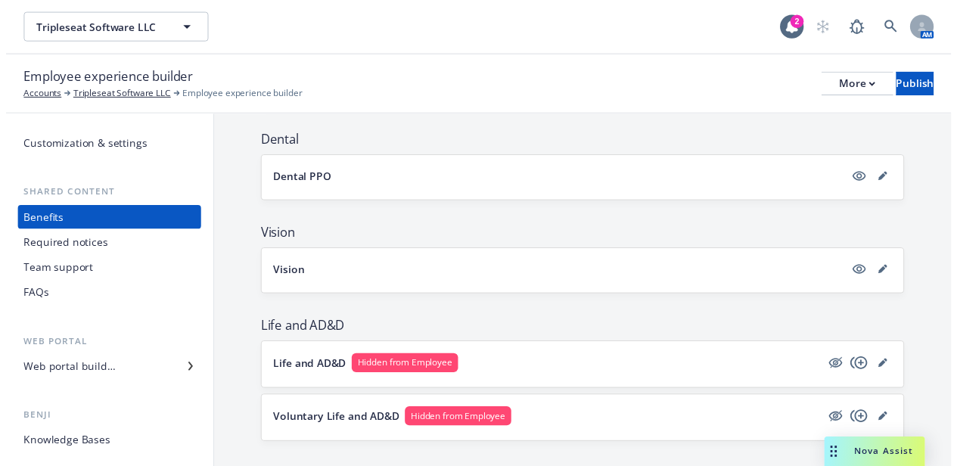
scroll to position [340, 0]
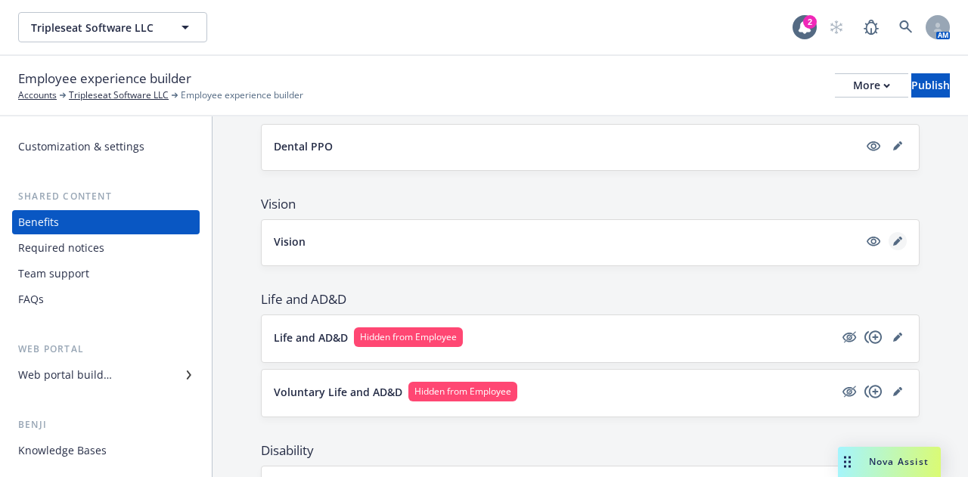
click at [889, 232] on link "editPencil" at bounding box center [898, 241] width 18 height 18
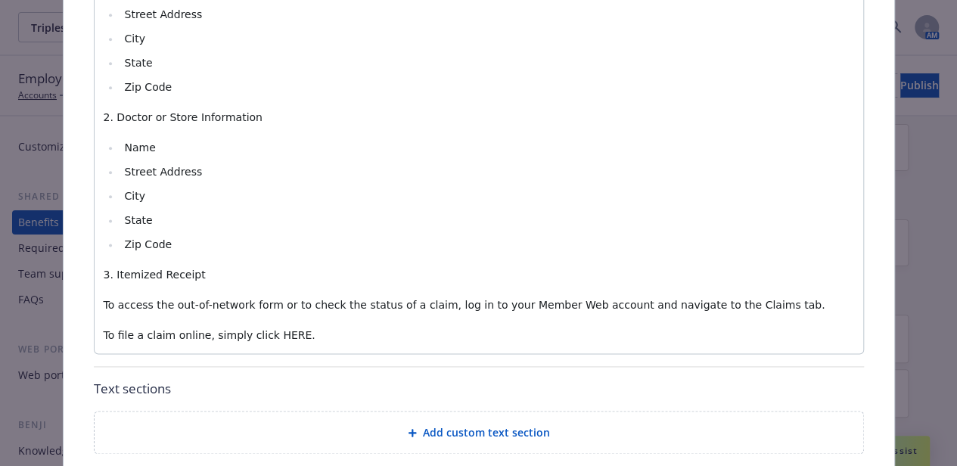
scroll to position [858, 0]
drag, startPoint x: 295, startPoint y: 333, endPoint x: 256, endPoint y: 327, distance: 39.7
click at [256, 327] on p "To file a claim online, simply click HERE." at bounding box center [479, 334] width 750 height 18
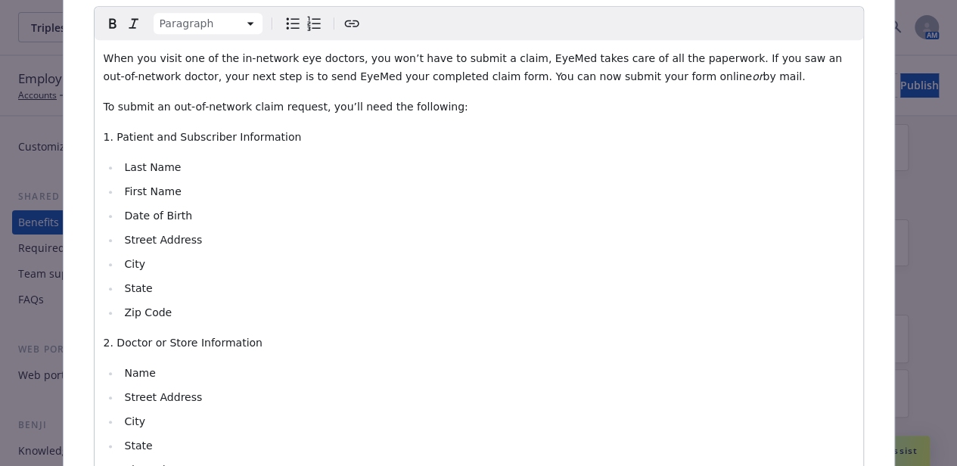
scroll to position [535, 0]
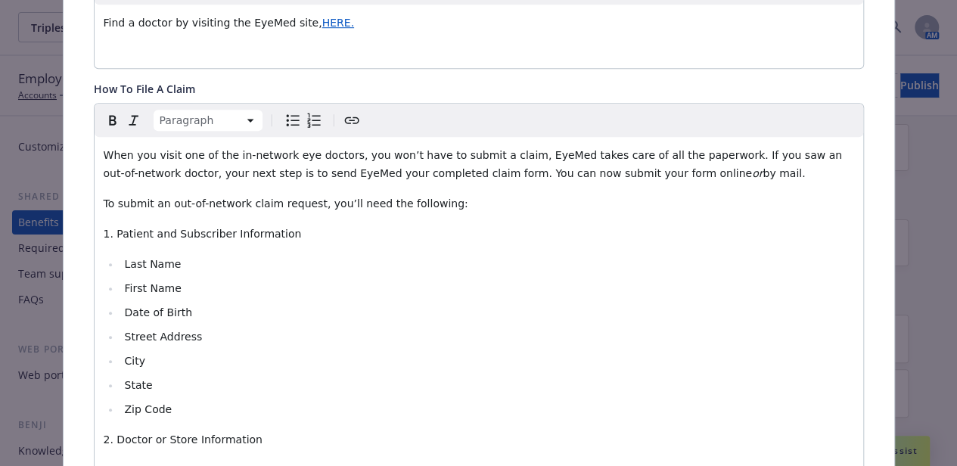
click at [348, 113] on icon "Create link" at bounding box center [352, 120] width 18 height 18
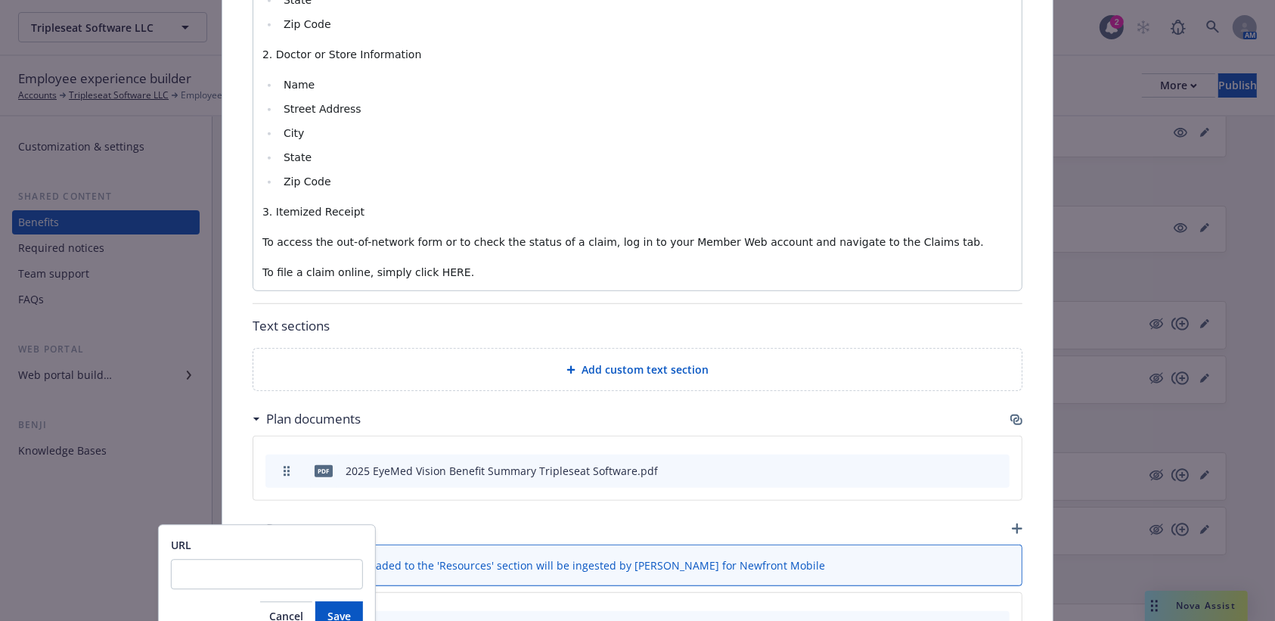
scroll to position [920, 0]
click at [256, 476] on input "URL" at bounding box center [267, 574] width 192 height 30
type input "[URL][DOMAIN_NAME]"
click at [337, 476] on span "Save" at bounding box center [338, 616] width 23 height 14
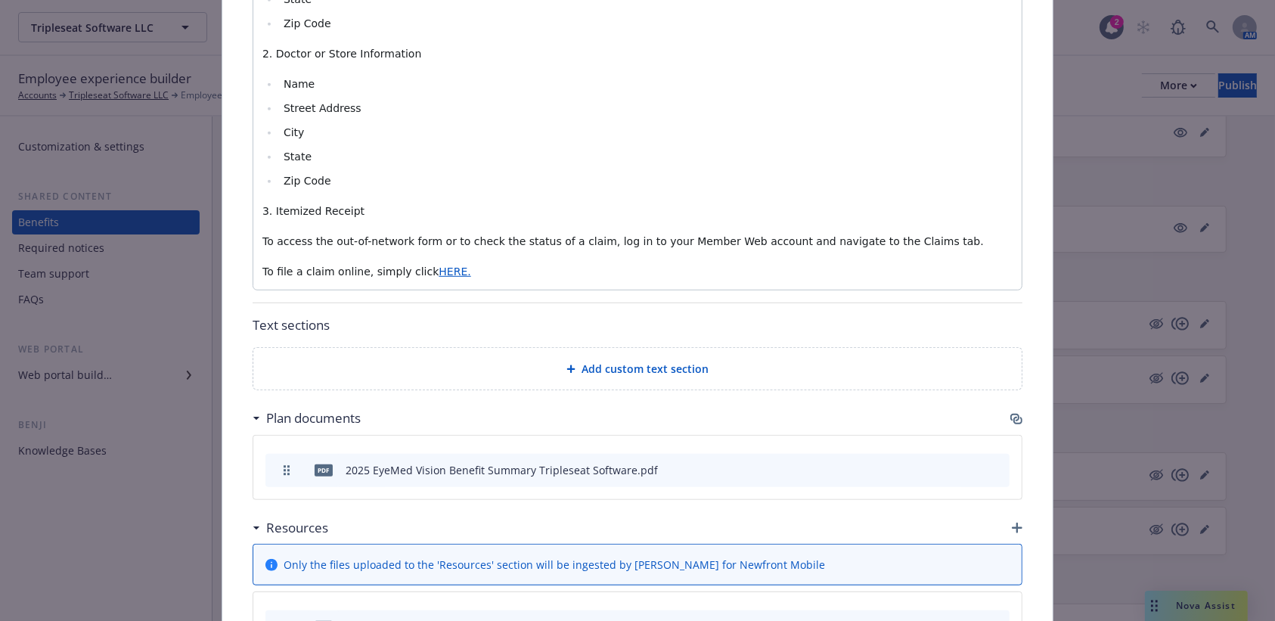
click at [505, 239] on span "To access the out-of-network form or to check the status of a claim, log in to …" at bounding box center [622, 241] width 721 height 12
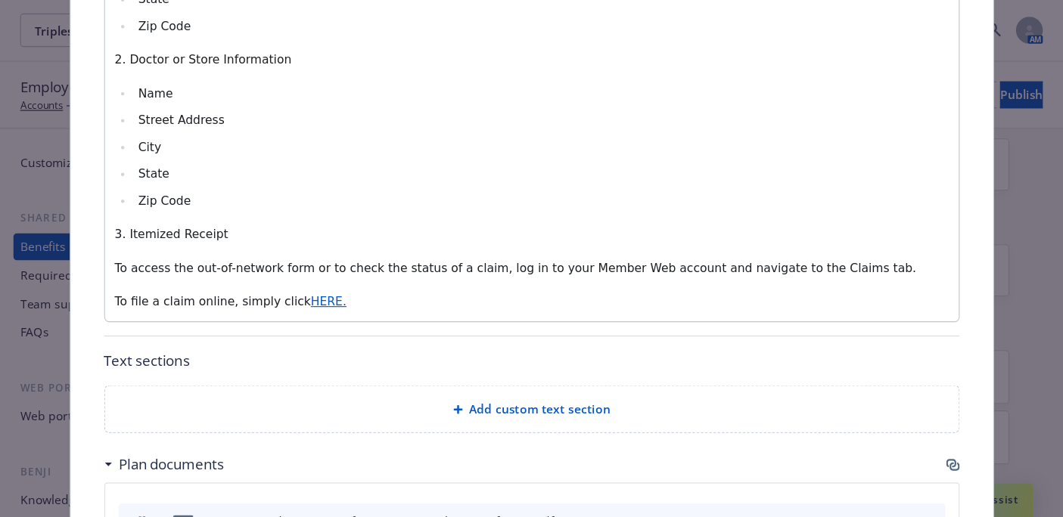
scroll to position [921, 0]
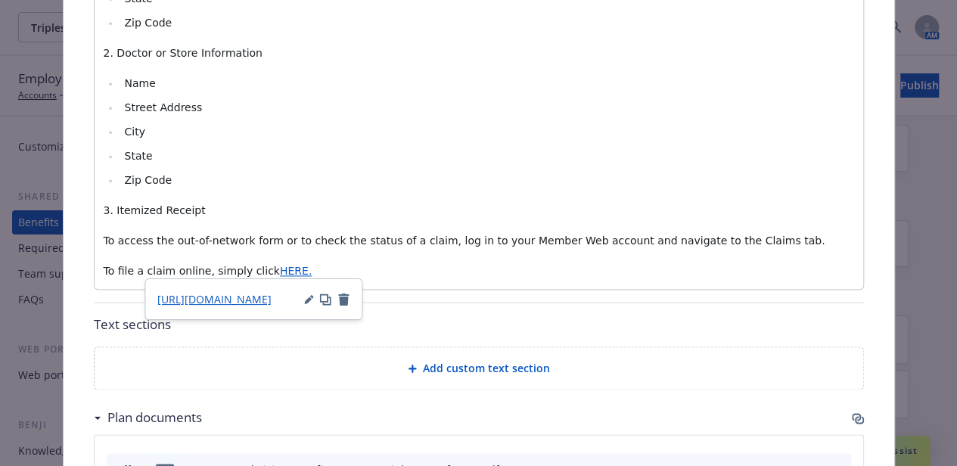
click at [327, 268] on p "To file a claim online, simply click HERE." at bounding box center [479, 271] width 750 height 18
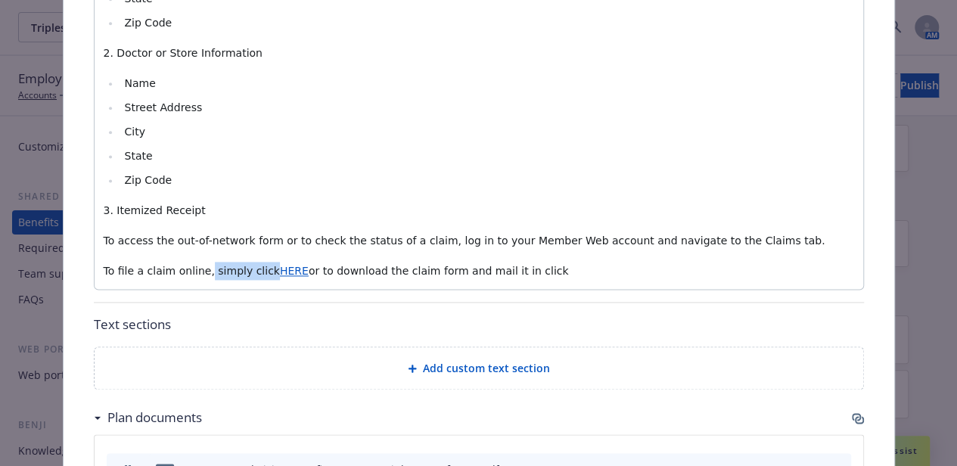
drag, startPoint x: 251, startPoint y: 270, endPoint x: 194, endPoint y: 267, distance: 56.8
click at [194, 267] on span "To file a claim online, simply click" at bounding box center [192, 271] width 176 height 12
click at [244, 271] on span "or to download the claim form and mail it in click" at bounding box center [374, 271] width 260 height 12
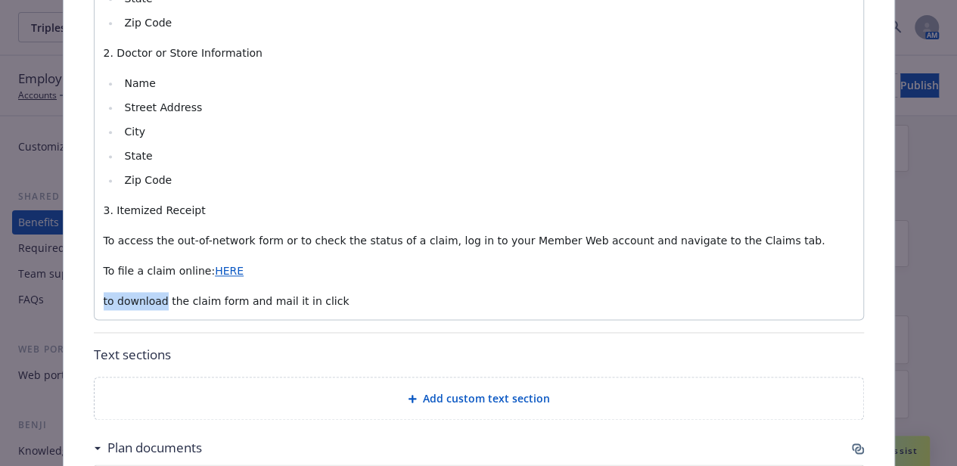
drag, startPoint x: 154, startPoint y: 302, endPoint x: 79, endPoint y: 297, distance: 75.8
click at [79, 297] on div "Fields that are left empty won't be displayed to the client Custom carrier cont…" at bounding box center [479, 151] width 830 height 1960
click at [318, 299] on p "Download the claim form and mail it in click" at bounding box center [479, 301] width 750 height 18
drag, startPoint x: 318, startPoint y: 299, endPoint x: 286, endPoint y: 305, distance: 32.3
click at [286, 305] on p "Download the claim form and mail it in: HERE" at bounding box center [479, 301] width 750 height 18
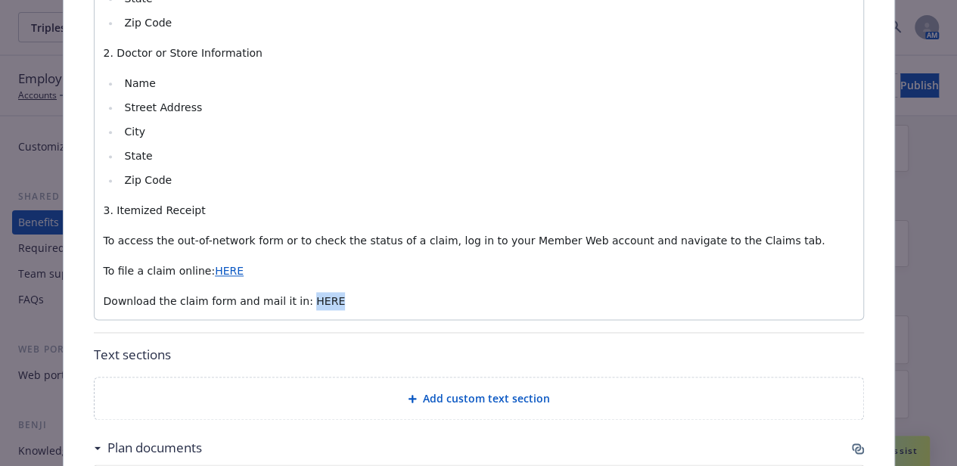
click at [352, 309] on div "When you visit one of the in-network eye doctors, you won’t have to submit a cl…" at bounding box center [479, 34] width 768 height 569
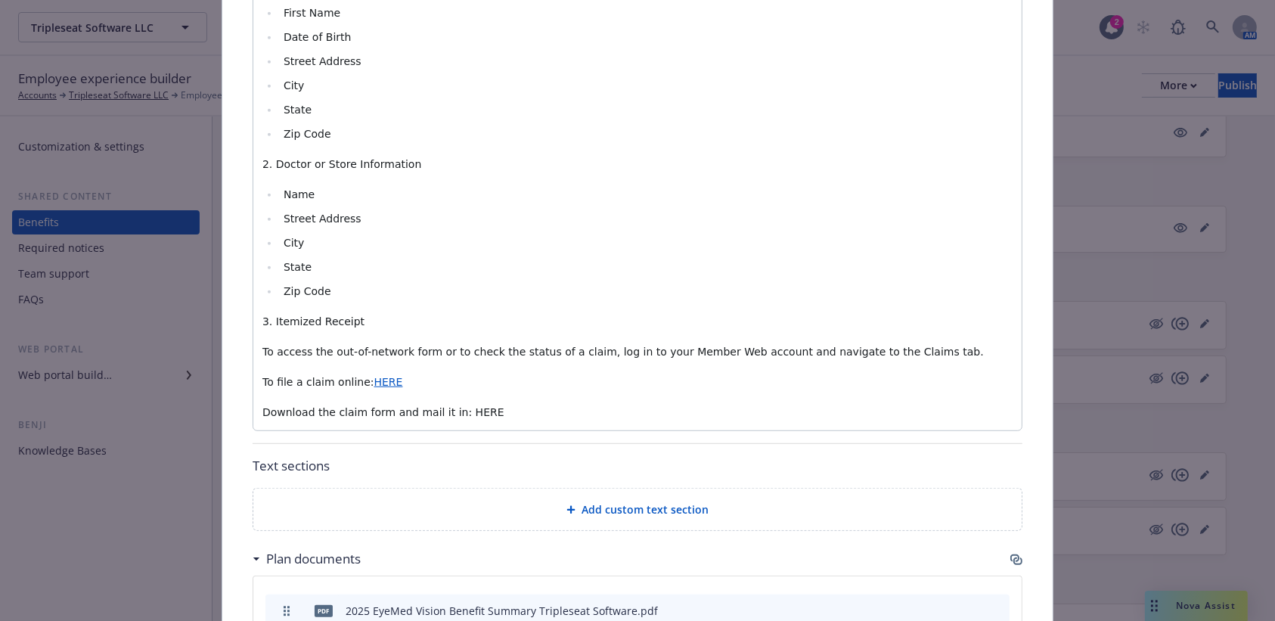
scroll to position [811, 0]
drag, startPoint x: 478, startPoint y: 414, endPoint x: 442, endPoint y: 412, distance: 36.4
click at [442, 412] on p "Download the claim form and mail it in: HERE" at bounding box center [637, 411] width 750 height 18
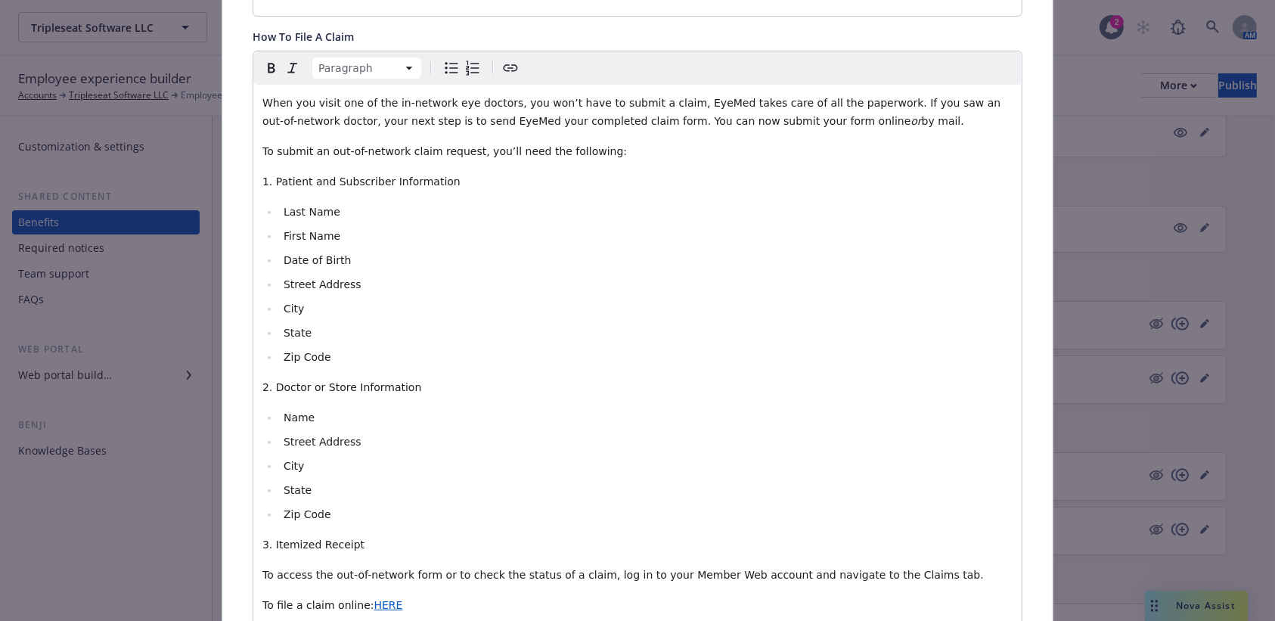
scroll to position [586, 0]
click at [507, 58] on button "Create link" at bounding box center [510, 68] width 21 height 21
type input "[URL][DOMAIN_NAME]"
click at [523, 476] on span "Save" at bounding box center [525, 597] width 23 height 14
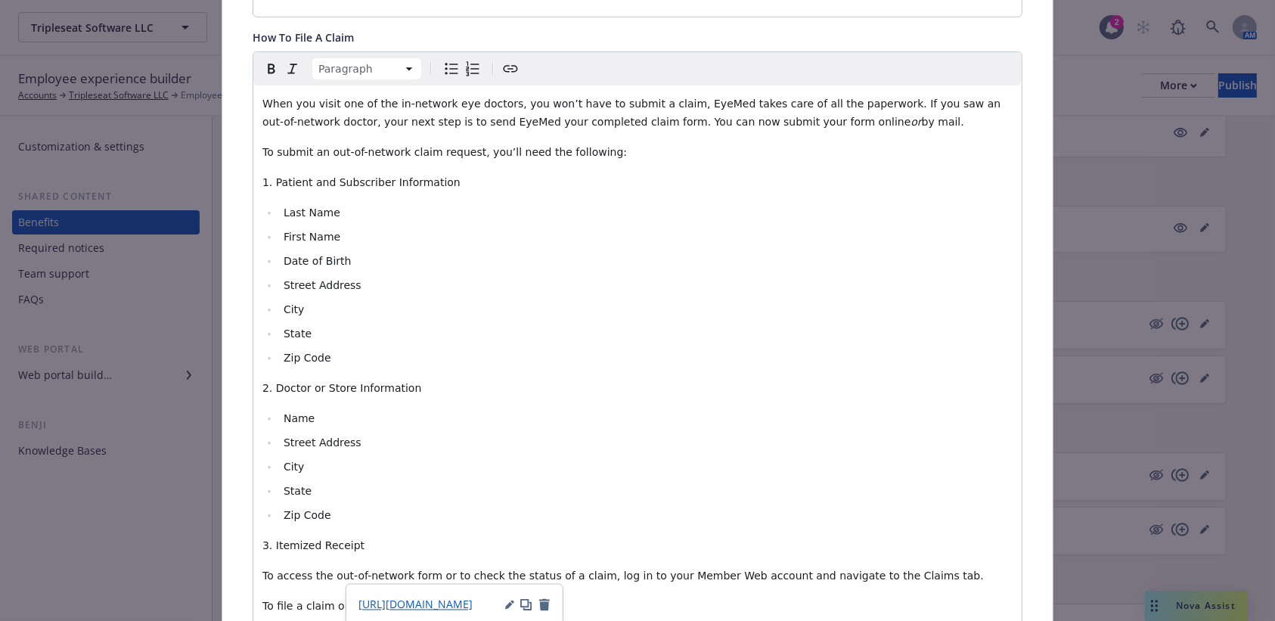
scroll to position [814, 0]
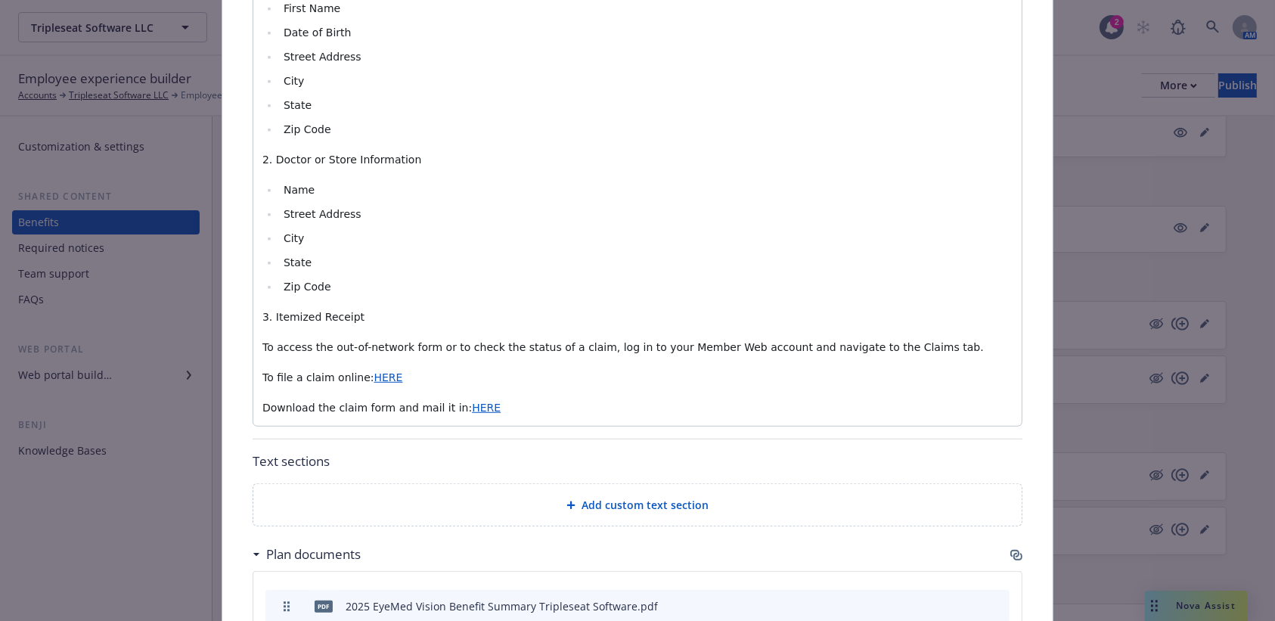
click at [566, 383] on p "To file a claim online: HERE" at bounding box center [637, 377] width 750 height 18
click at [592, 403] on p "Download the claim form and mail it in: HERE" at bounding box center [637, 408] width 750 height 18
click at [605, 343] on span "To access the out-of-network form or to check the status of a claim, log in to …" at bounding box center [622, 347] width 721 height 12
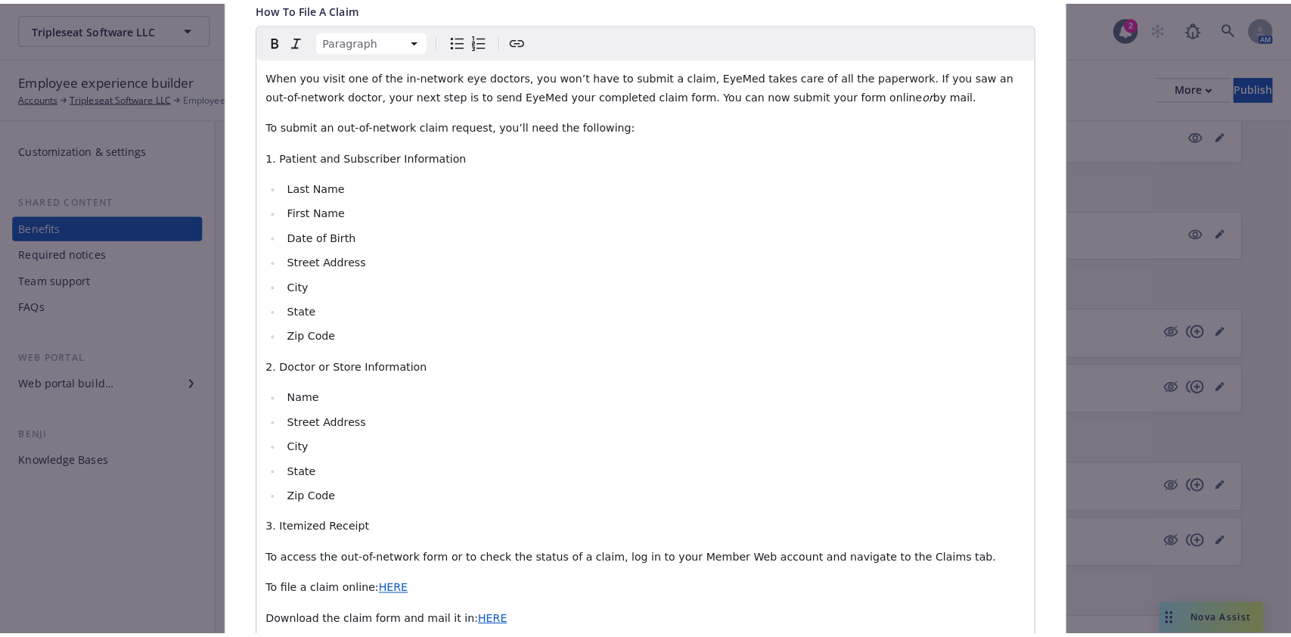
scroll to position [0, 0]
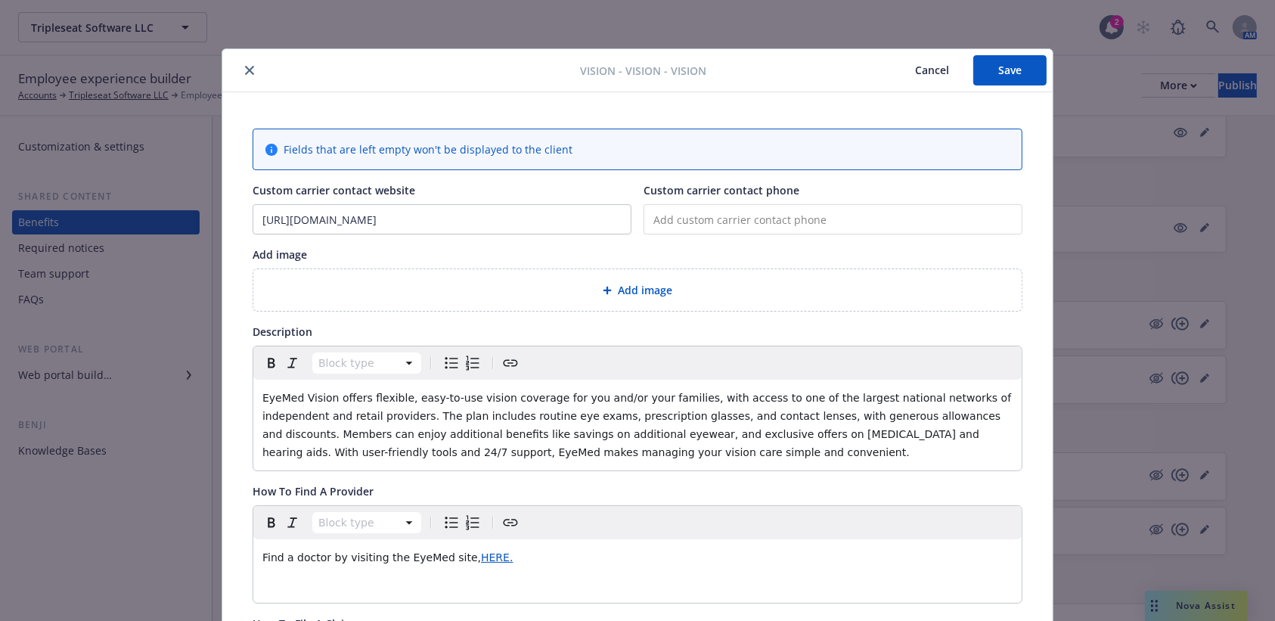
click at [967, 58] on button "Save" at bounding box center [1009, 70] width 73 height 30
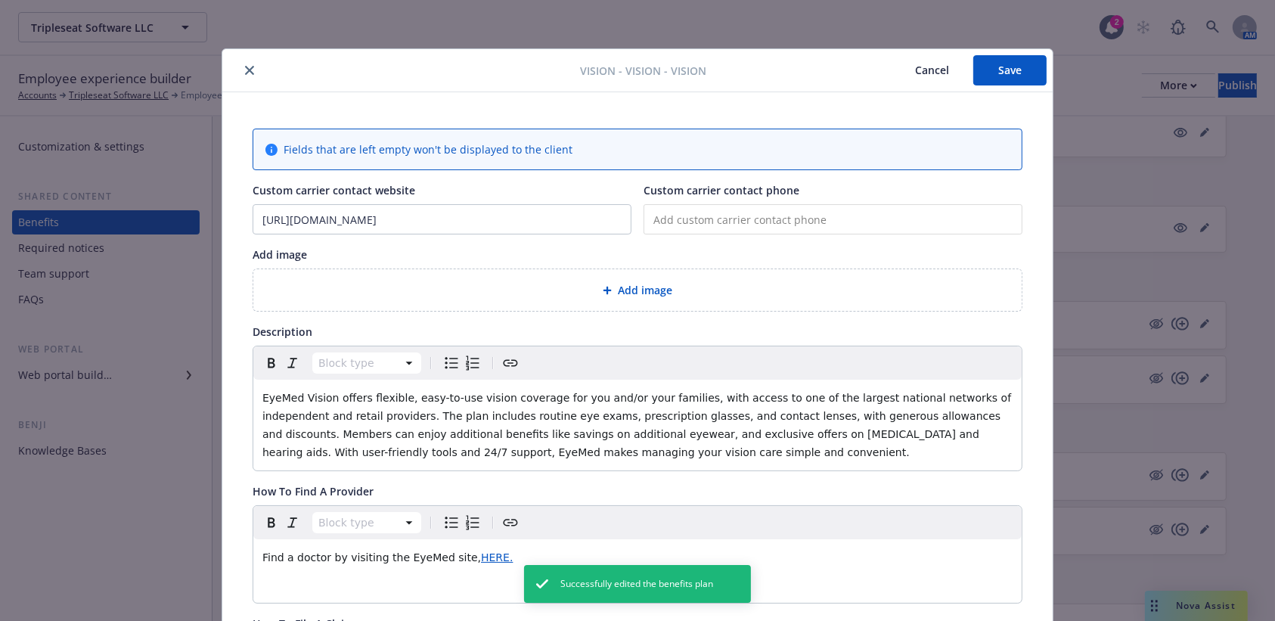
click at [245, 70] on icon "close" at bounding box center [249, 70] width 9 height 9
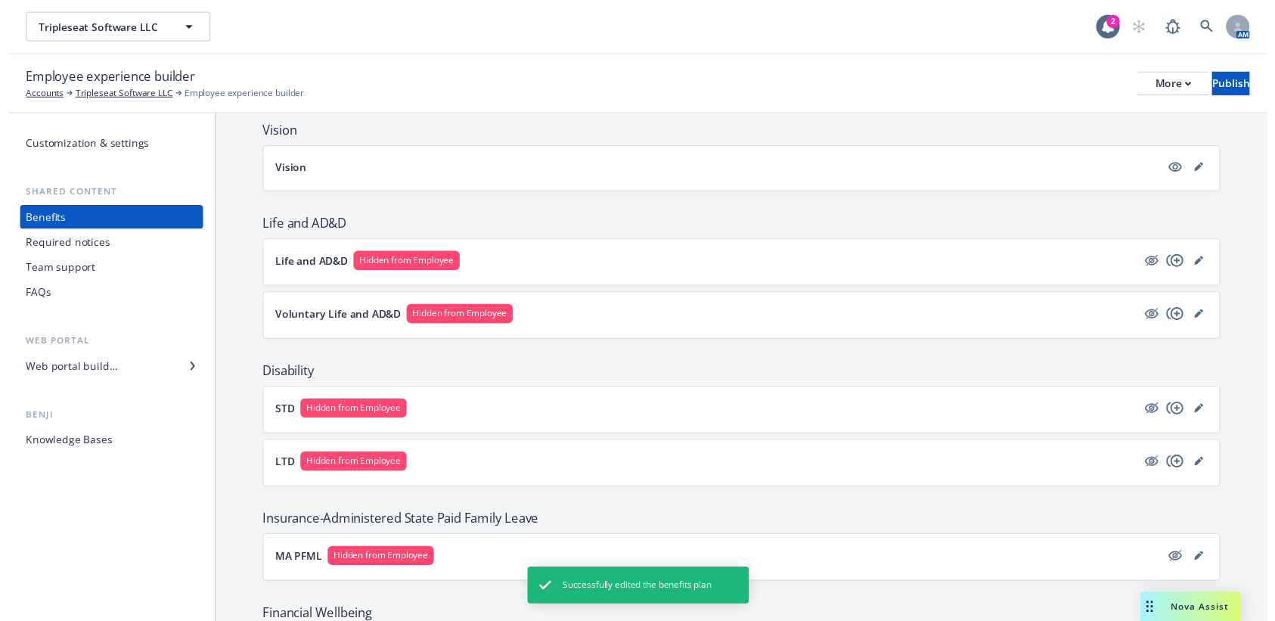
scroll to position [398, 0]
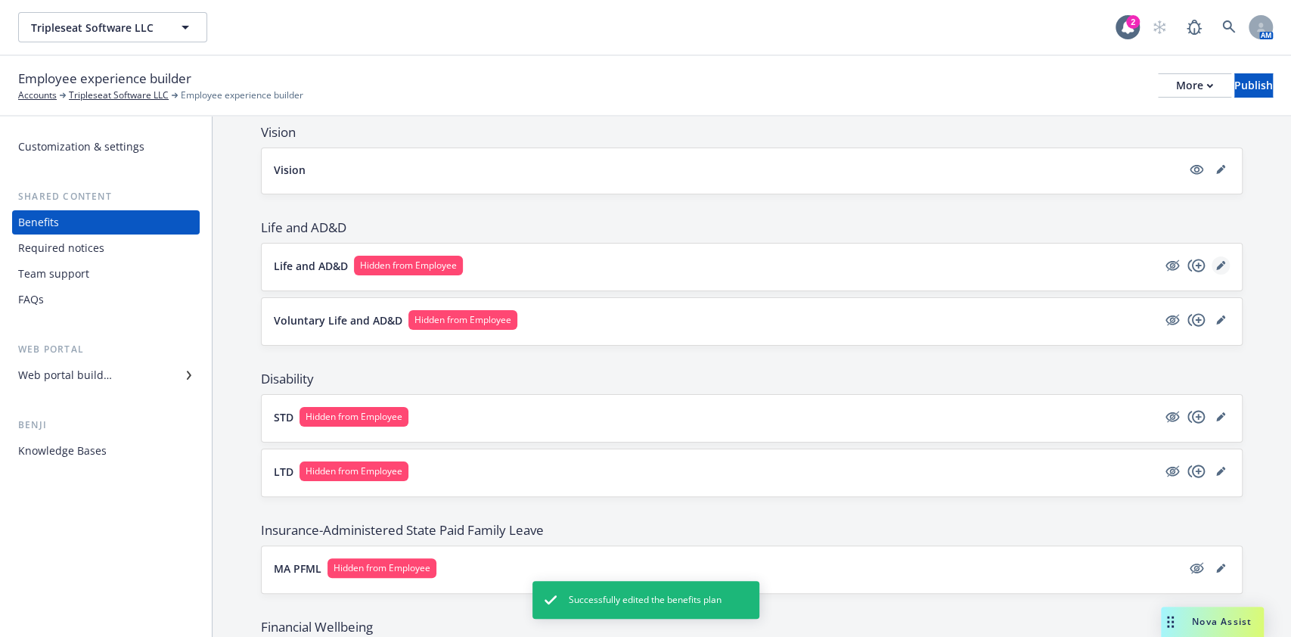
click at [967, 261] on icon "editPencil" at bounding box center [1220, 265] width 9 height 9
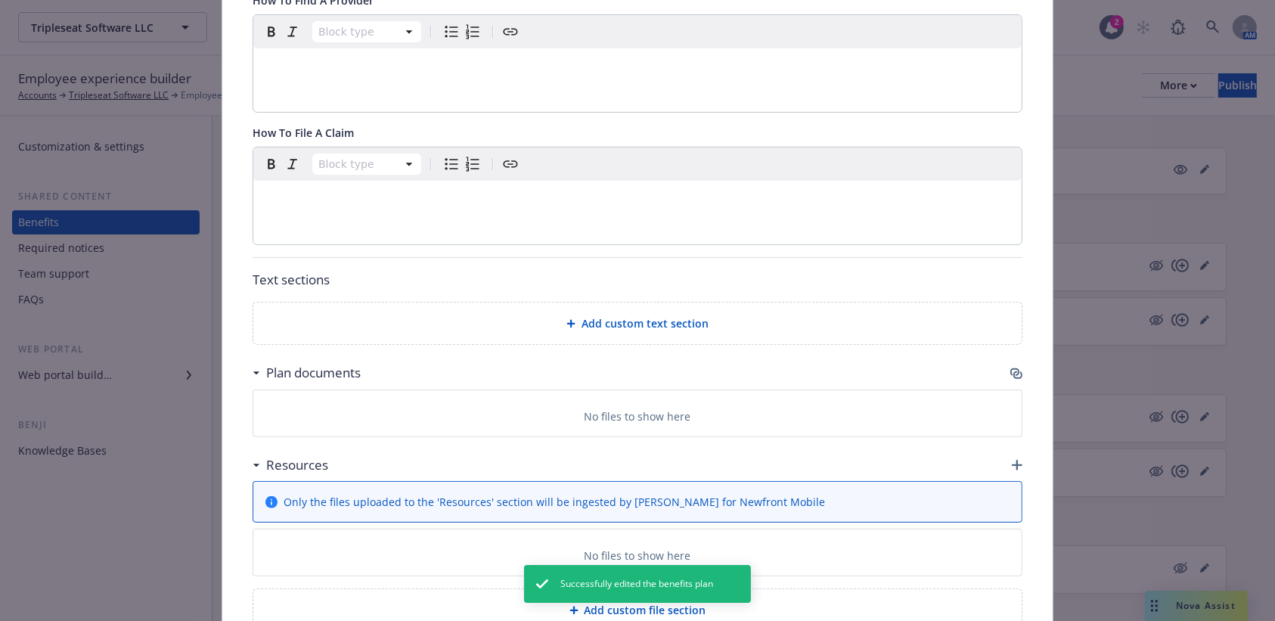
scroll to position [557, 0]
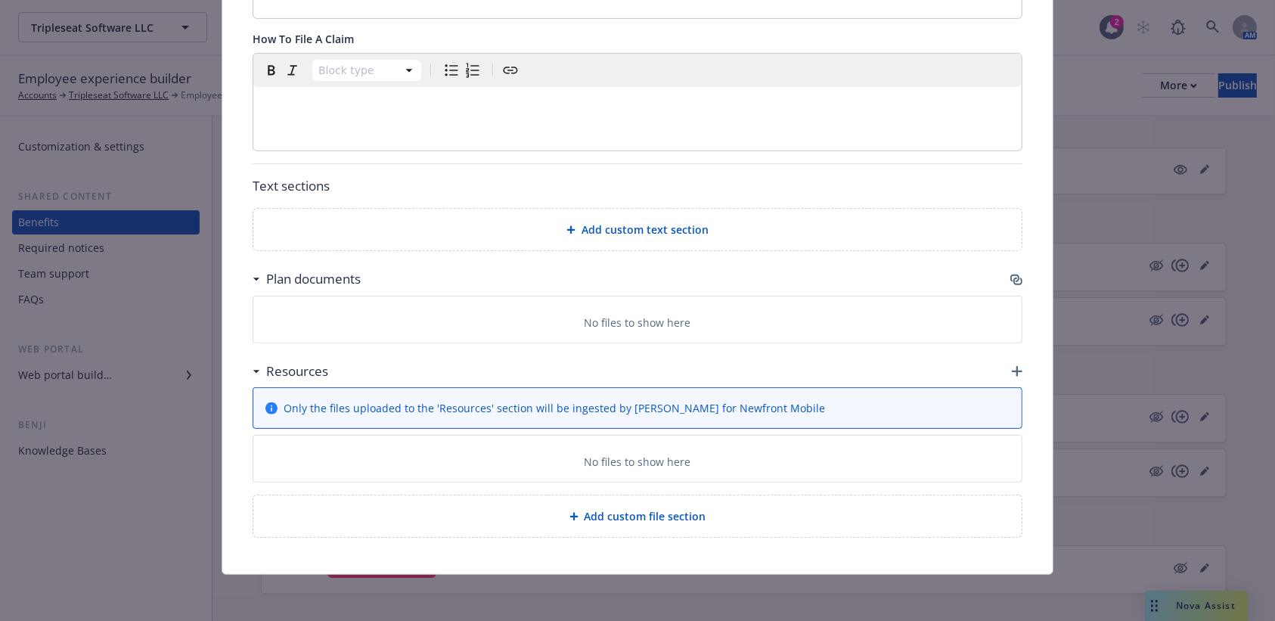
click at [967, 287] on div "Plan documents" at bounding box center [638, 279] width 770 height 32
click at [967, 284] on div "Plan documents" at bounding box center [638, 279] width 770 height 32
click at [967, 275] on icon "button" at bounding box center [1016, 280] width 12 height 12
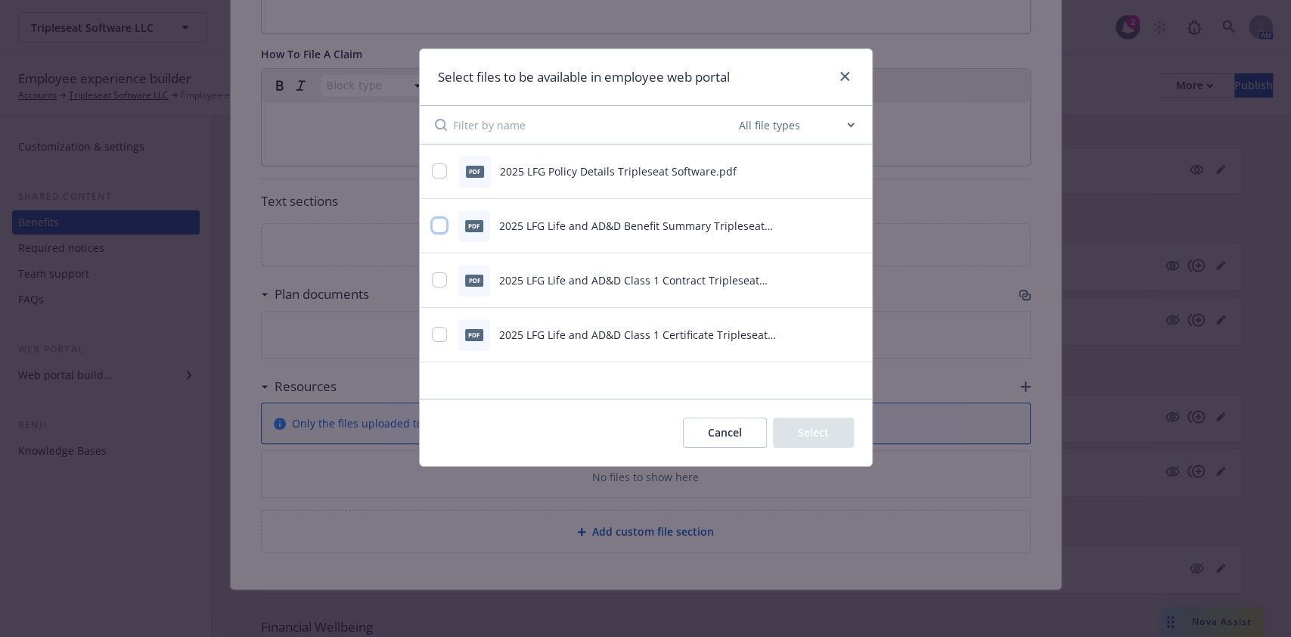
click at [436, 222] on input "checkbox" at bounding box center [439, 225] width 15 height 15
checkbox input "true"
click at [445, 334] on input "checkbox" at bounding box center [439, 334] width 15 height 15
checkbox input "true"
click at [812, 423] on button "Select 2 files" at bounding box center [797, 432] width 114 height 30
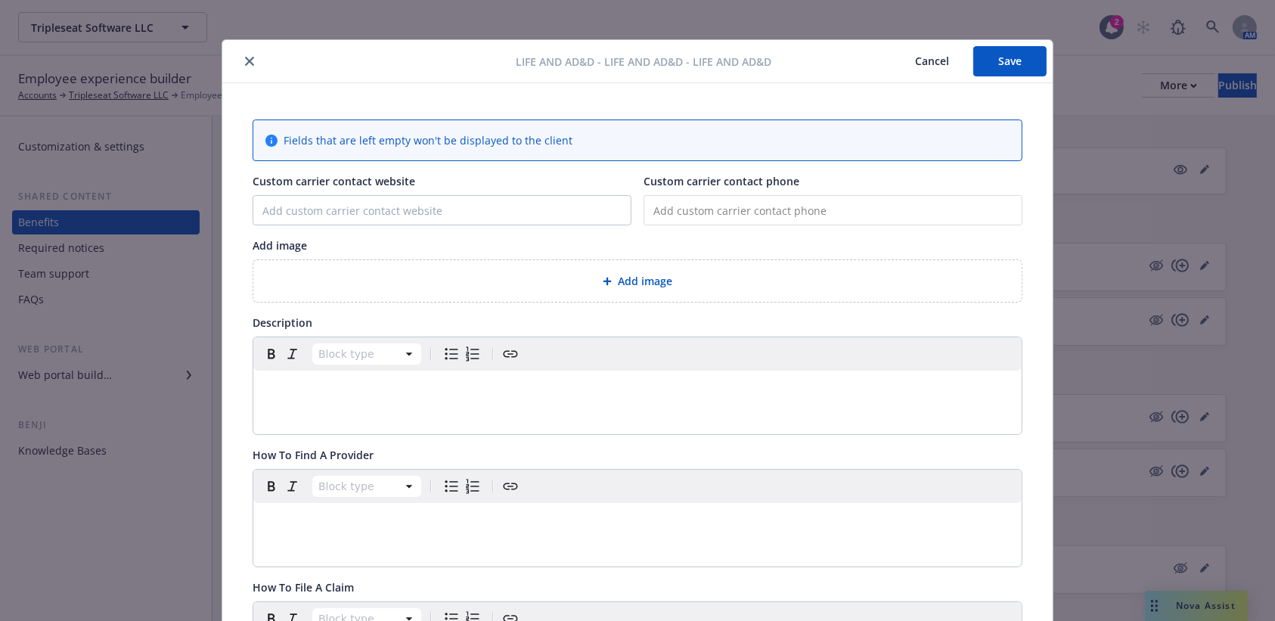
scroll to position [0, 0]
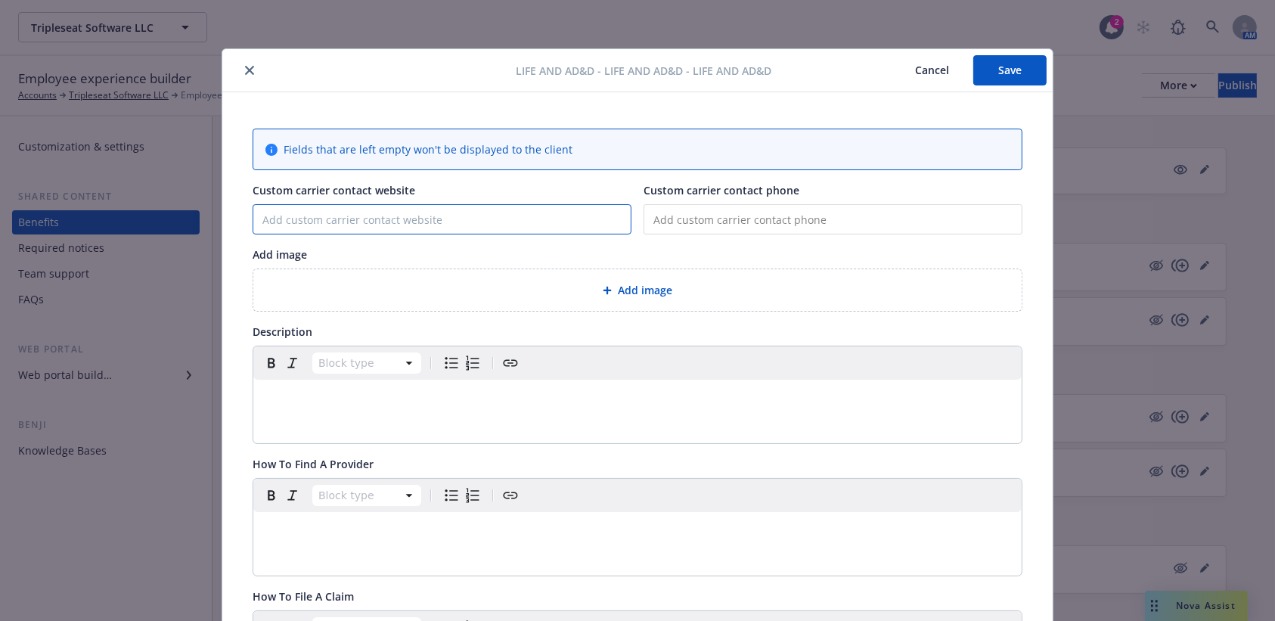
click at [364, 215] on input "Custom carrier contact website" at bounding box center [441, 219] width 377 height 29
type input "[DOMAIN_NAME]"
click at [351, 409] on div "editable markdown" at bounding box center [637, 398] width 768 height 36
click at [296, 393] on p "editable markdown" at bounding box center [637, 398] width 750 height 18
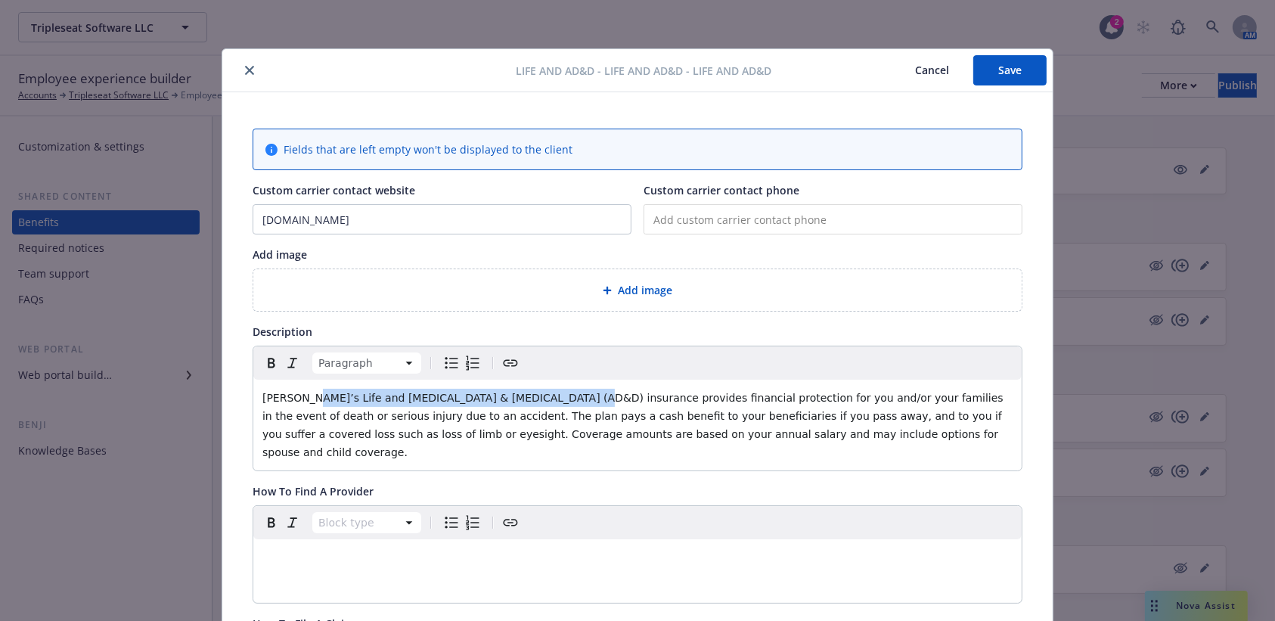
drag, startPoint x: 551, startPoint y: 398, endPoint x: 296, endPoint y: 396, distance: 254.9
click at [296, 396] on span "[PERSON_NAME]’s Life and [MEDICAL_DATA] & [MEDICAL_DATA] (AD&D) insurance provi…" at bounding box center [634, 425] width 744 height 67
click at [262, 360] on icon "Bold" at bounding box center [271, 363] width 18 height 18
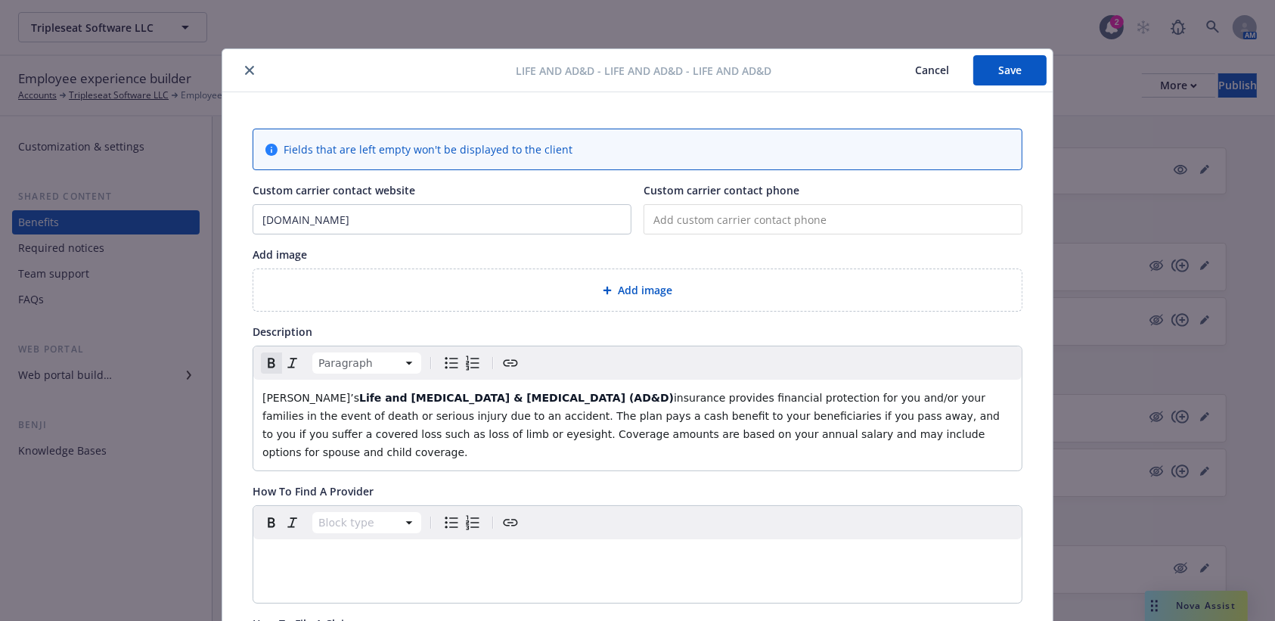
click at [445, 411] on span "insurance provides financial protection for you and/or your families in the eve…" at bounding box center [632, 425] width 741 height 67
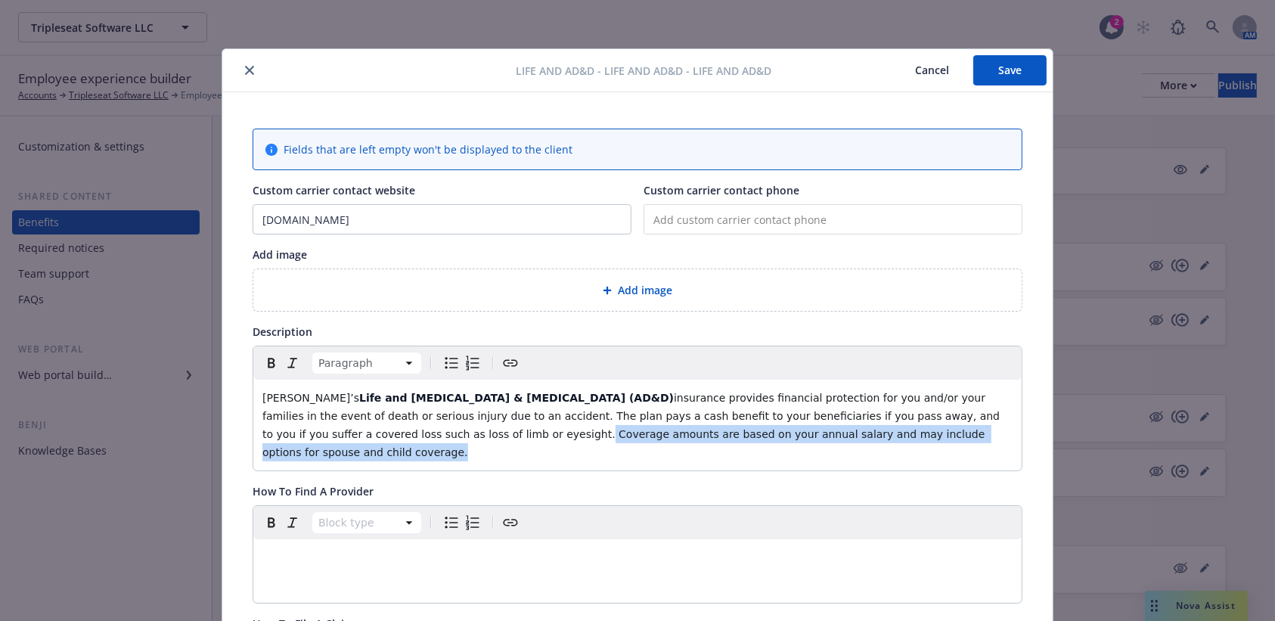
drag, startPoint x: 849, startPoint y: 437, endPoint x: 309, endPoint y: 442, distance: 540.7
click at [309, 442] on p "[PERSON_NAME]’s Life and [MEDICAL_DATA] & [MEDICAL_DATA] (AD&D) insurance provi…" at bounding box center [637, 425] width 750 height 73
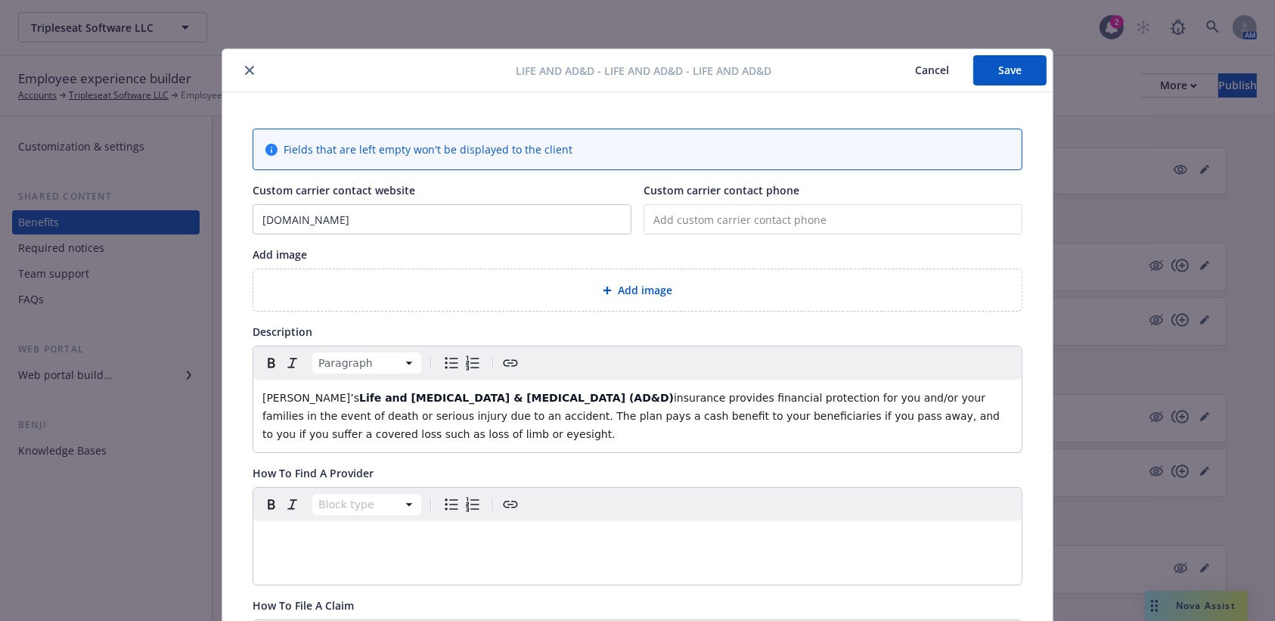
click at [967, 58] on button "Save" at bounding box center [1009, 70] width 73 height 30
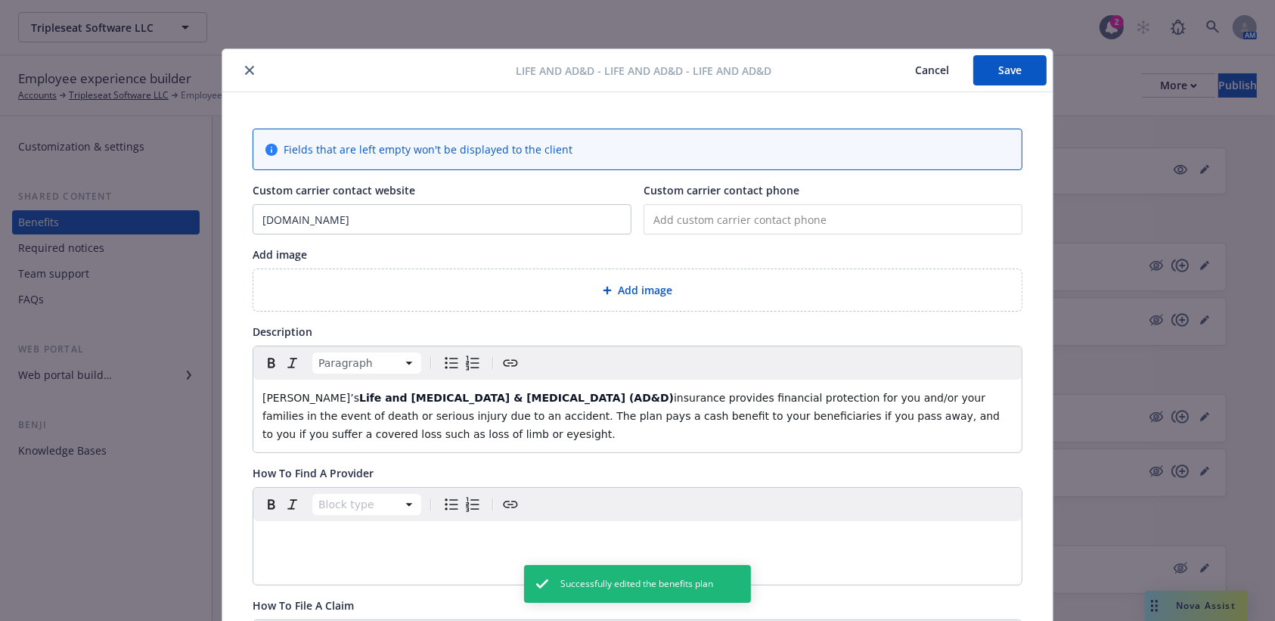
click at [245, 70] on icon "close" at bounding box center [249, 70] width 9 height 9
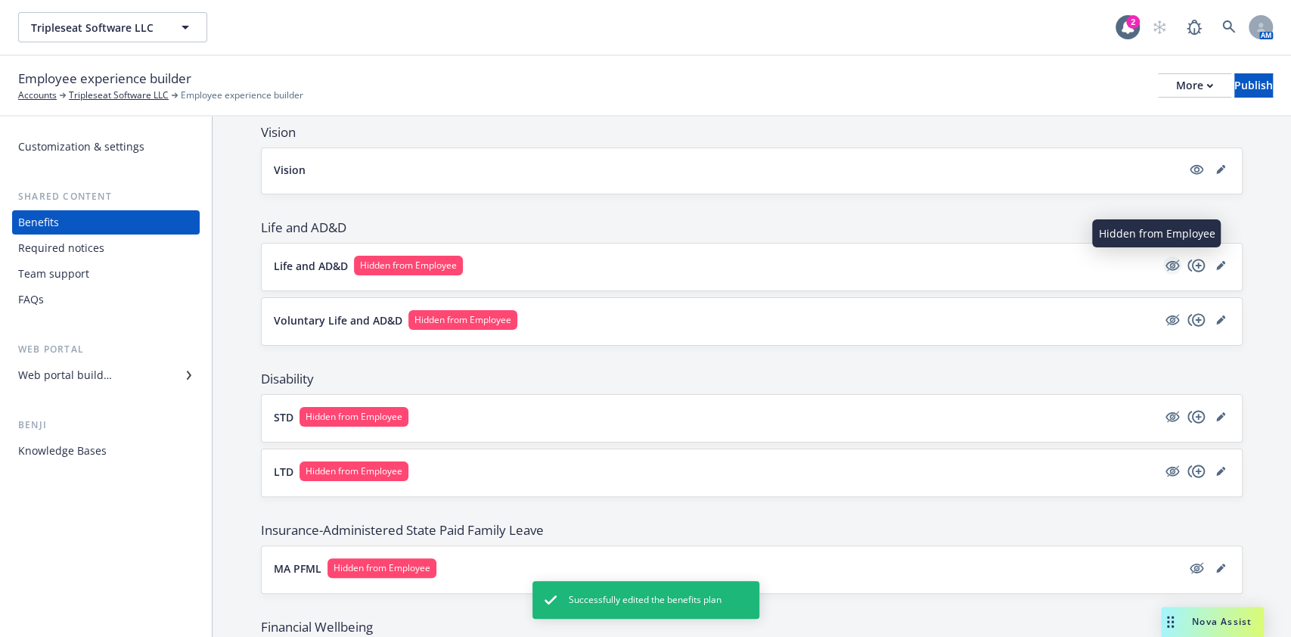
click at [967, 259] on icon "hidden" at bounding box center [1172, 265] width 18 height 18
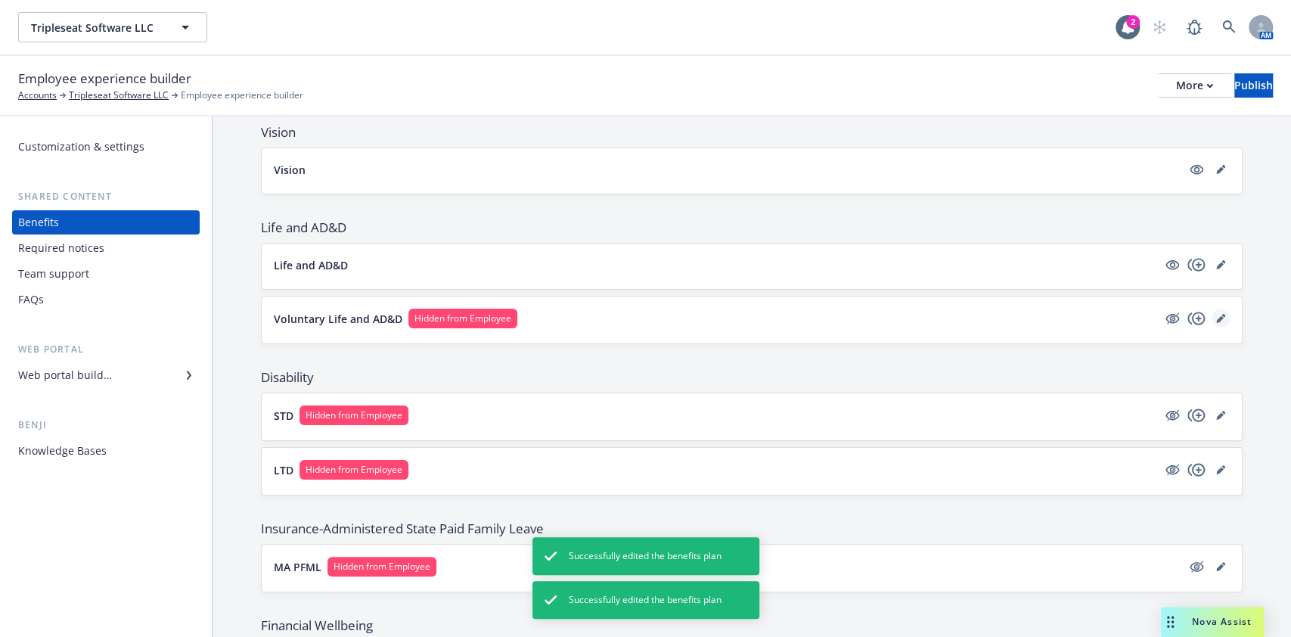
click at [967, 321] on icon "editPencil" at bounding box center [1220, 318] width 9 height 9
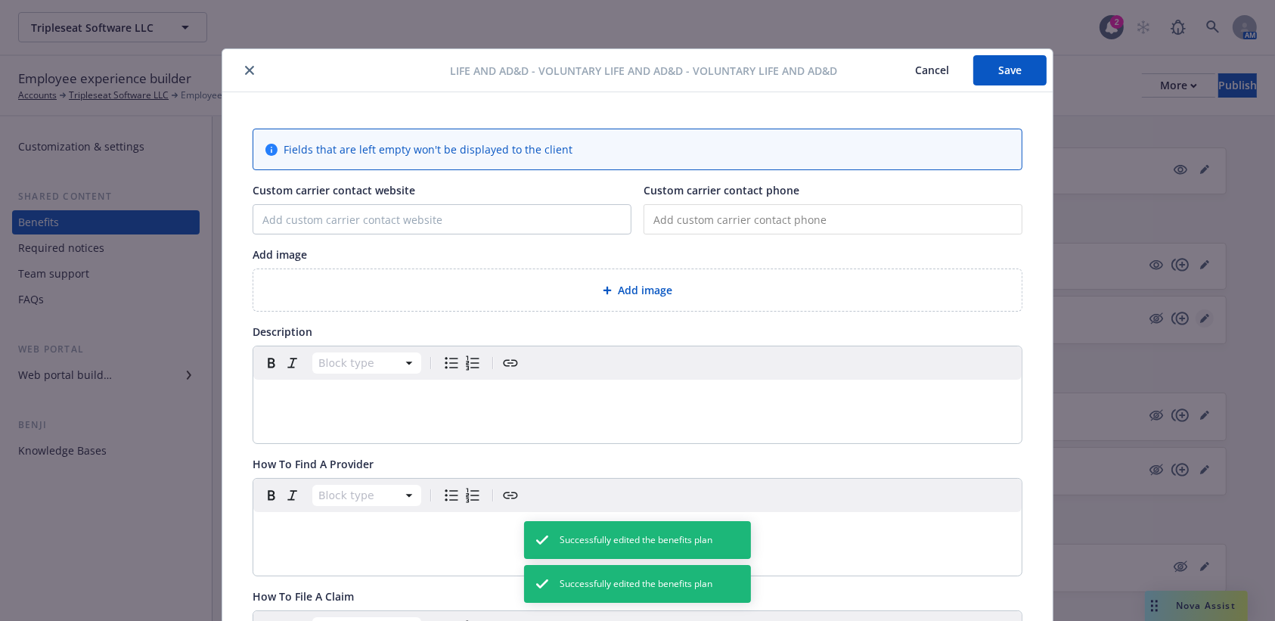
scroll to position [45, 0]
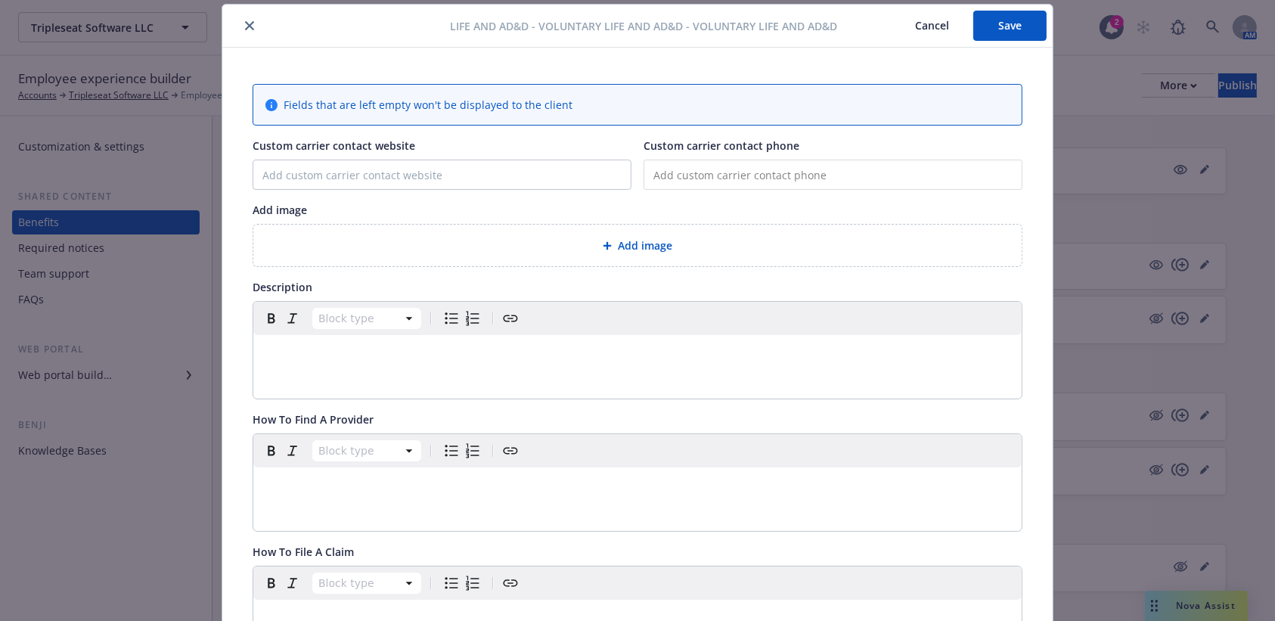
click at [299, 191] on div "Fields that are left empty won't be displayed to the client Custom carrier cont…" at bounding box center [638, 567] width 770 height 966
click at [299, 178] on input "Custom carrier contact website" at bounding box center [441, 174] width 377 height 29
type input "[DOMAIN_NAME]"
click at [284, 348] on p "editable markdown" at bounding box center [637, 353] width 750 height 18
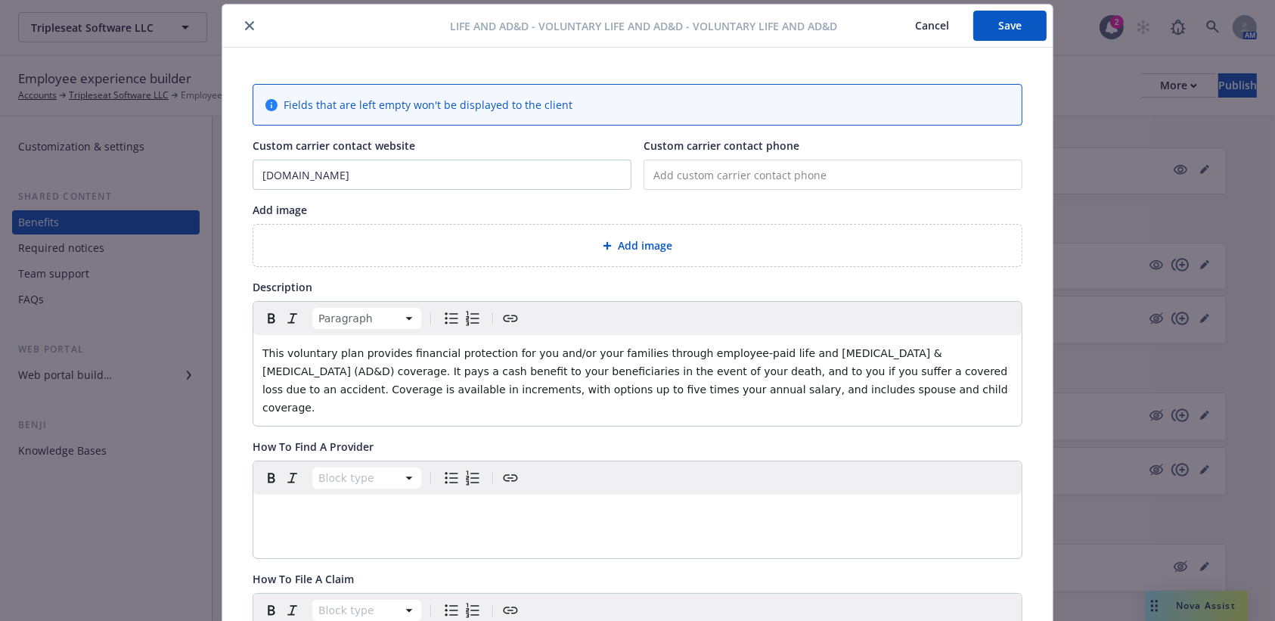
click at [275, 355] on span "This voluntary plan provides financial protection for you and/or your families …" at bounding box center [636, 380] width 749 height 67
click at [365, 353] on span "[PERSON_NAME]'s voluntary plan provides financial protection for you and/or you…" at bounding box center [635, 380] width 746 height 67
click at [303, 357] on span "[PERSON_NAME]'s voluntary Life and AD&D provides financial protection for you a…" at bounding box center [632, 380] width 740 height 67
drag, startPoint x: 414, startPoint y: 352, endPoint x: 297, endPoint y: 354, distance: 116.5
click at [297, 354] on span "[PERSON_NAME]'s Voluntary Life and AD&D provides financial protection for you a…" at bounding box center [632, 380] width 740 height 67
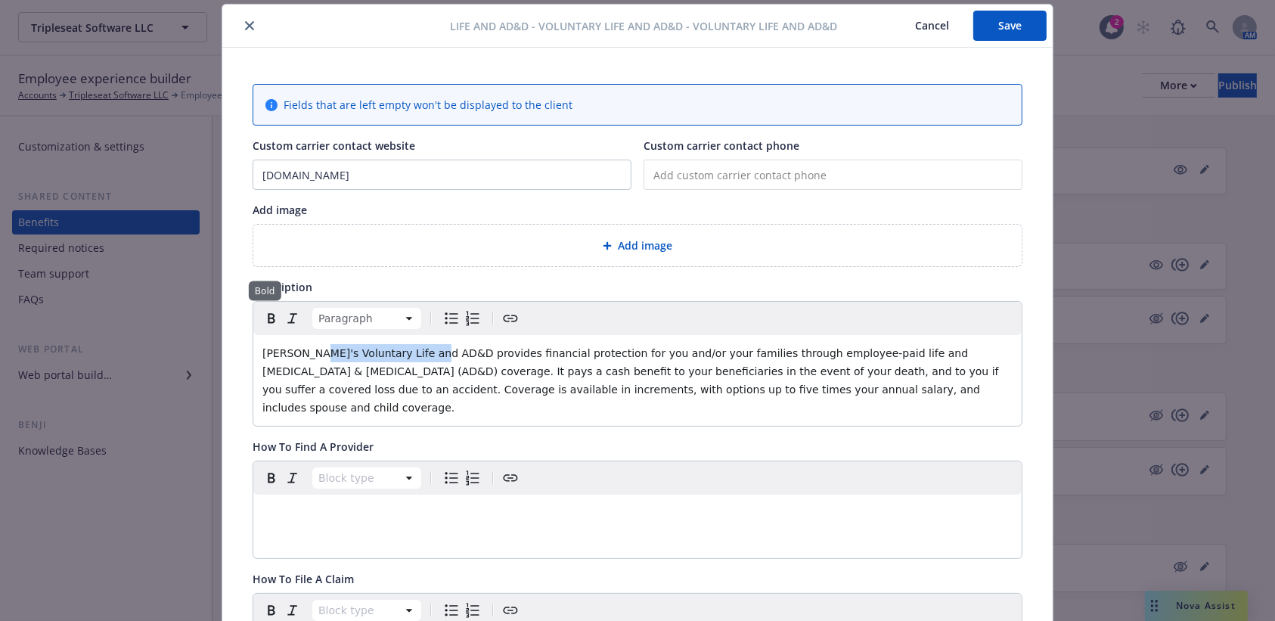
click at [262, 319] on icon "Bold" at bounding box center [271, 318] width 18 height 18
click at [458, 396] on p "[PERSON_NAME]'s Voluntary Life and AD&D provides financial protection for you a…" at bounding box center [637, 380] width 750 height 73
drag, startPoint x: 903, startPoint y: 388, endPoint x: 303, endPoint y: 397, distance: 600.5
click at [303, 397] on div "[PERSON_NAME]'s Voluntary Life and AD&D provides financial protection for you a…" at bounding box center [637, 380] width 768 height 91
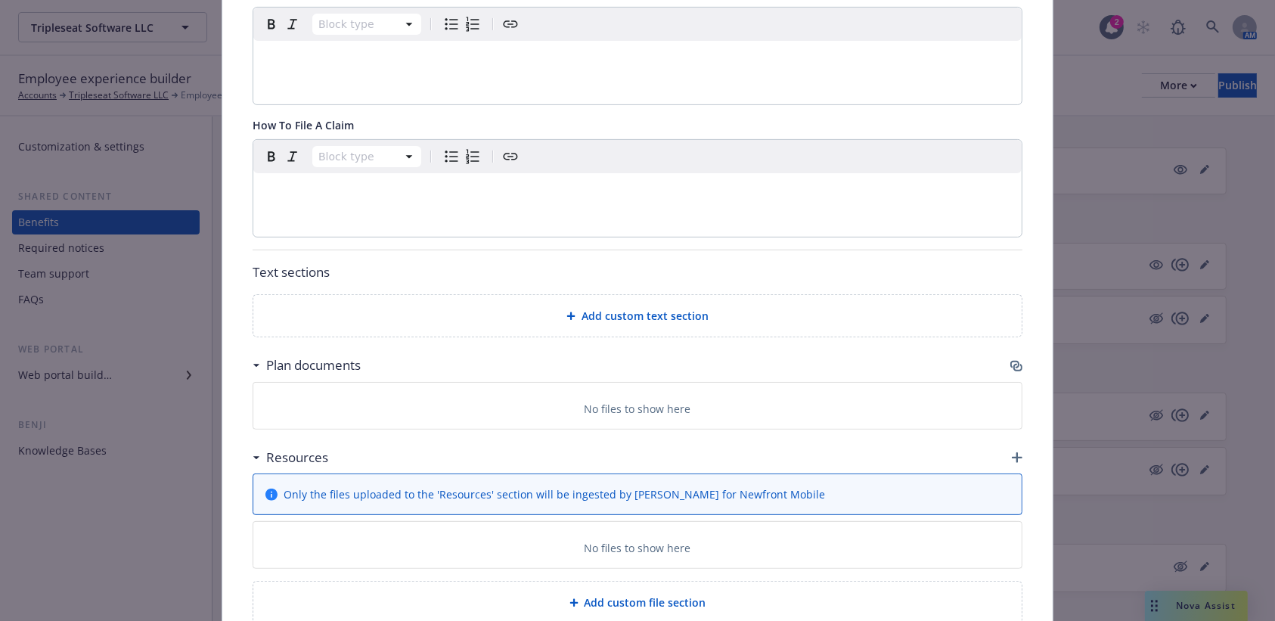
scroll to position [486, 0]
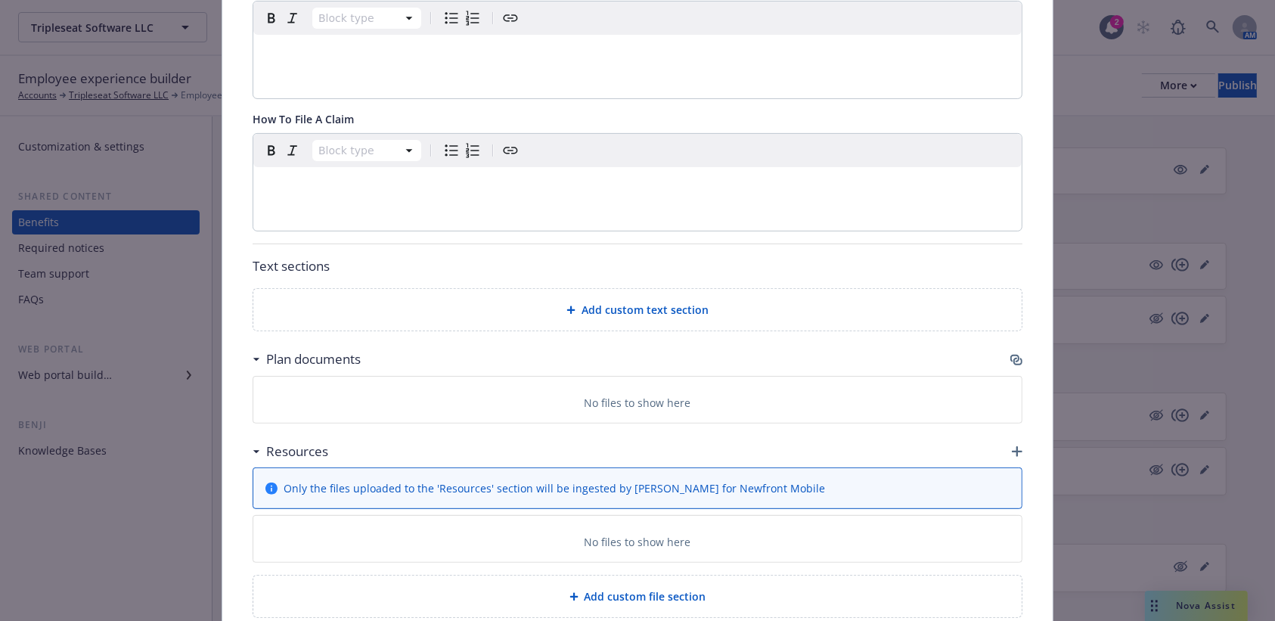
click at [967, 355] on icon "button" at bounding box center [1014, 359] width 9 height 8
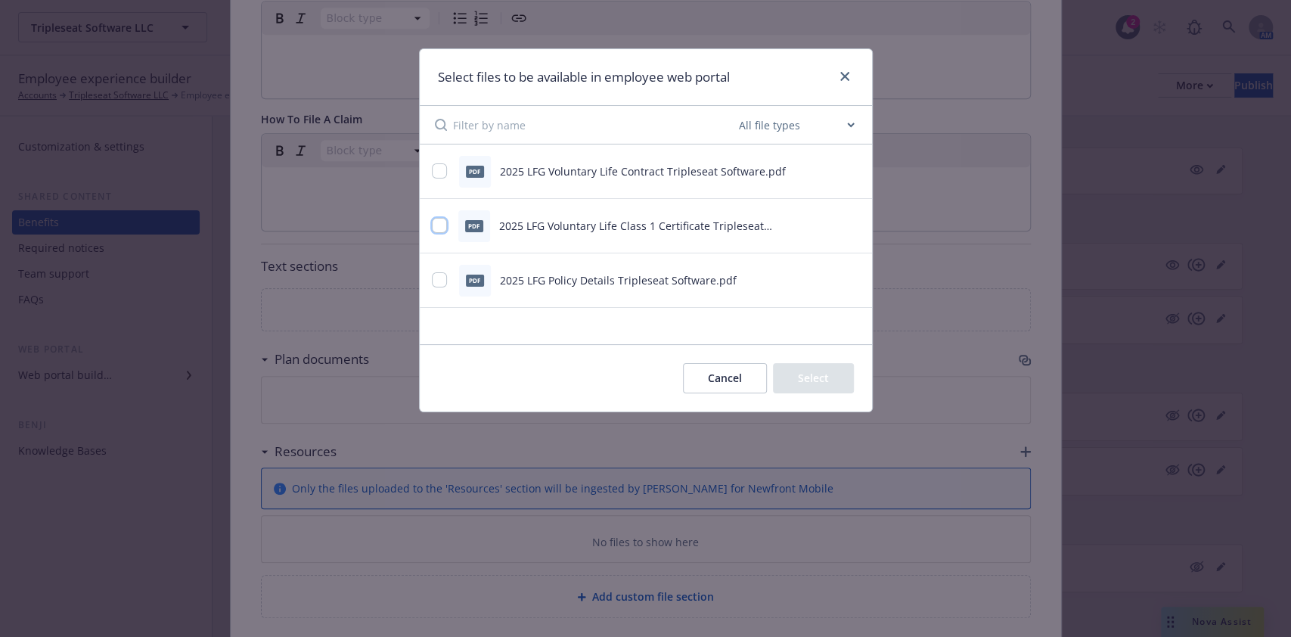
click at [443, 221] on input "checkbox" at bounding box center [439, 225] width 15 height 15
checkbox input "true"
click at [829, 384] on button "Select 1 file" at bounding box center [799, 378] width 109 height 30
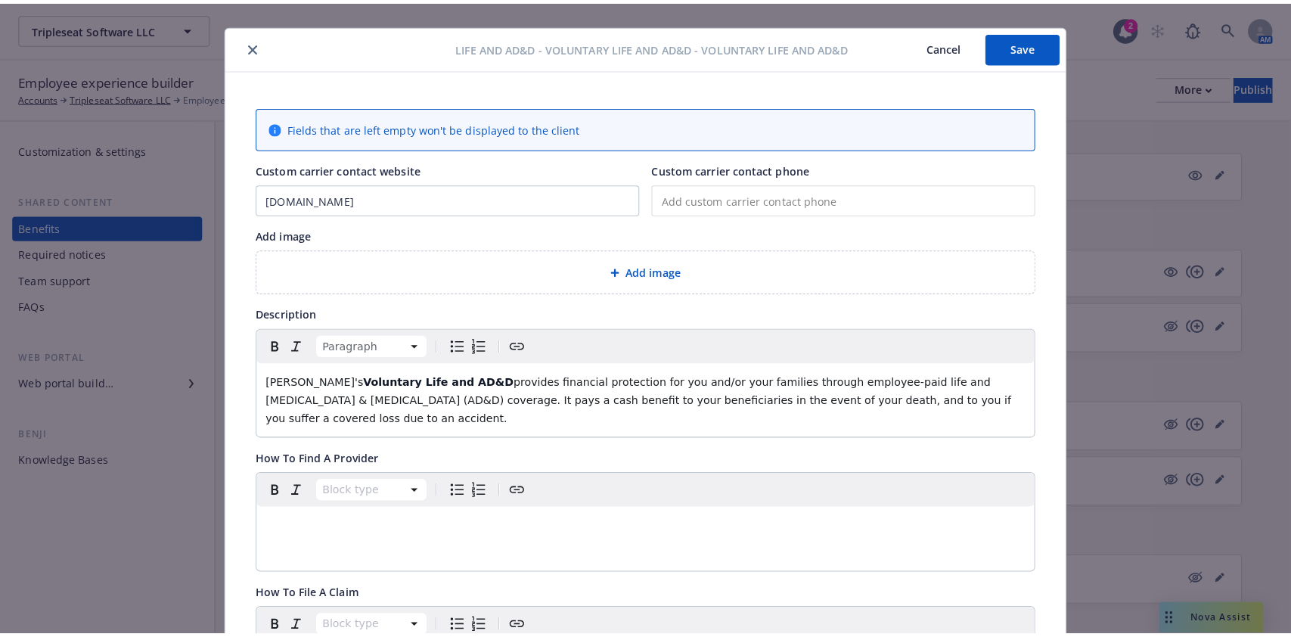
scroll to position [0, 0]
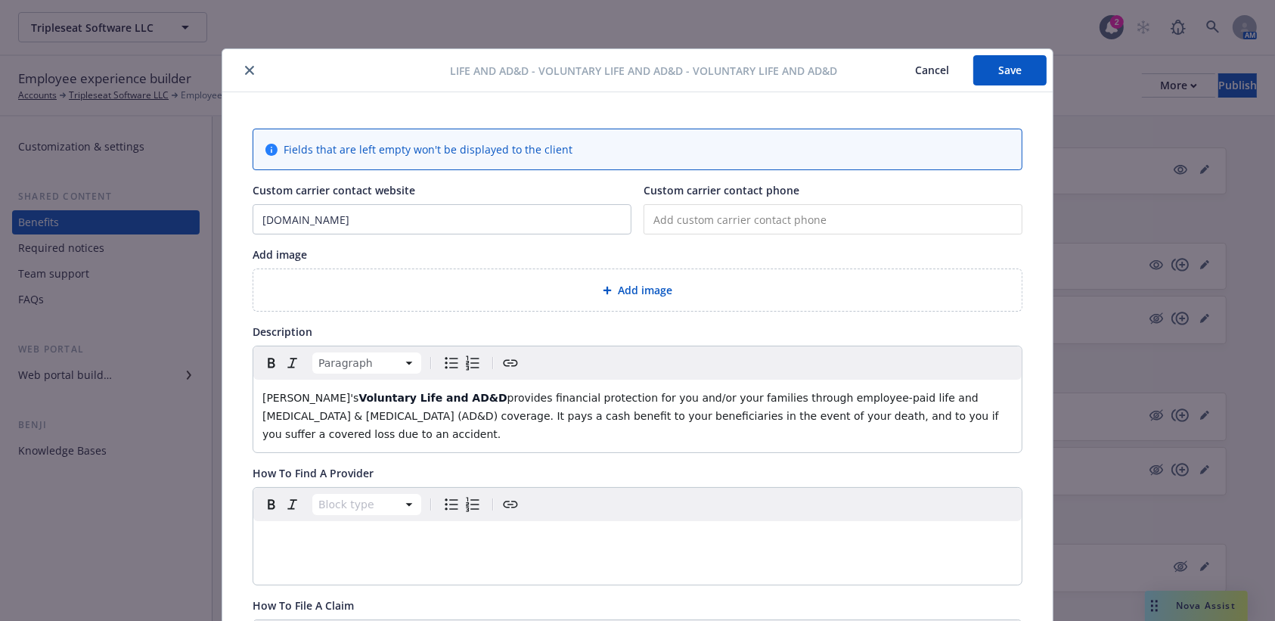
click at [967, 70] on button "Save" at bounding box center [1009, 70] width 73 height 30
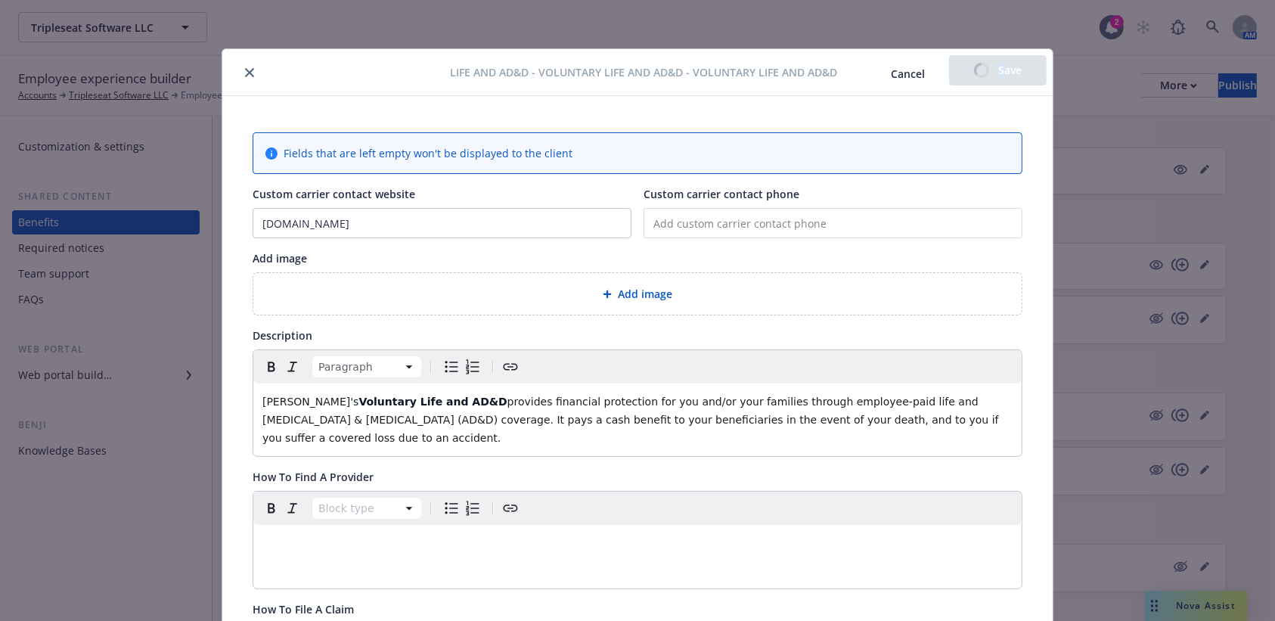
click at [967, 70] on div "Cancel Save" at bounding box center [957, 72] width 180 height 34
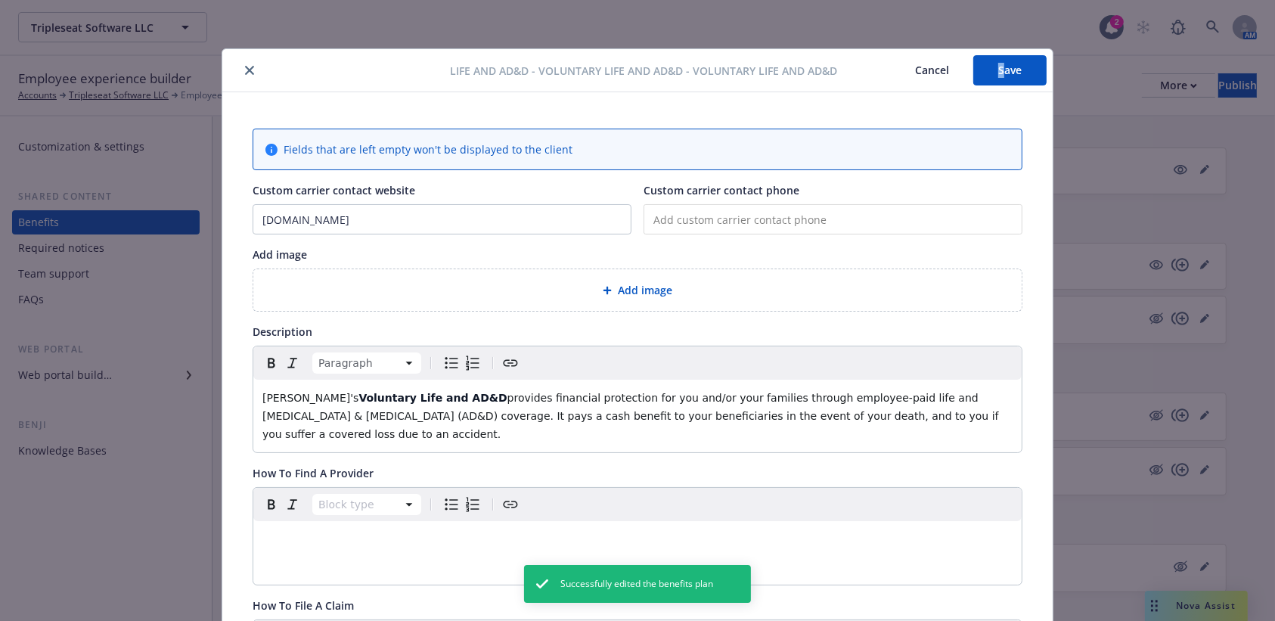
click at [240, 67] on button "close" at bounding box center [249, 70] width 18 height 18
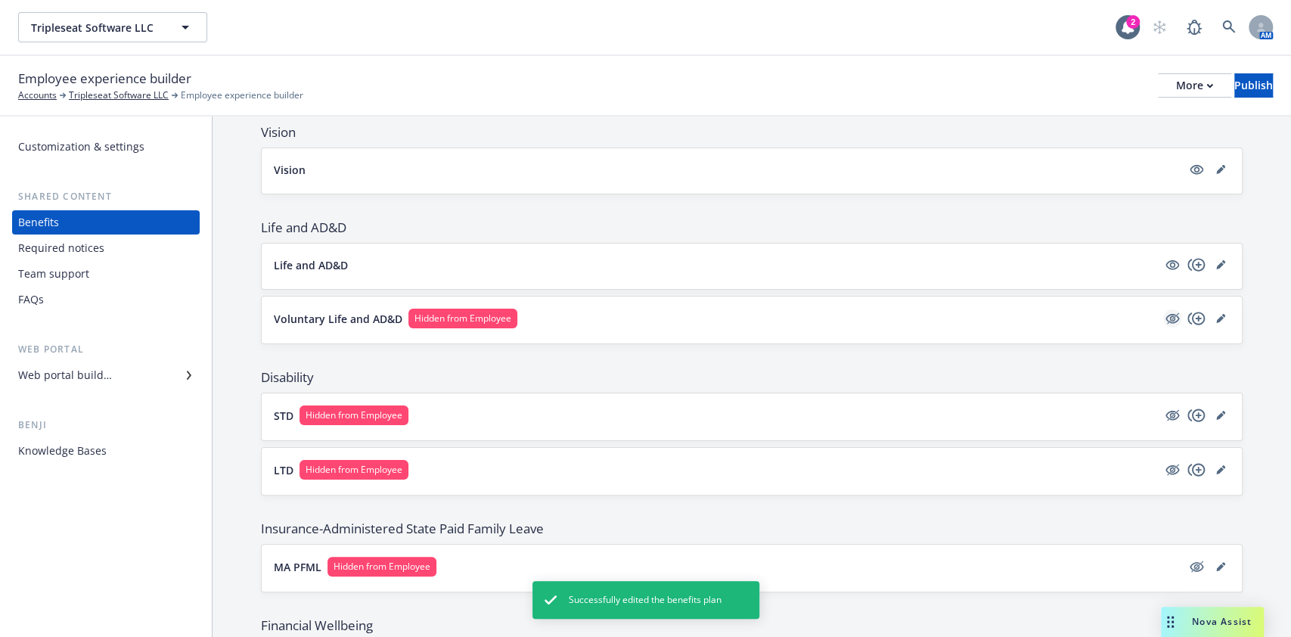
click at [967, 318] on icon "hidden" at bounding box center [1172, 318] width 18 height 18
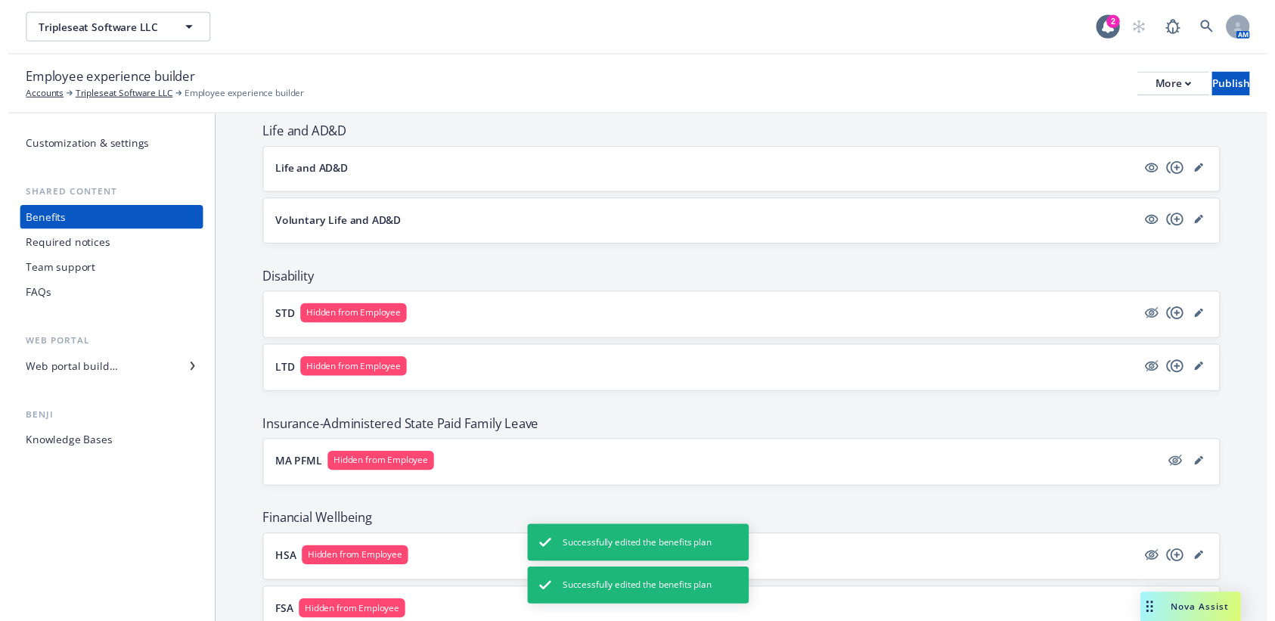
scroll to position [495, 0]
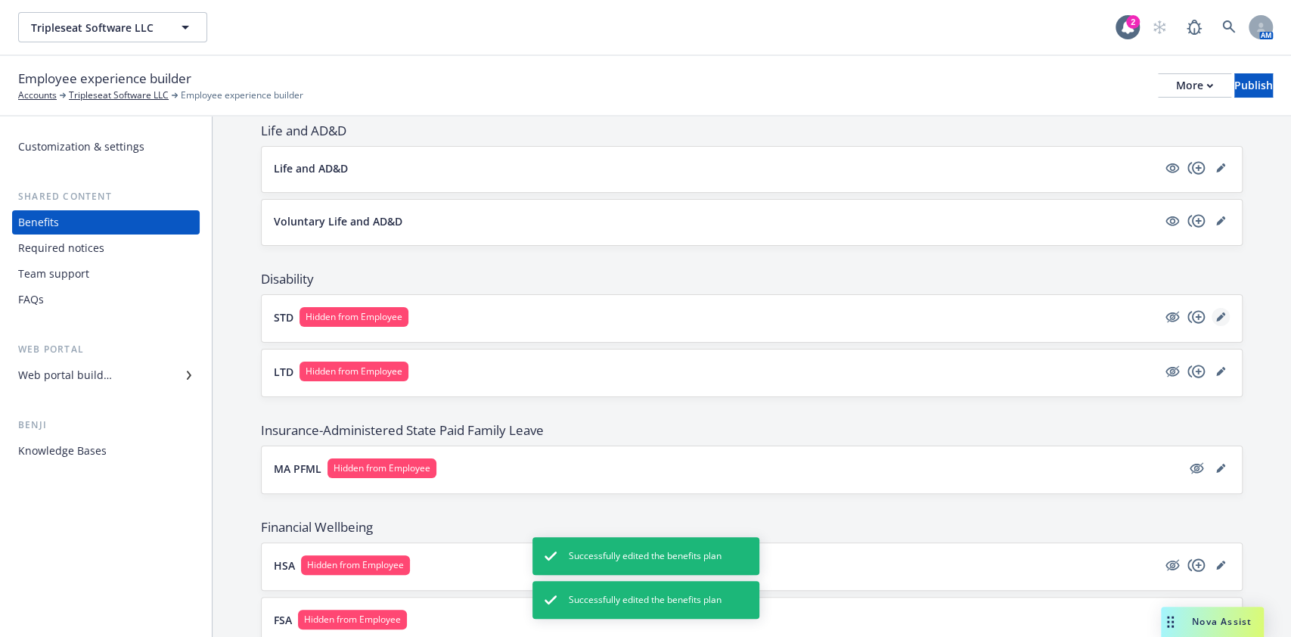
click at [967, 317] on icon "editPencil" at bounding box center [1220, 316] width 9 height 9
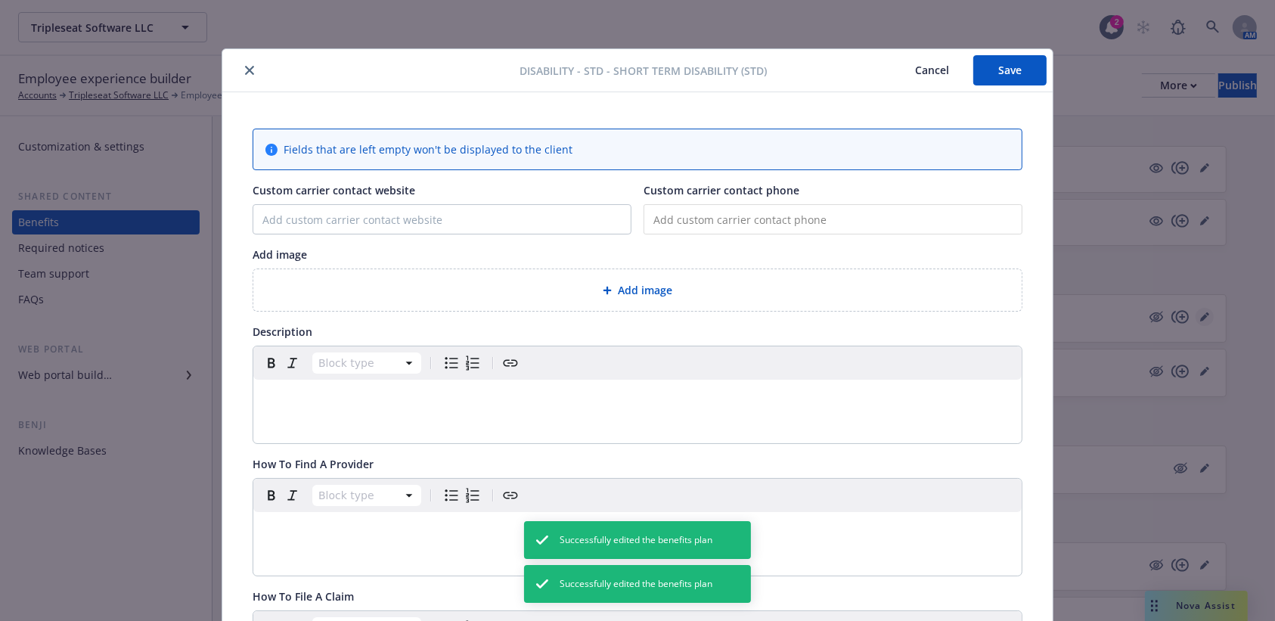
scroll to position [45, 0]
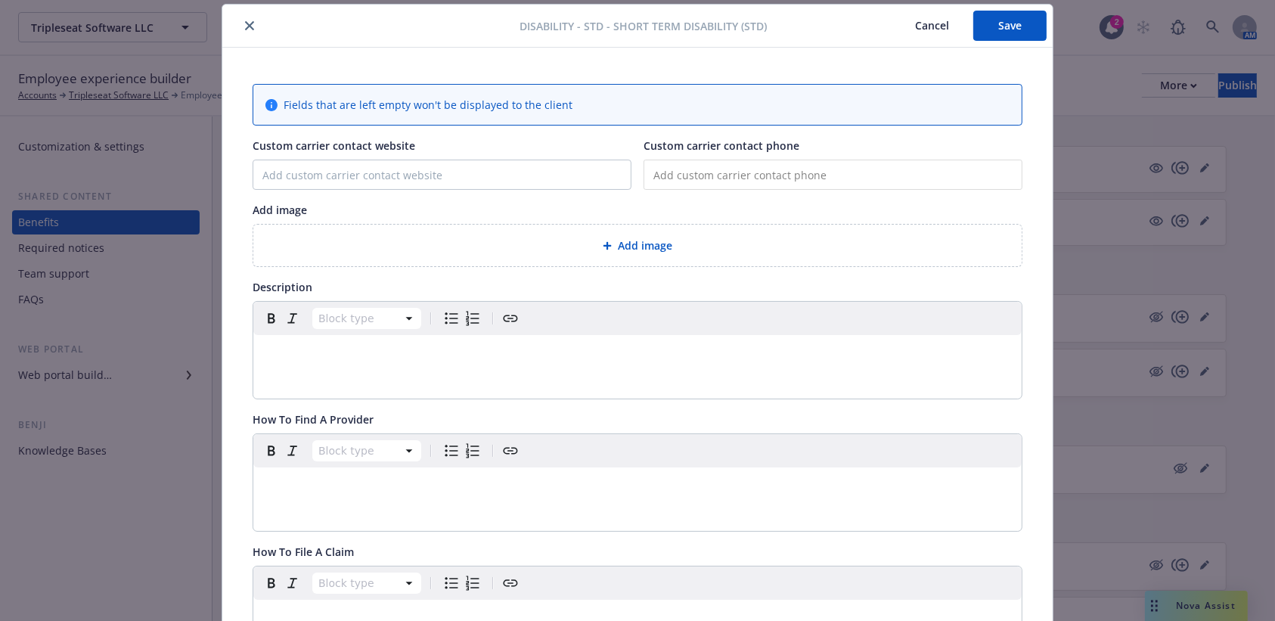
click at [295, 362] on div "editable markdown" at bounding box center [637, 353] width 768 height 36
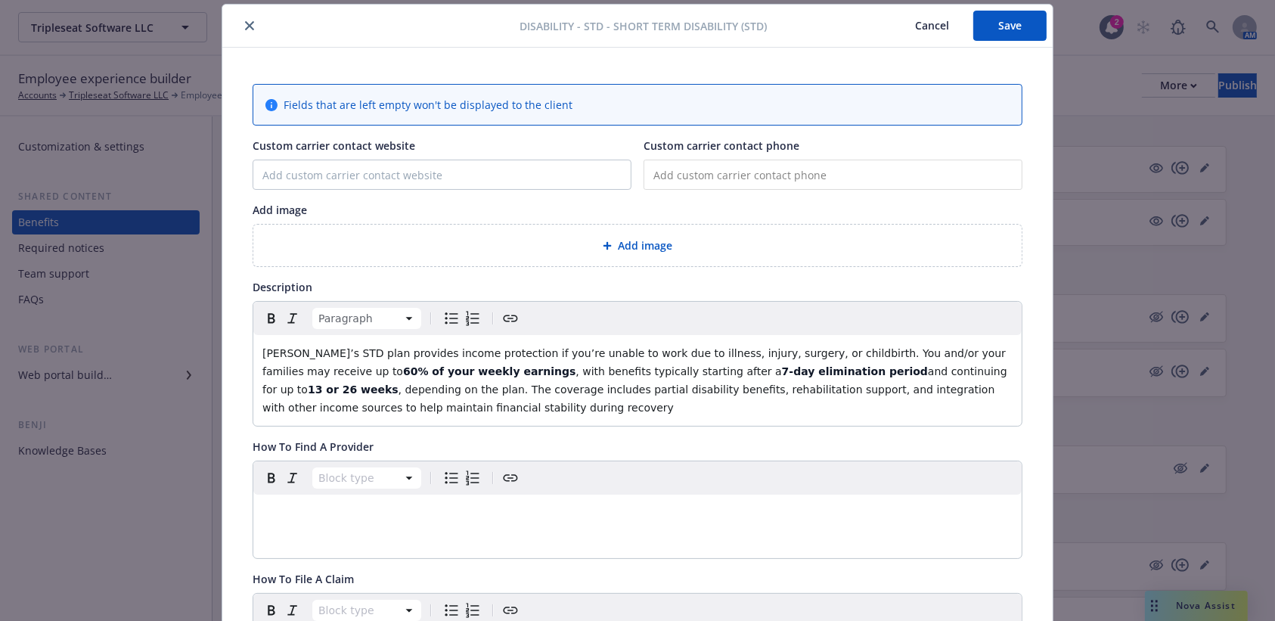
click at [318, 358] on span "[PERSON_NAME]’s STD plan provides income protection if you’re unable to work du…" at bounding box center [635, 362] width 747 height 30
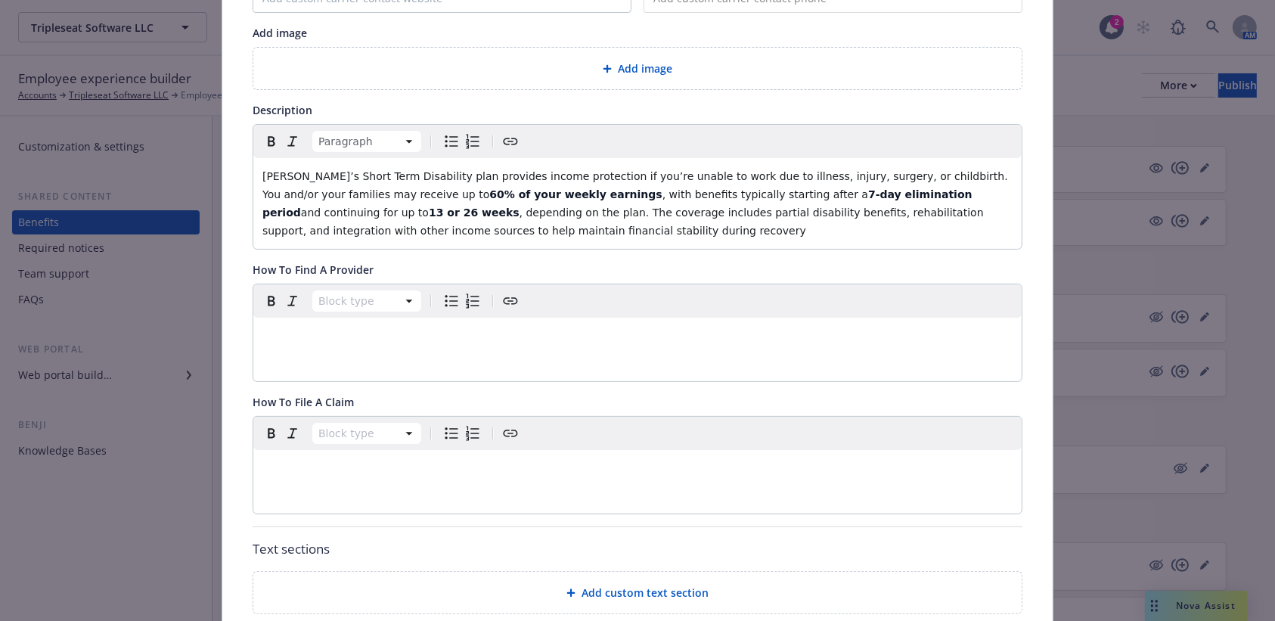
scroll to position [220, 0]
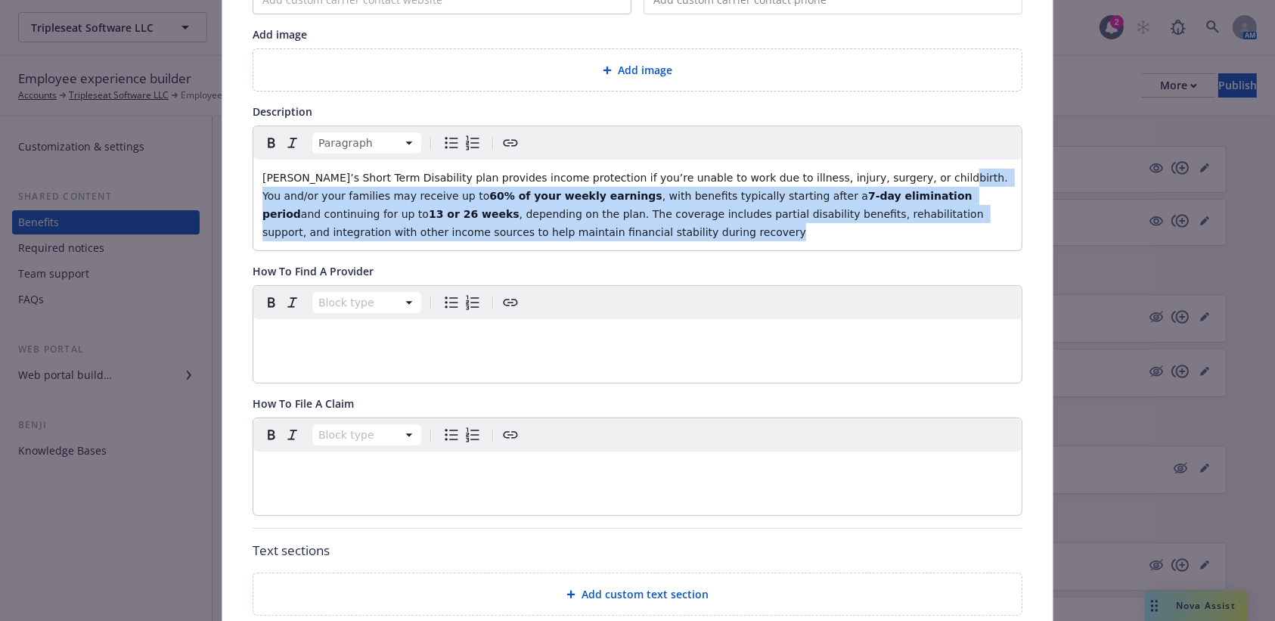
drag, startPoint x: 424, startPoint y: 229, endPoint x: 863, endPoint y: 166, distance: 443.8
click at [863, 166] on div "[PERSON_NAME]’s Short Term Disability plan provides income protection if you’re…" at bounding box center [637, 205] width 768 height 91
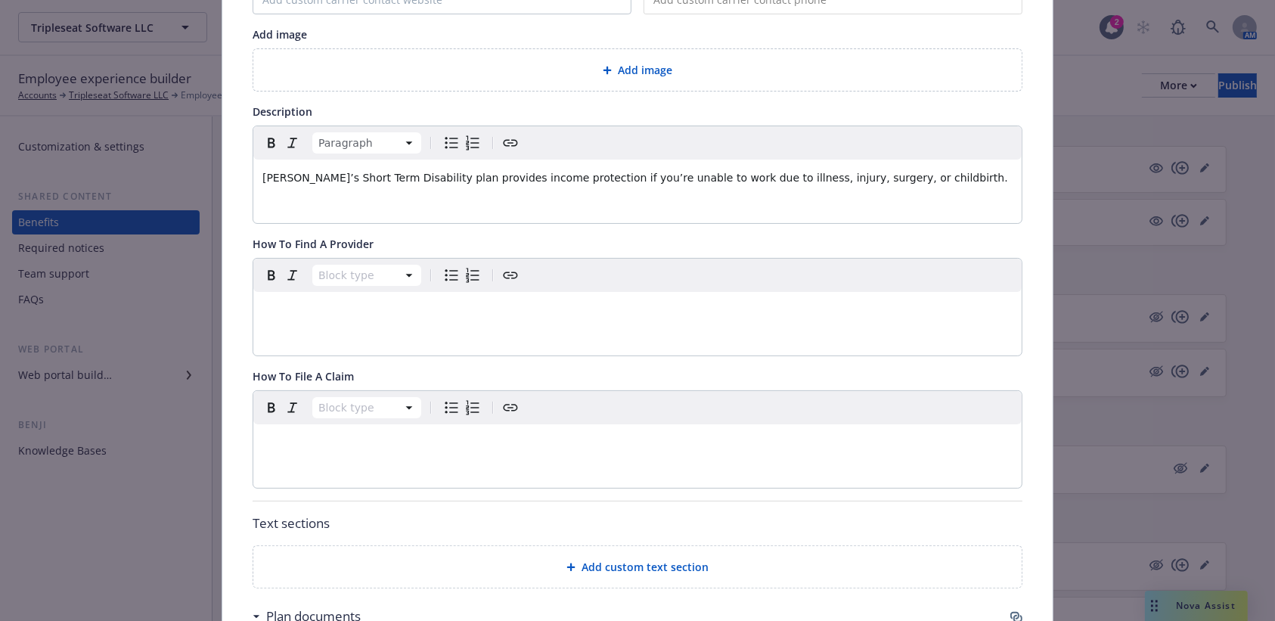
click at [399, 173] on span "[PERSON_NAME]’s Short Term Disability plan provides income protection if you’re…" at bounding box center [635, 178] width 746 height 12
drag, startPoint x: 398, startPoint y: 175, endPoint x: 296, endPoint y: 175, distance: 101.3
click at [296, 175] on span "[PERSON_NAME]’s Short Term Disability (STD) plan provides income protection if …" at bounding box center [624, 187] width 725 height 30
click at [262, 139] on icon "Bold" at bounding box center [271, 143] width 18 height 18
click at [415, 199] on div "Paragraph [PERSON_NAME]’s Short Term Disability (STD) plan provides income prot…" at bounding box center [637, 174] width 768 height 97
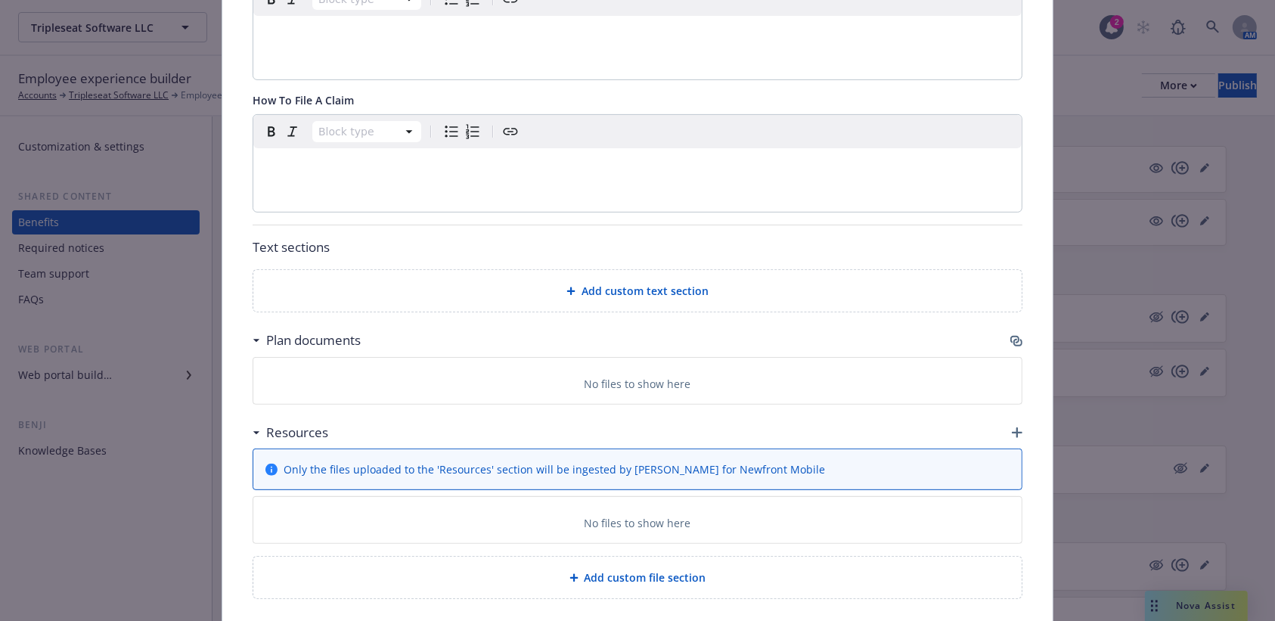
scroll to position [557, 0]
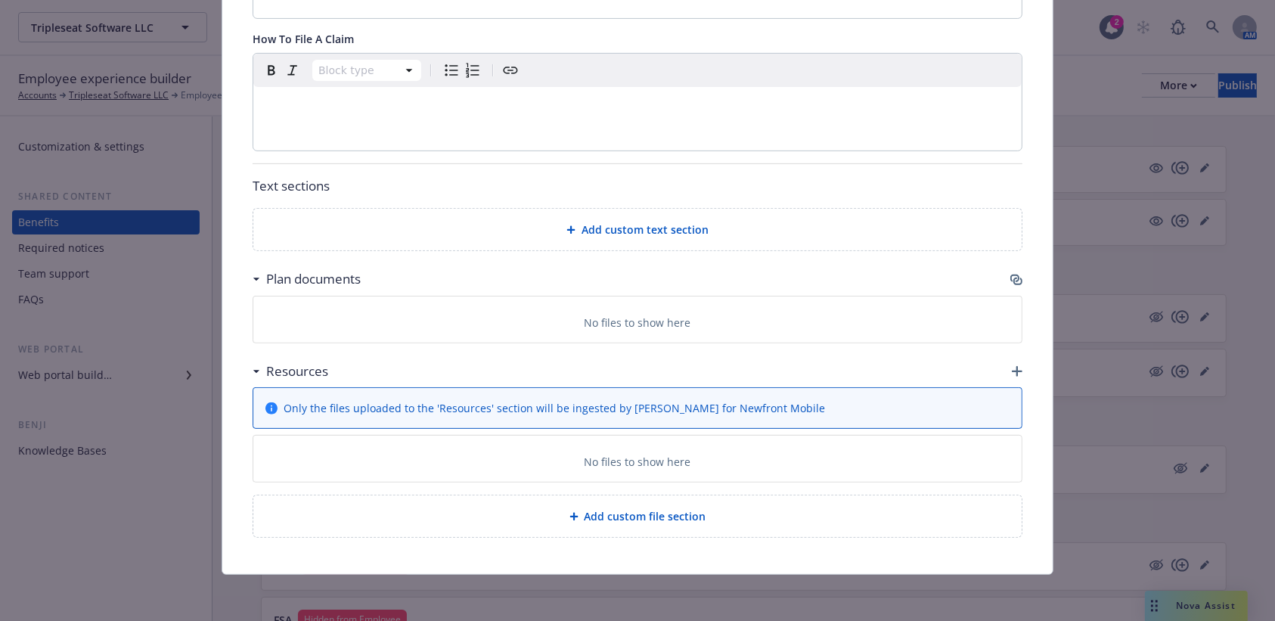
click at [967, 263] on div "Plan documents" at bounding box center [638, 279] width 770 height 32
click at [967, 274] on icon "button" at bounding box center [1016, 280] width 12 height 12
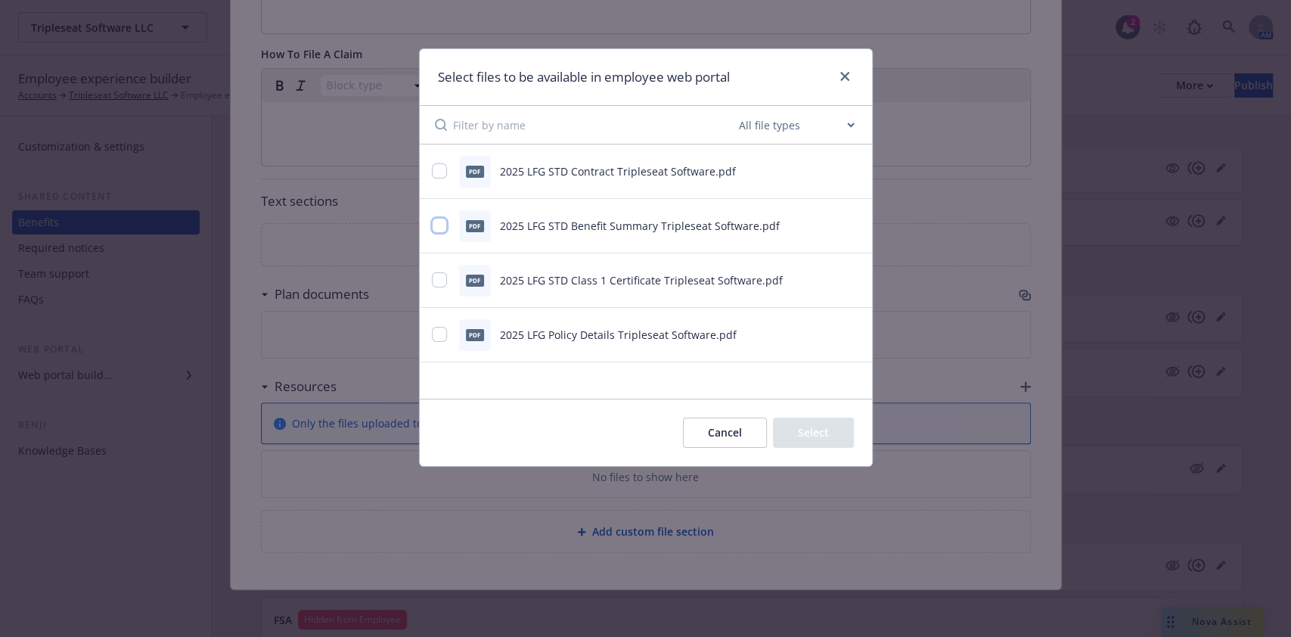
click at [439, 225] on input "checkbox" at bounding box center [439, 225] width 15 height 15
checkbox input "true"
click at [442, 277] on input "checkbox" at bounding box center [439, 279] width 15 height 15
checkbox input "true"
click at [828, 424] on button "Select 2 files" at bounding box center [797, 432] width 114 height 30
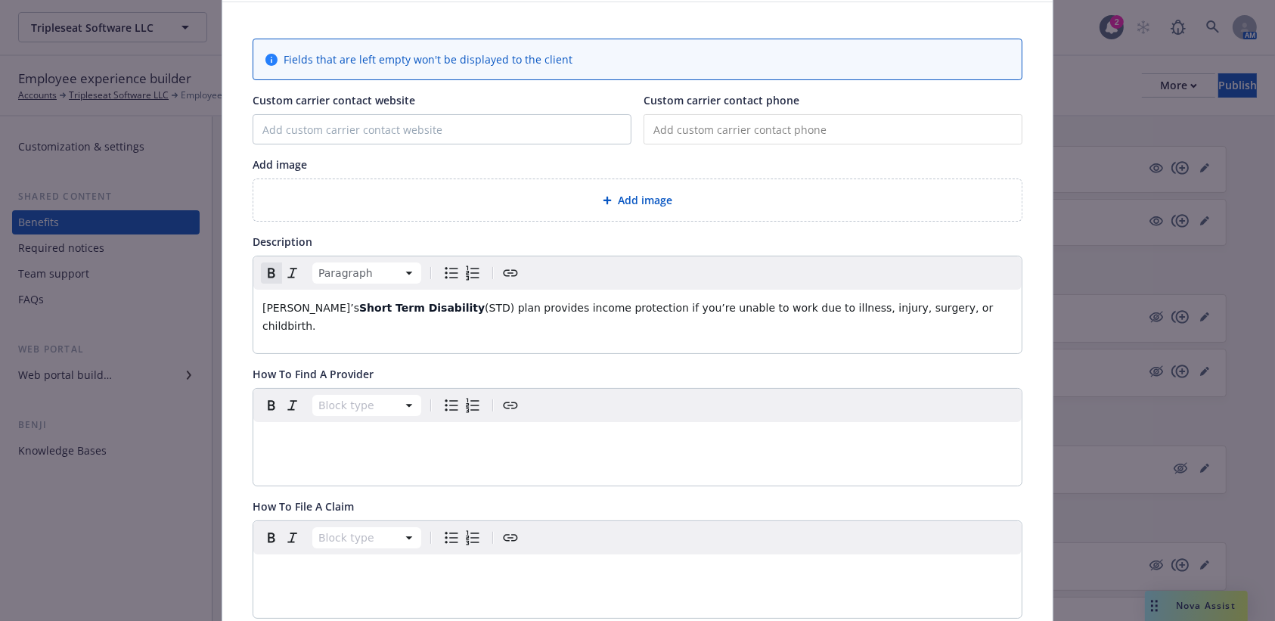
scroll to position [0, 0]
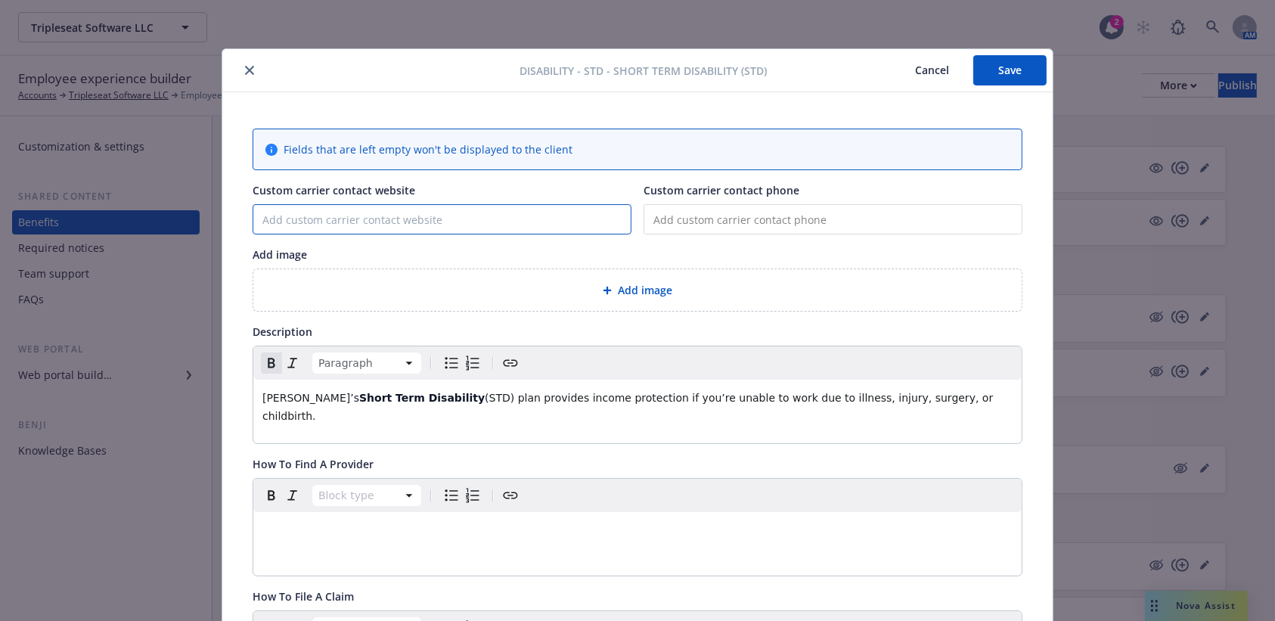
click at [504, 213] on input "Custom carrier contact website" at bounding box center [441, 219] width 377 height 29
type input "[DOMAIN_NAME]"
click at [967, 72] on button "Save" at bounding box center [1009, 70] width 73 height 30
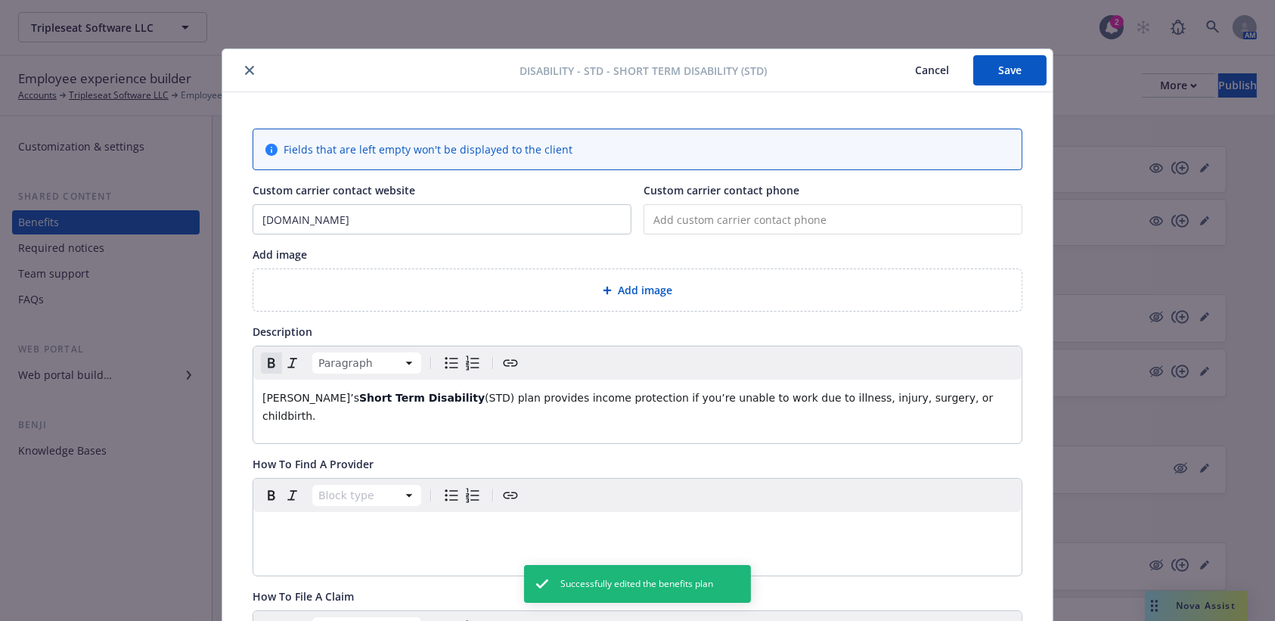
click at [245, 72] on icon "close" at bounding box center [249, 70] width 9 height 9
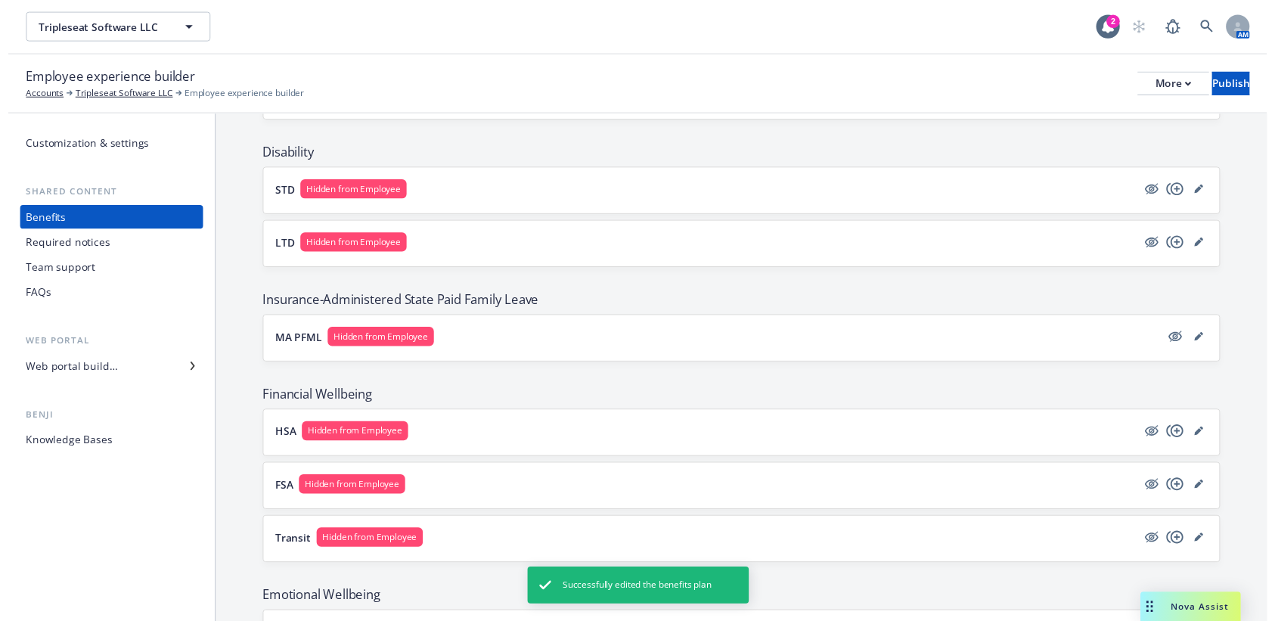
scroll to position [594, 0]
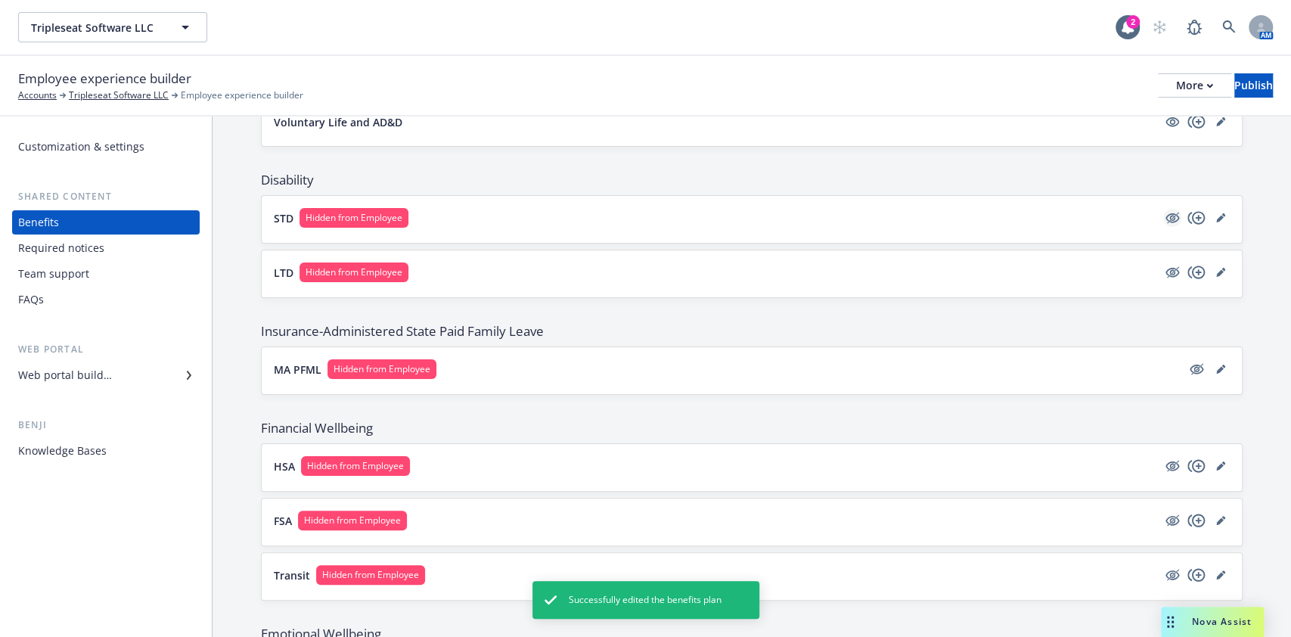
click at [967, 220] on icon "hidden" at bounding box center [1172, 218] width 14 height 10
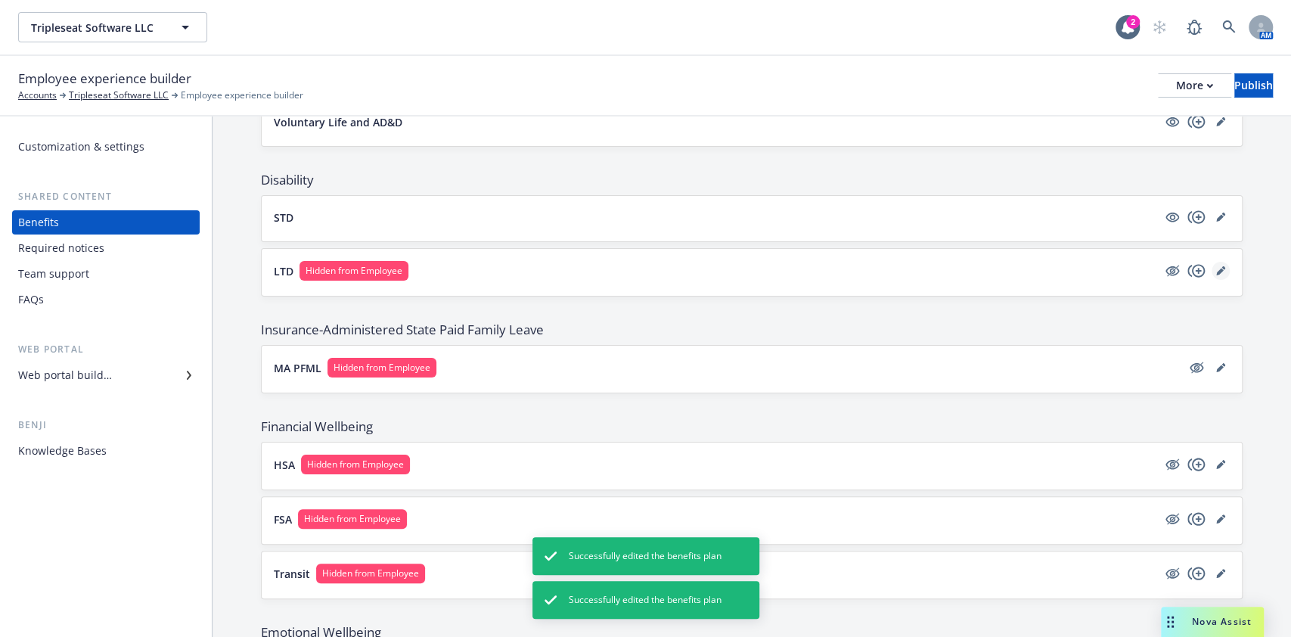
click at [967, 266] on icon "editPencil" at bounding box center [1220, 270] width 9 height 9
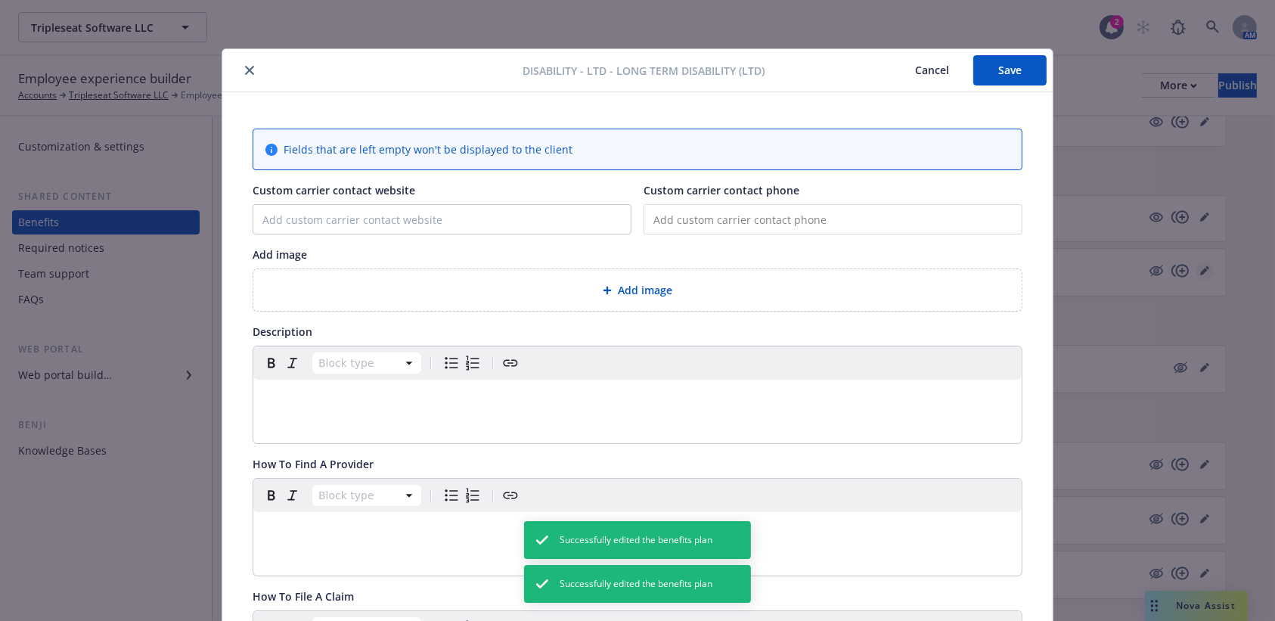
scroll to position [45, 0]
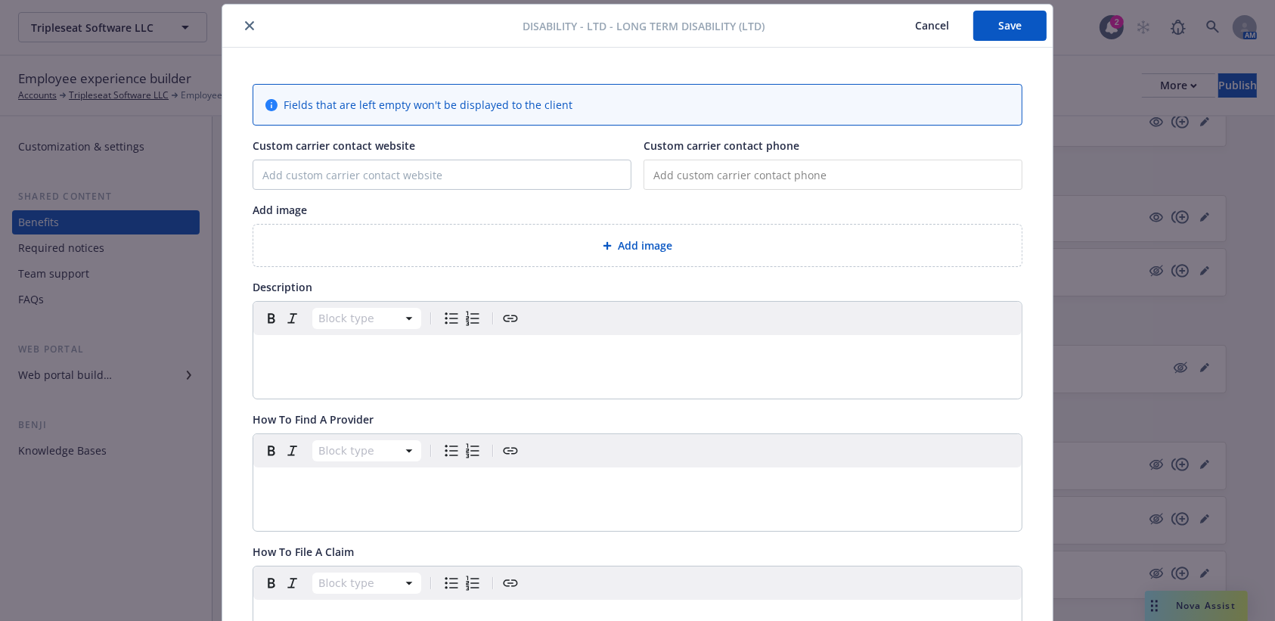
click at [425, 190] on div "Fields that are left empty won't be displayed to the client Custom carrier cont…" at bounding box center [638, 567] width 770 height 966
click at [419, 181] on input "Custom carrier contact website" at bounding box center [441, 174] width 377 height 29
type input "[DOMAIN_NAME]"
click at [296, 344] on p "editable markdown" at bounding box center [637, 353] width 750 height 18
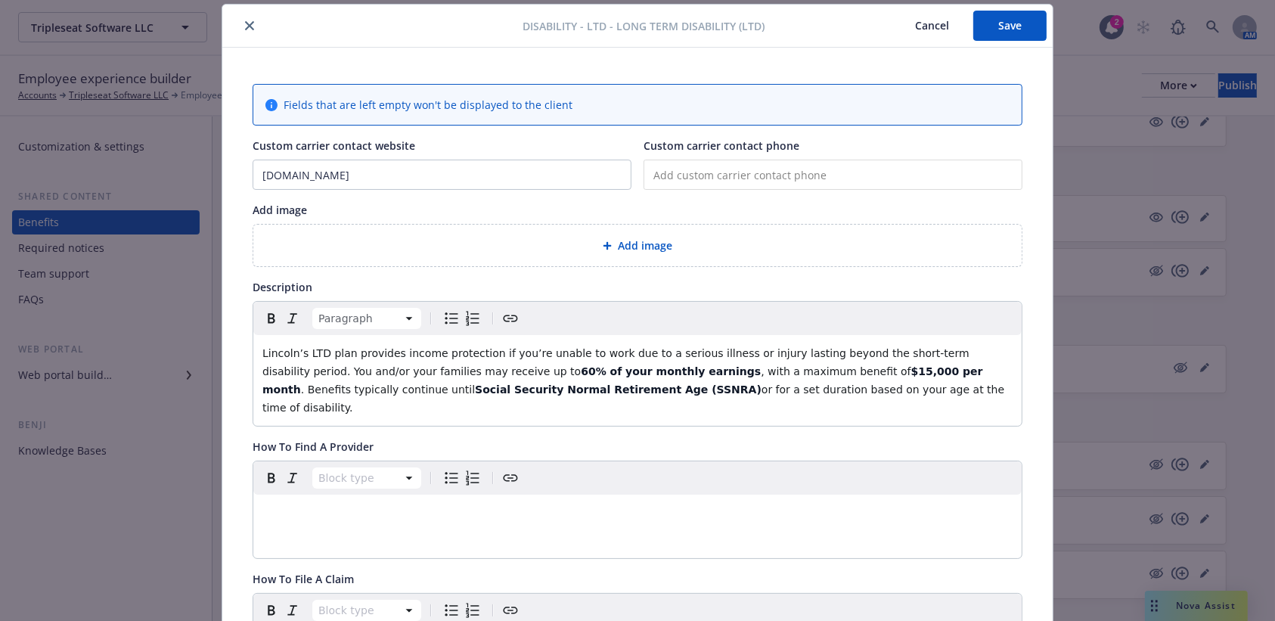
click at [315, 348] on span "Lincoln’s LTD plan provides income protection if you’re unable to work due to a…" at bounding box center [617, 362] width 710 height 30
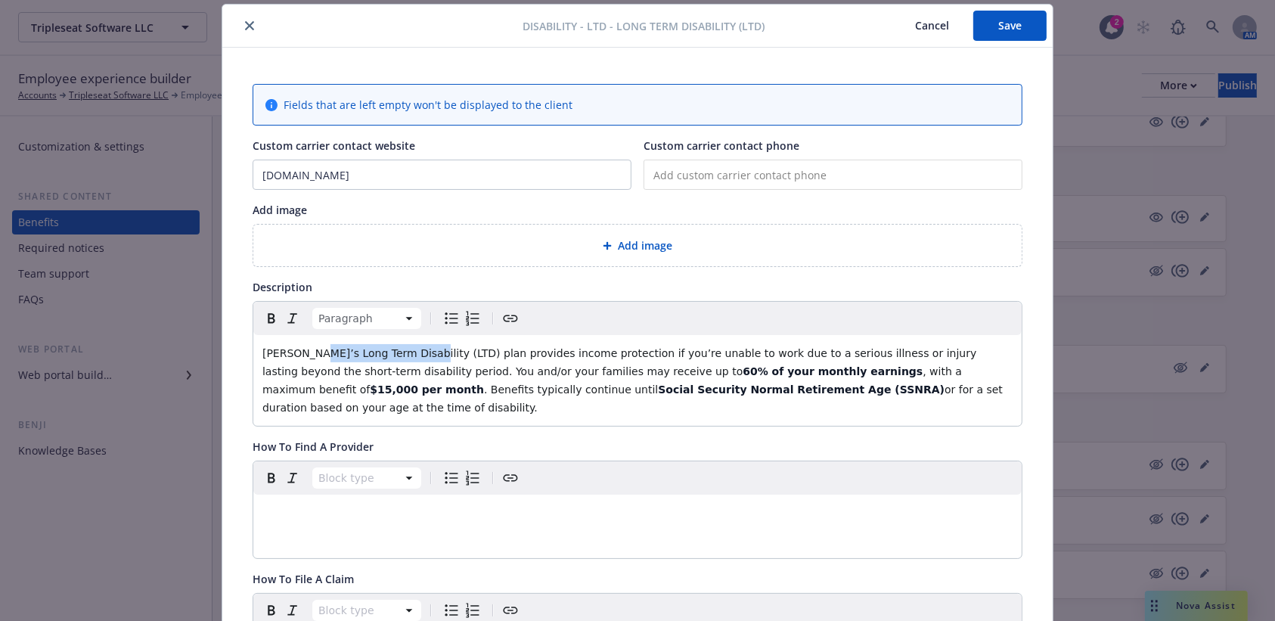
drag, startPoint x: 396, startPoint y: 353, endPoint x: 297, endPoint y: 358, distance: 98.5
click at [297, 358] on span "[PERSON_NAME]’s Long Term Disability (LTD) plan provides income protection if y…" at bounding box center [621, 362] width 718 height 30
click at [262, 318] on icon "Bold" at bounding box center [271, 318] width 18 height 18
drag, startPoint x: 873, startPoint y: 390, endPoint x: 334, endPoint y: 374, distance: 539.5
click at [334, 374] on p "[PERSON_NAME]’s Long Term Disability (LTD) plan provides income protection if y…" at bounding box center [637, 380] width 750 height 73
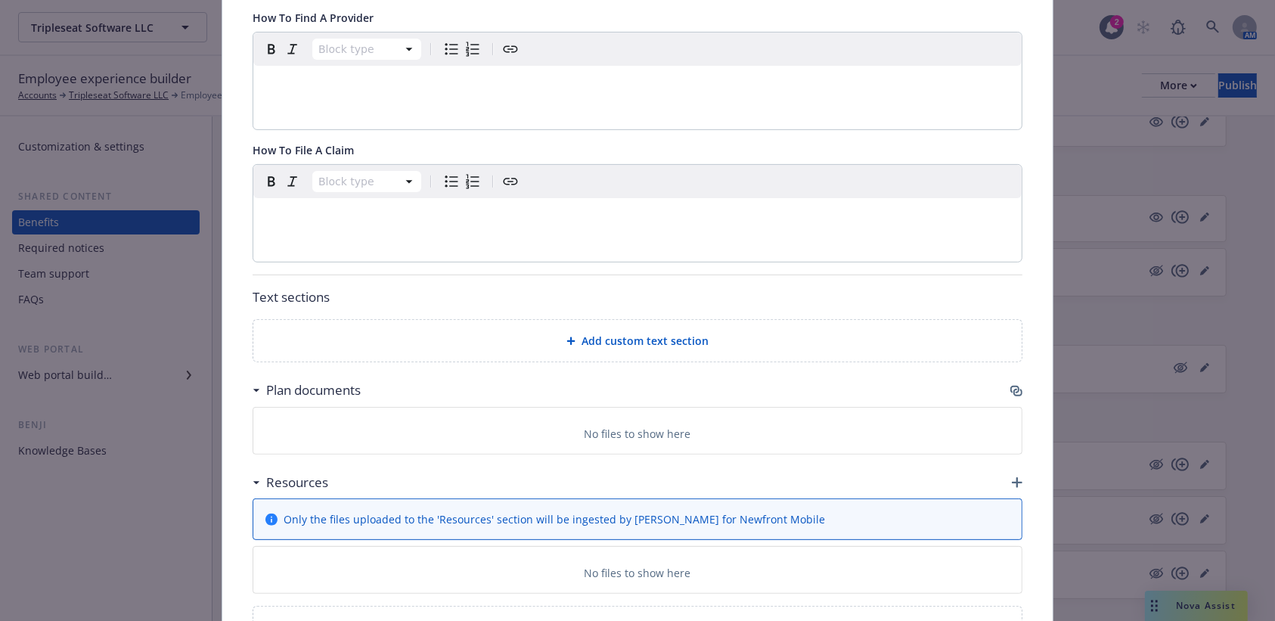
scroll to position [460, 0]
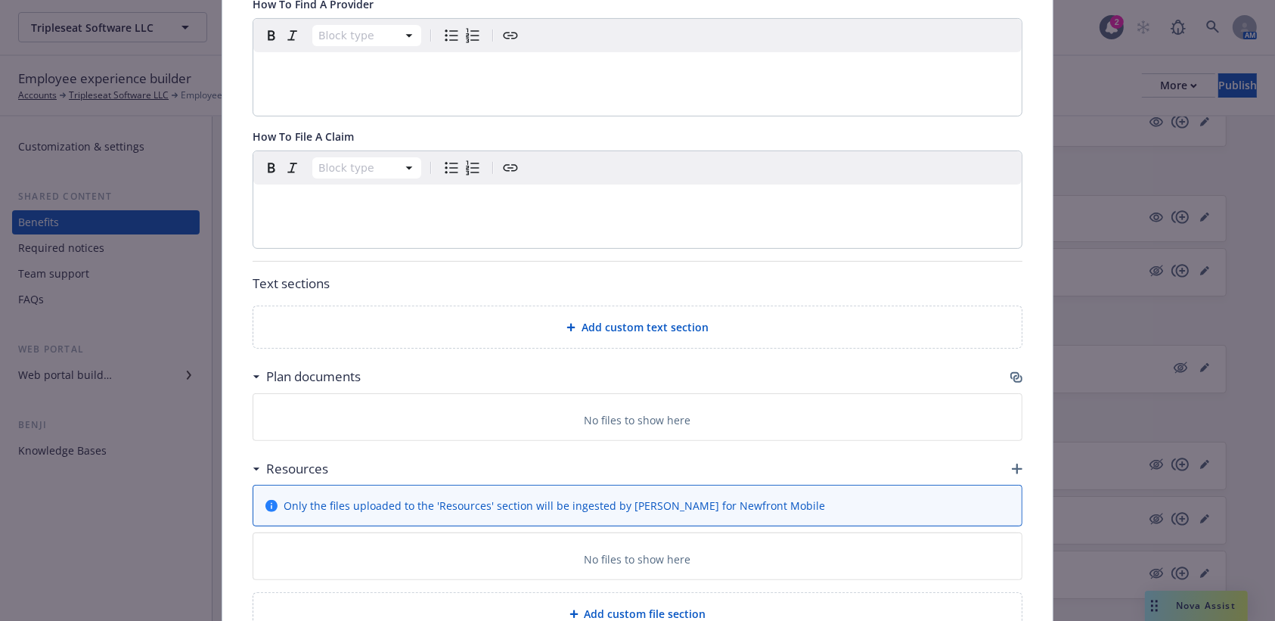
click at [967, 379] on icon "button" at bounding box center [1016, 377] width 12 height 12
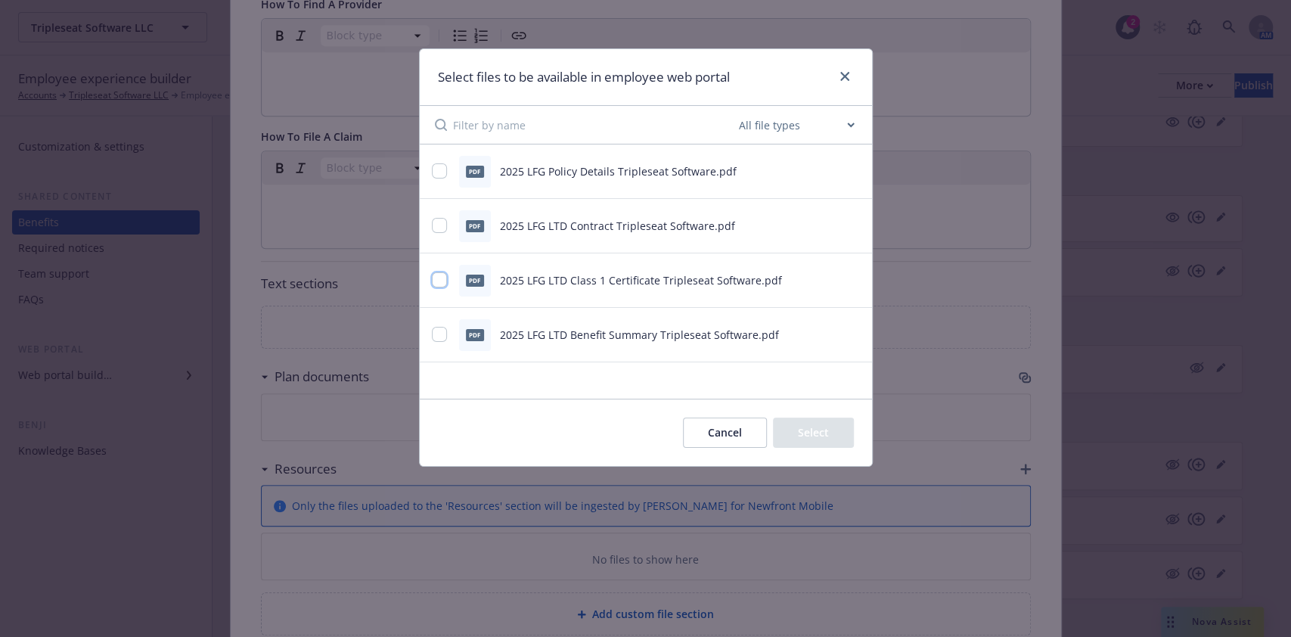
click at [433, 278] on input "checkbox" at bounding box center [439, 279] width 15 height 15
checkbox input "true"
click at [437, 334] on input "checkbox" at bounding box center [439, 334] width 15 height 15
checkbox input "true"
click at [791, 421] on button "Select 2 files" at bounding box center [797, 432] width 114 height 30
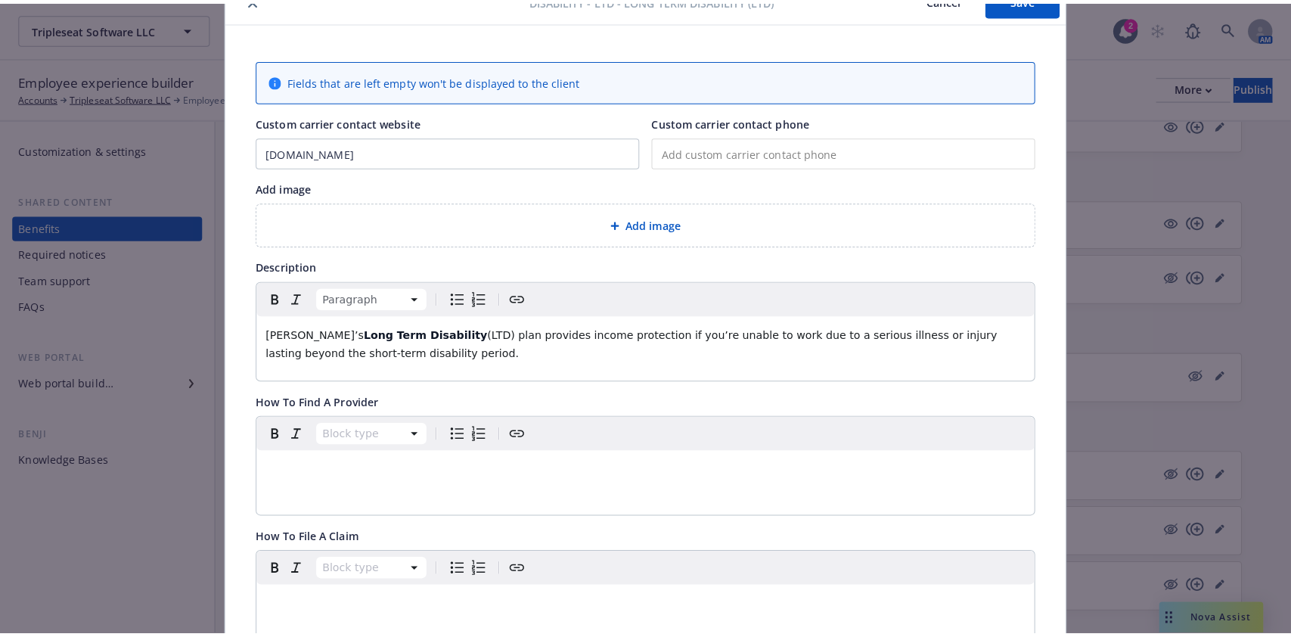
scroll to position [0, 0]
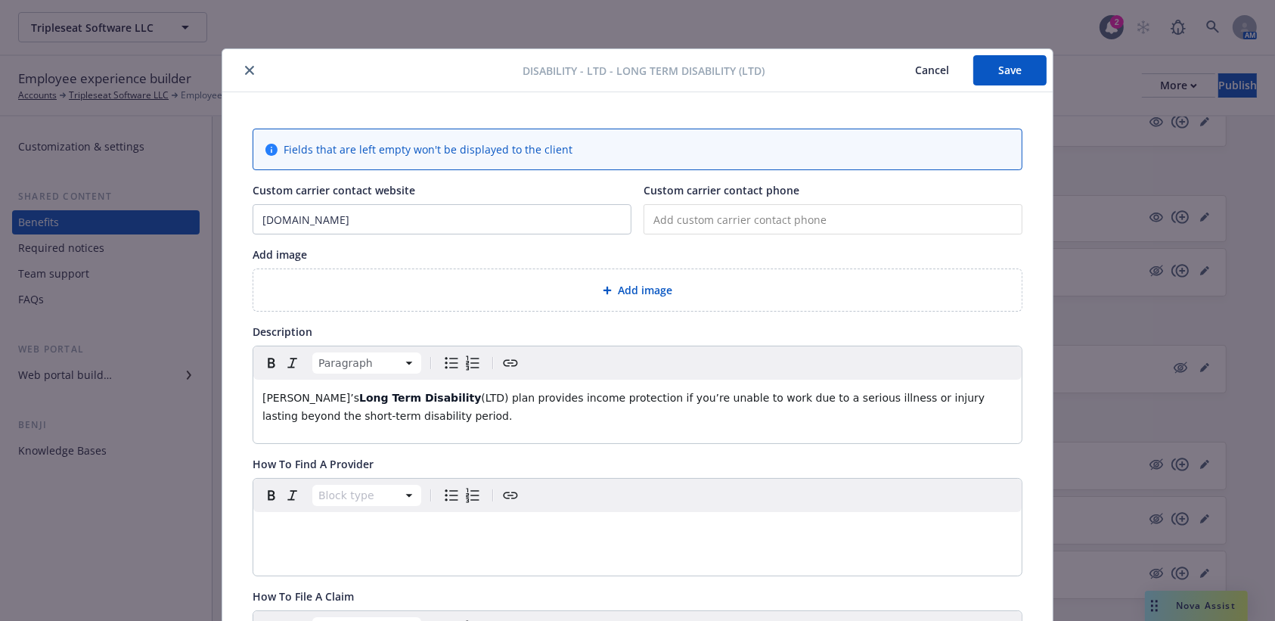
click at [967, 68] on button "Save" at bounding box center [1009, 70] width 73 height 30
click at [967, 67] on button "Save" at bounding box center [1009, 70] width 73 height 30
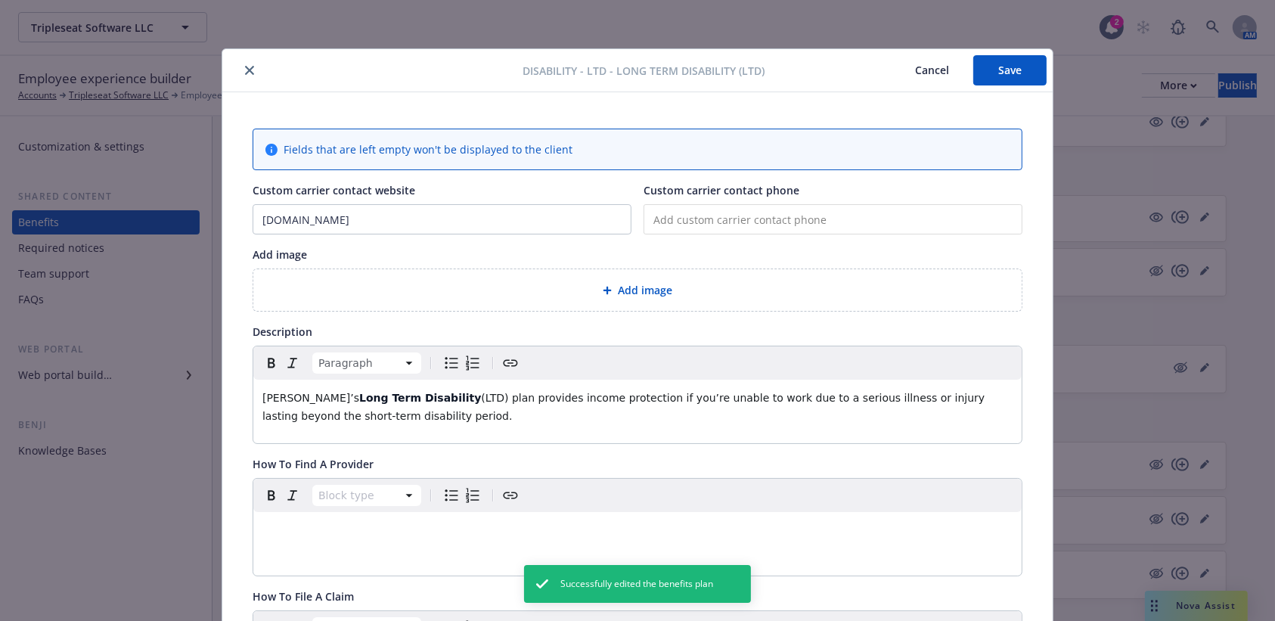
click at [240, 60] on div "Disability - LTD - Long Term Disability (LTD) Cancel Save" at bounding box center [637, 70] width 830 height 43
click at [245, 67] on icon "close" at bounding box center [249, 70] width 9 height 9
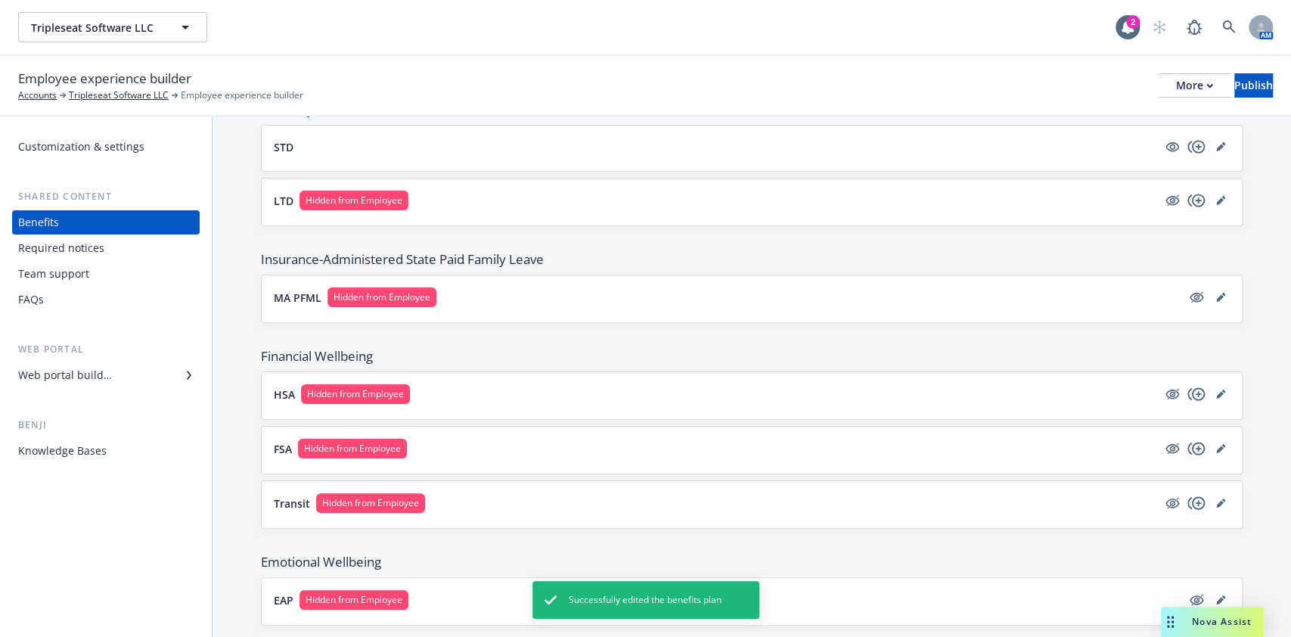
scroll to position [665, 0]
click at [967, 196] on icon "hidden" at bounding box center [1172, 200] width 14 height 10
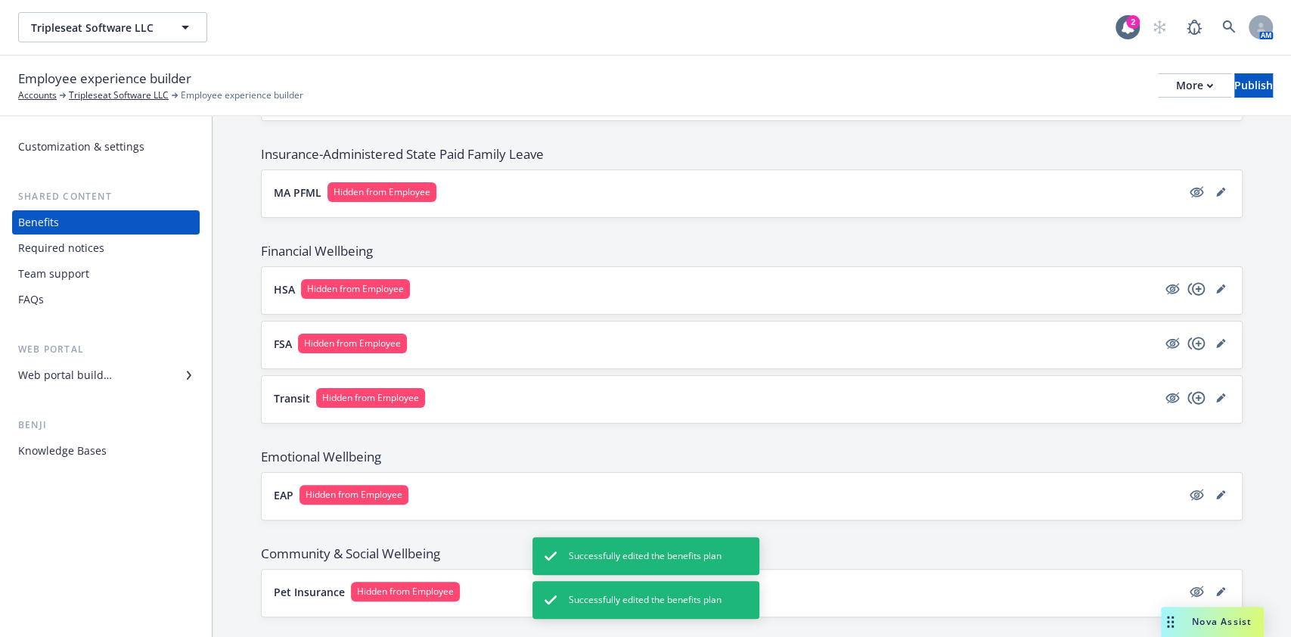
scroll to position [793, 0]
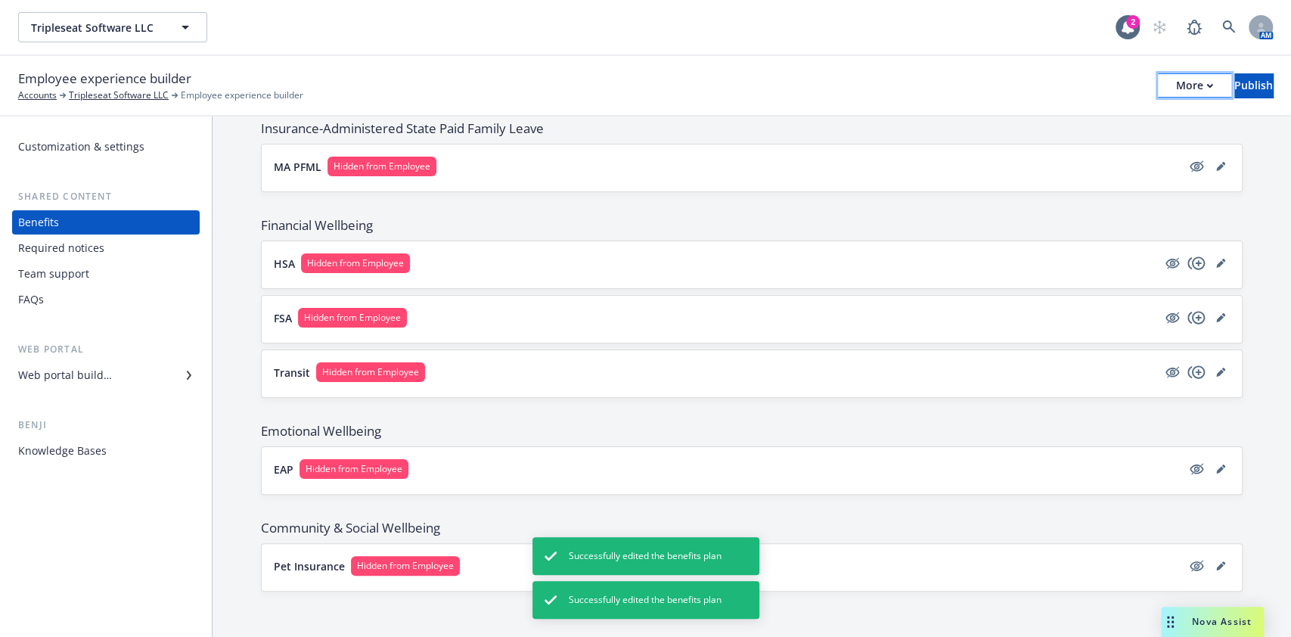
click at [967, 86] on icon "button" at bounding box center [1209, 85] width 7 height 5
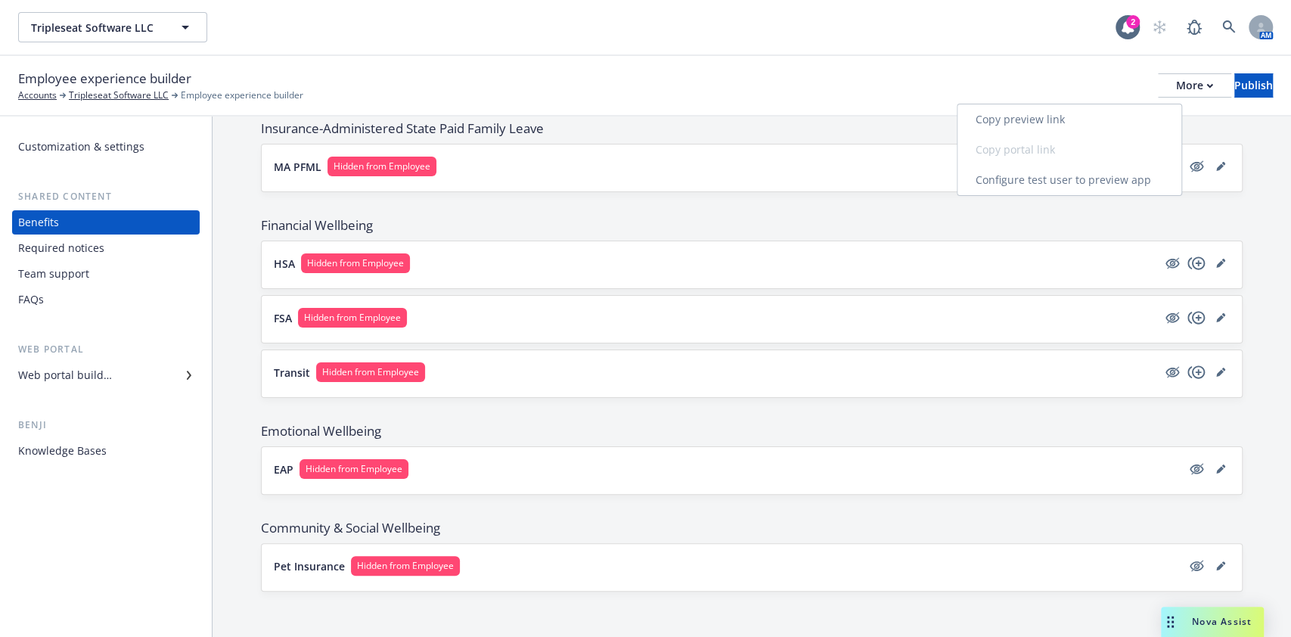
click at [967, 129] on link "Copy preview link" at bounding box center [1069, 119] width 224 height 30
click at [138, 250] on div "Required notices" at bounding box center [105, 248] width 175 height 24
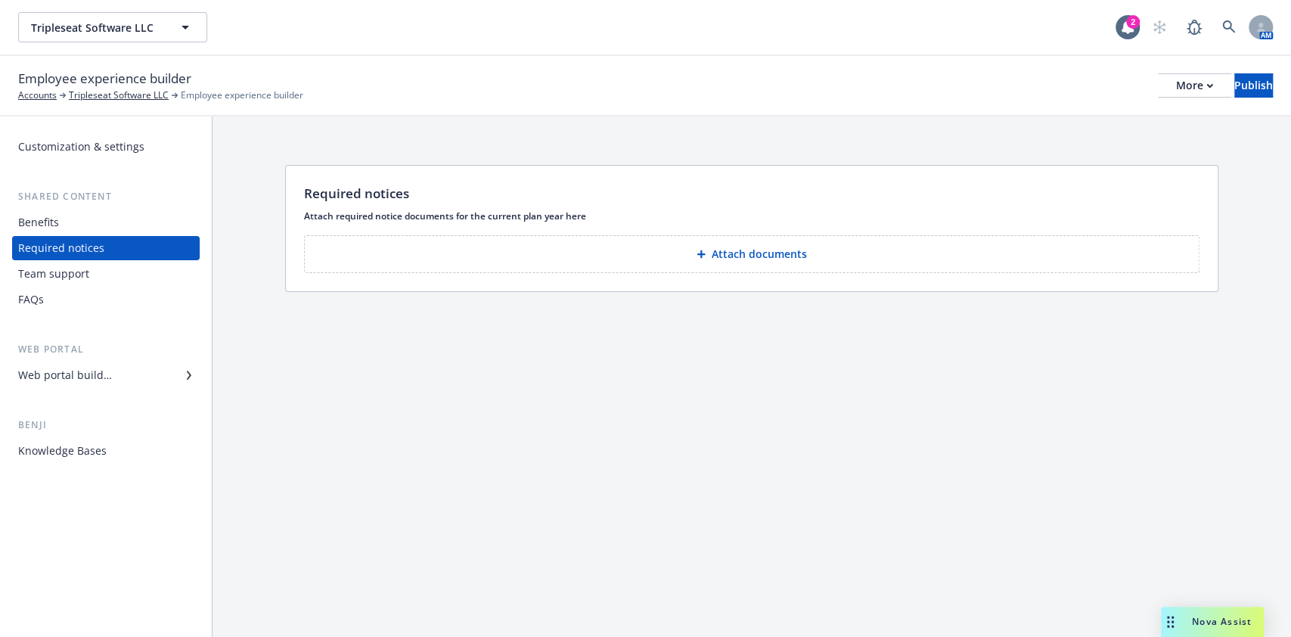
click at [114, 271] on div "Team support" at bounding box center [105, 274] width 175 height 24
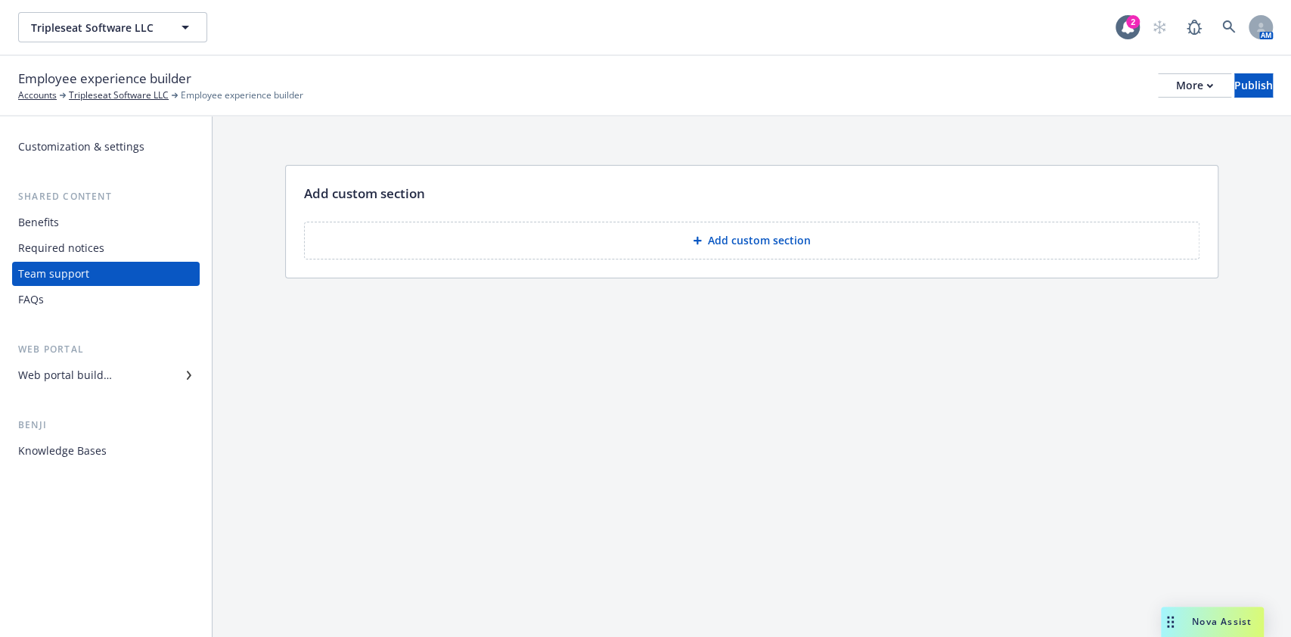
click at [90, 213] on div "Benefits" at bounding box center [105, 222] width 175 height 24
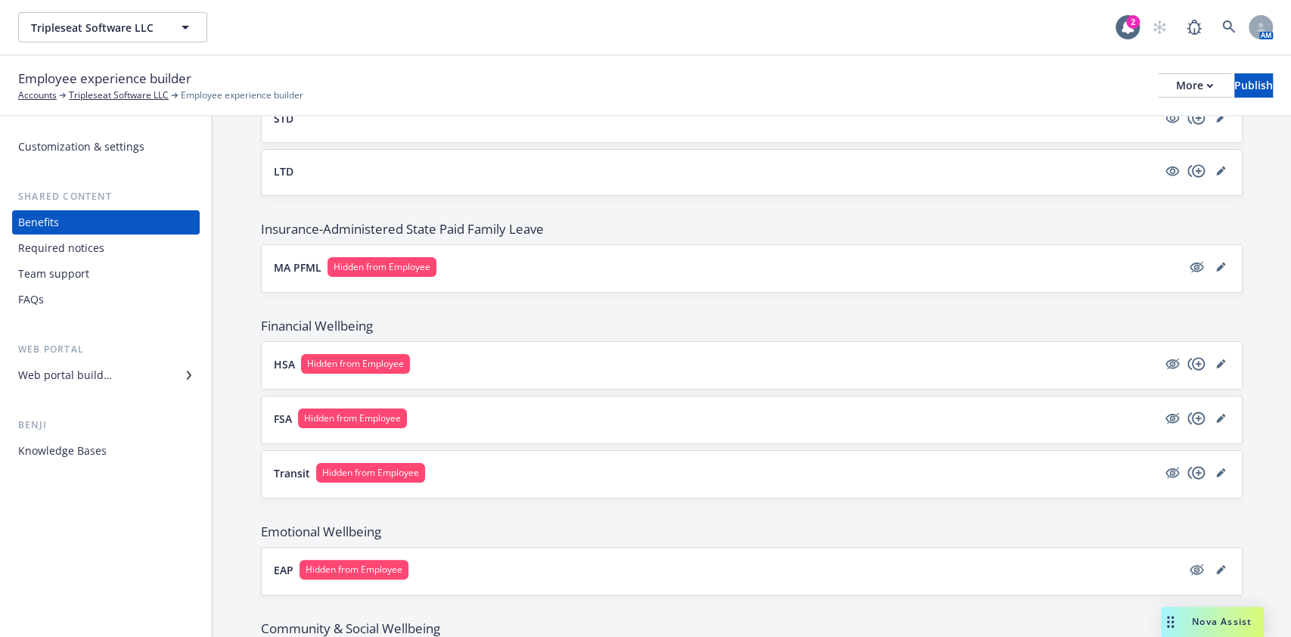
scroll to position [725, 0]
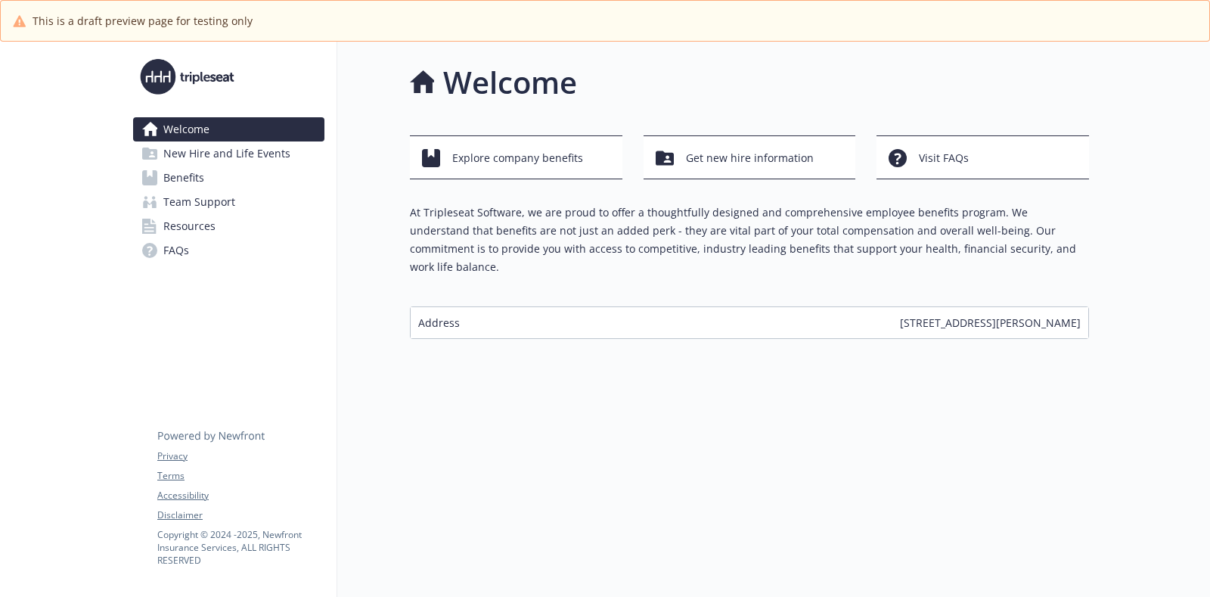
click at [263, 153] on span "New Hire and Life Events" at bounding box center [226, 153] width 127 height 24
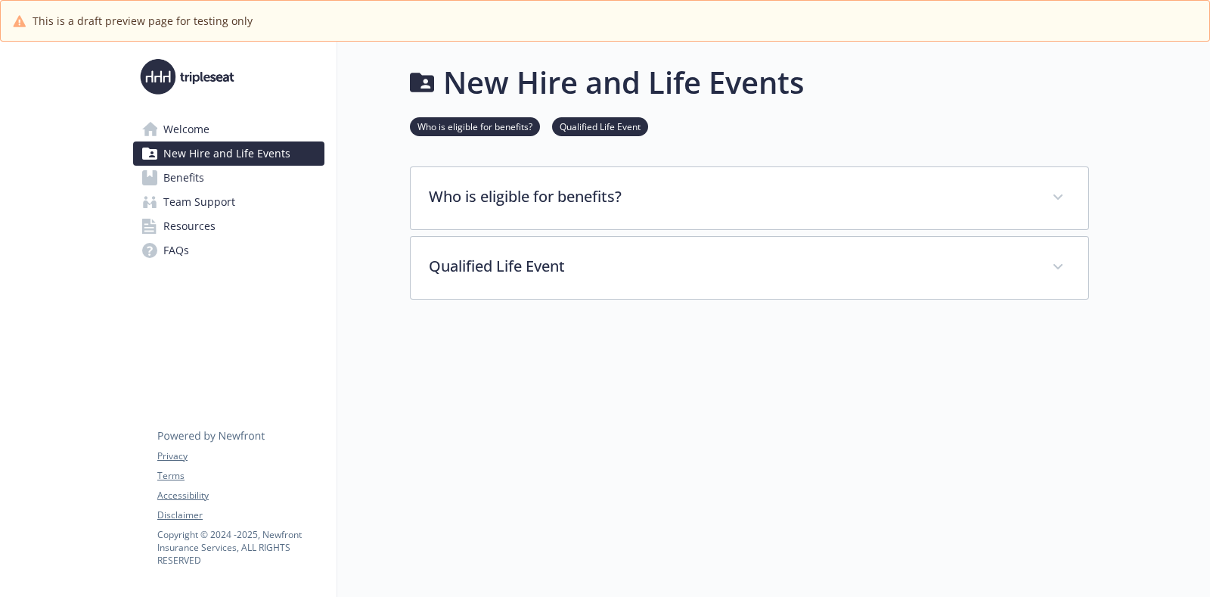
click at [191, 179] on span "Benefits" at bounding box center [183, 178] width 41 height 24
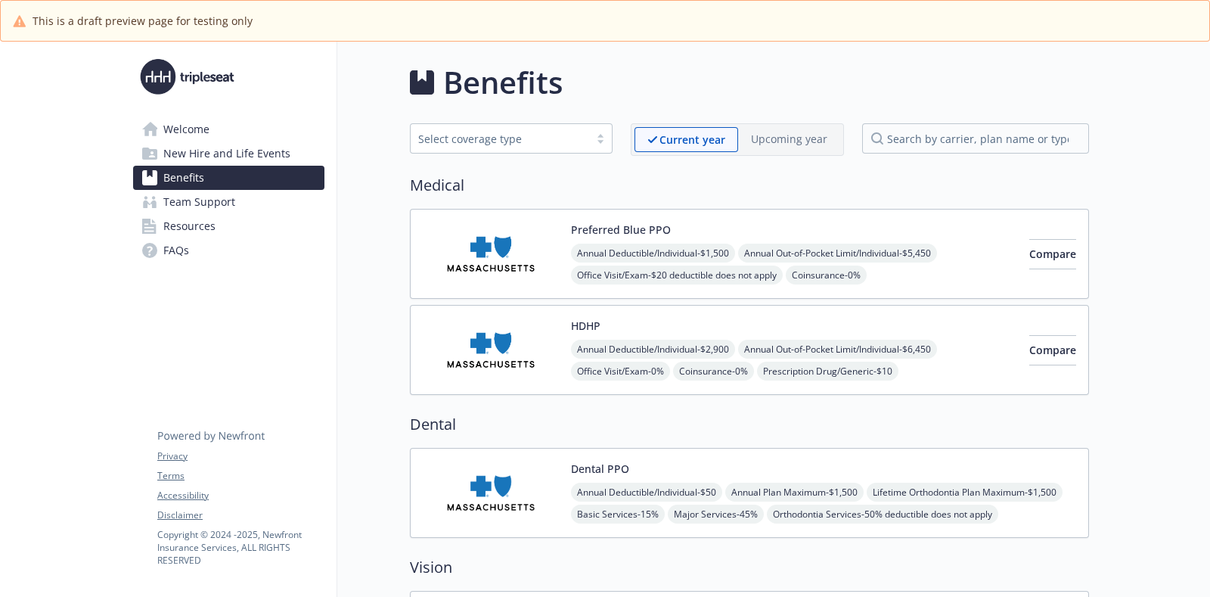
click at [486, 250] on img at bounding box center [491, 254] width 136 height 64
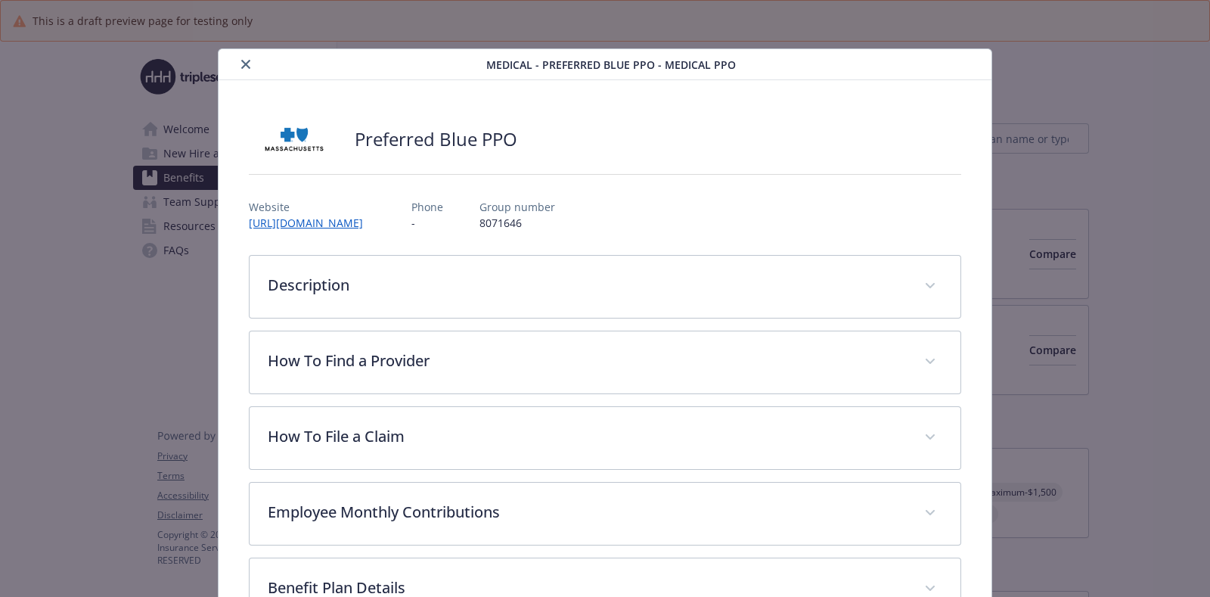
scroll to position [45, 0]
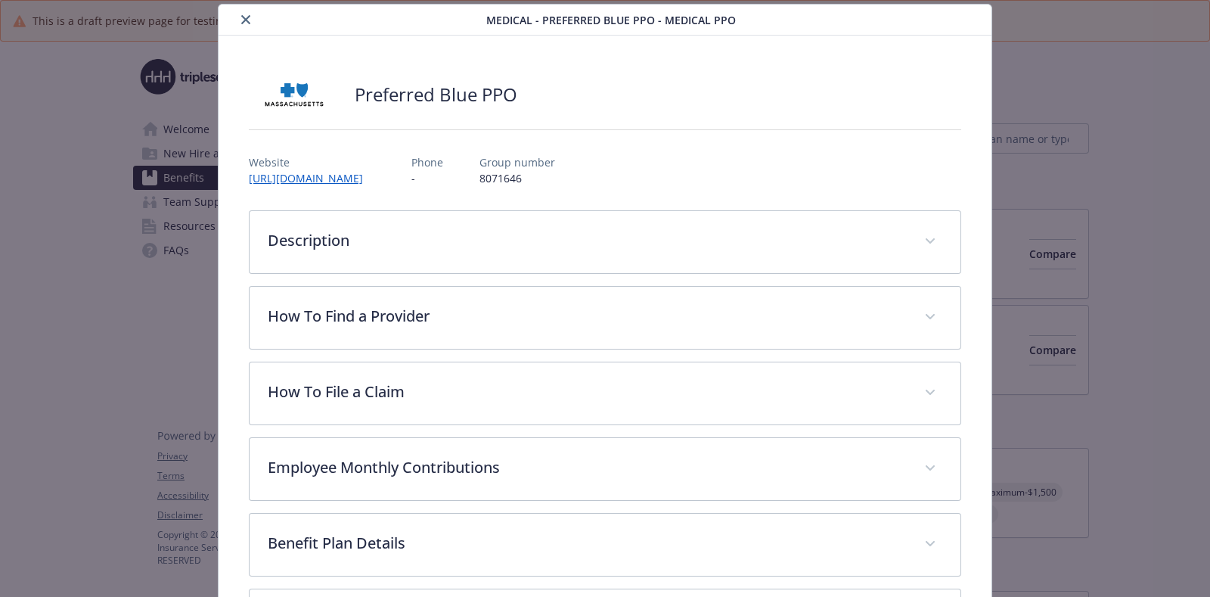
click at [244, 17] on icon "close" at bounding box center [245, 19] width 9 height 9
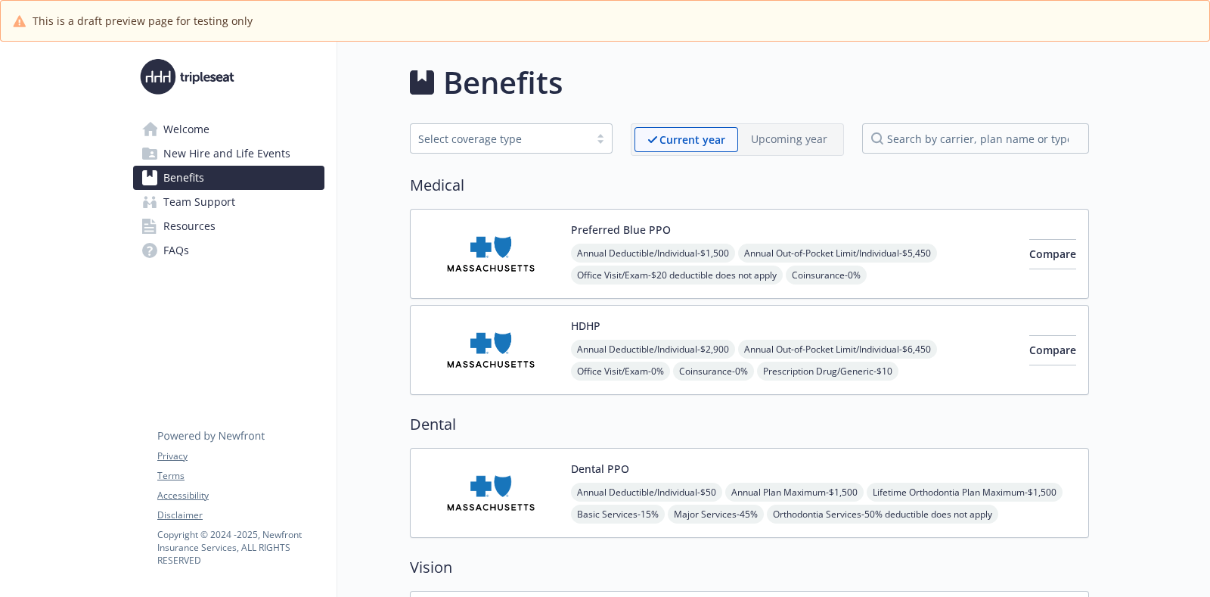
click at [193, 200] on span "Team Support" at bounding box center [199, 202] width 72 height 24
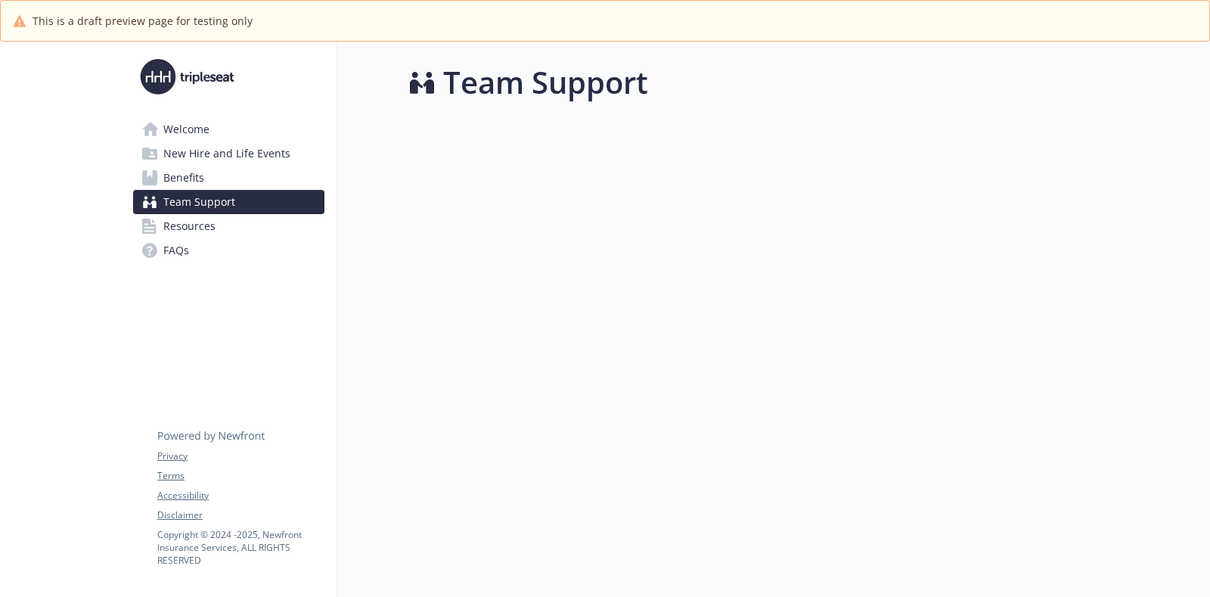
click at [203, 225] on span "Resources" at bounding box center [189, 226] width 52 height 24
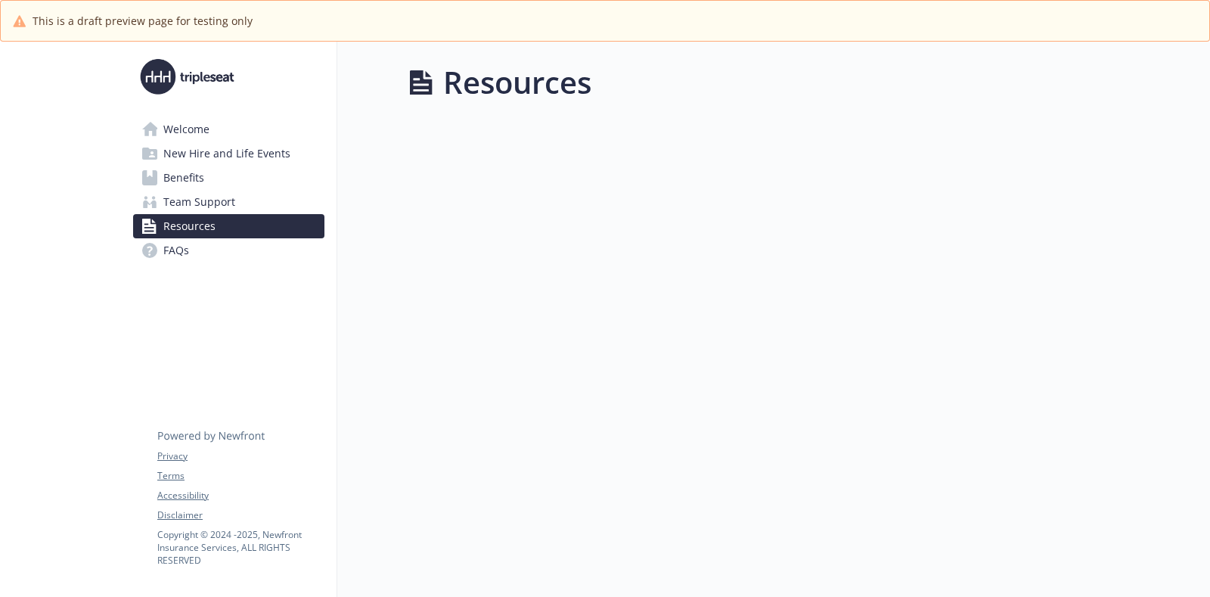
click at [188, 253] on span "FAQs" at bounding box center [176, 250] width 26 height 24
